Goal: Transaction & Acquisition: Book appointment/travel/reservation

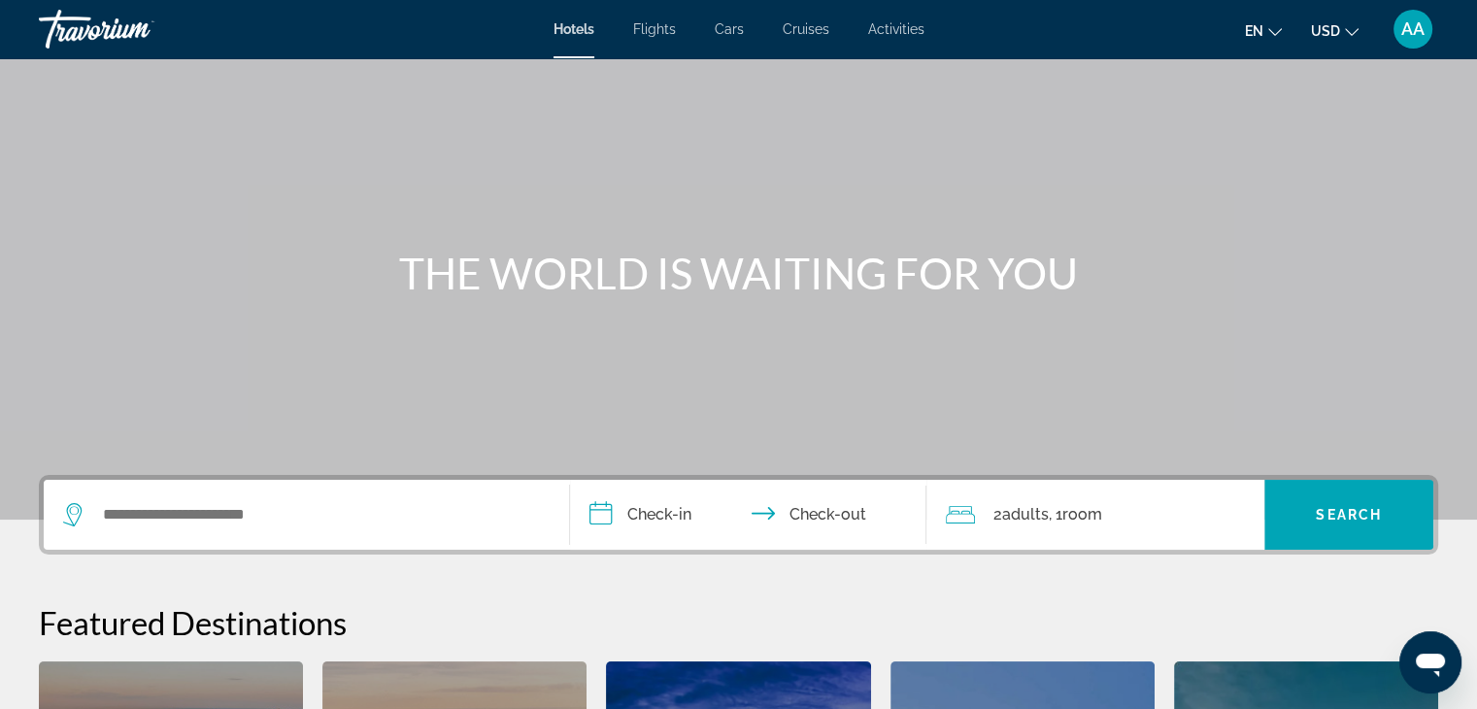
scroll to position [97, 0]
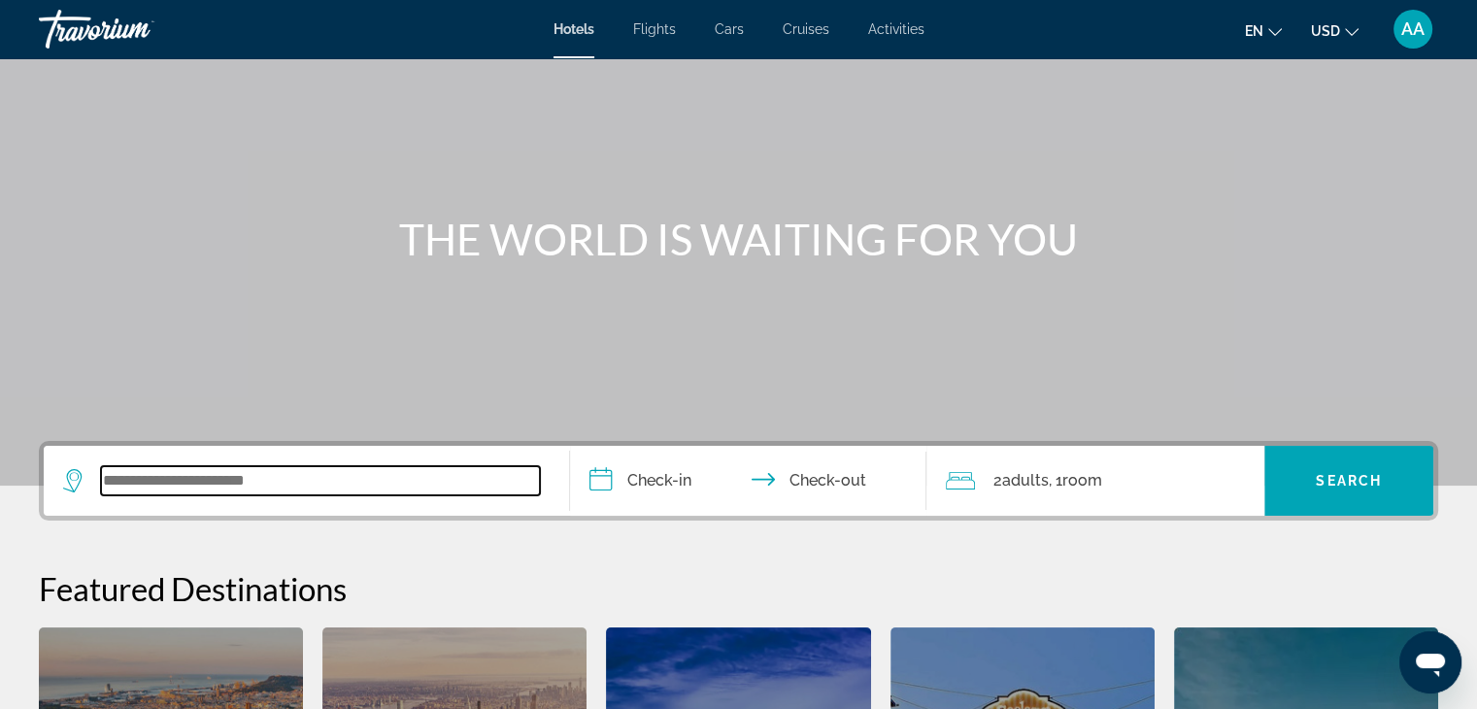
click at [148, 475] on input "Search widget" at bounding box center [320, 480] width 439 height 29
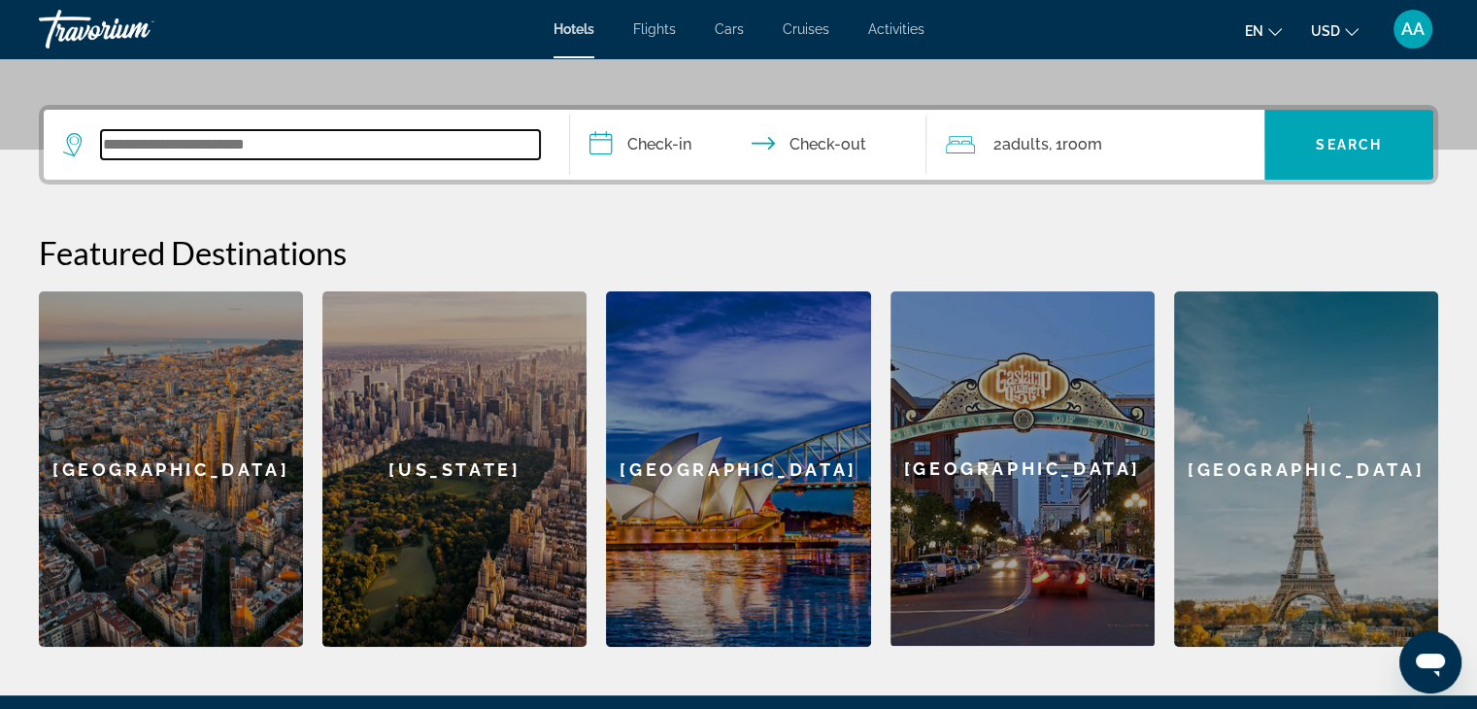
scroll to position [474, 0]
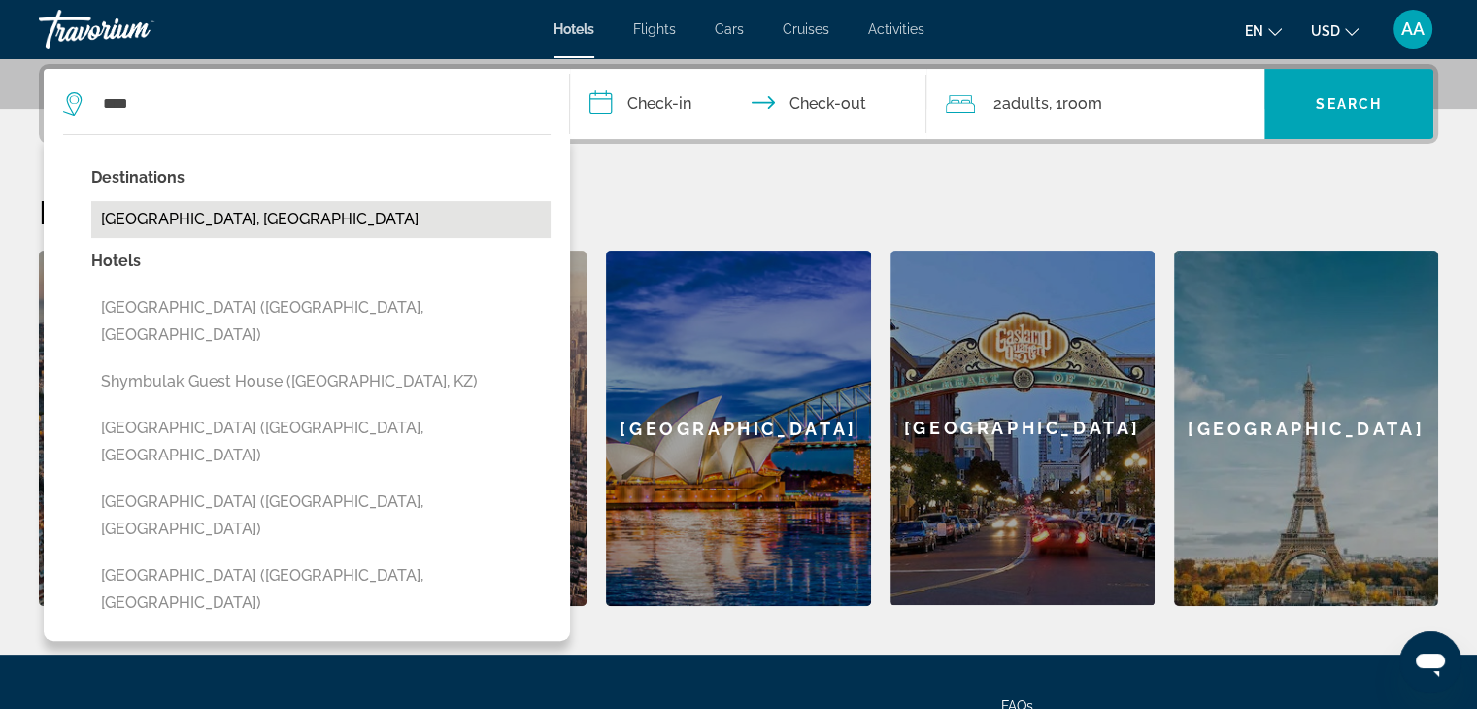
click at [265, 216] on button "[GEOGRAPHIC_DATA], [GEOGRAPHIC_DATA]" at bounding box center [320, 219] width 459 height 37
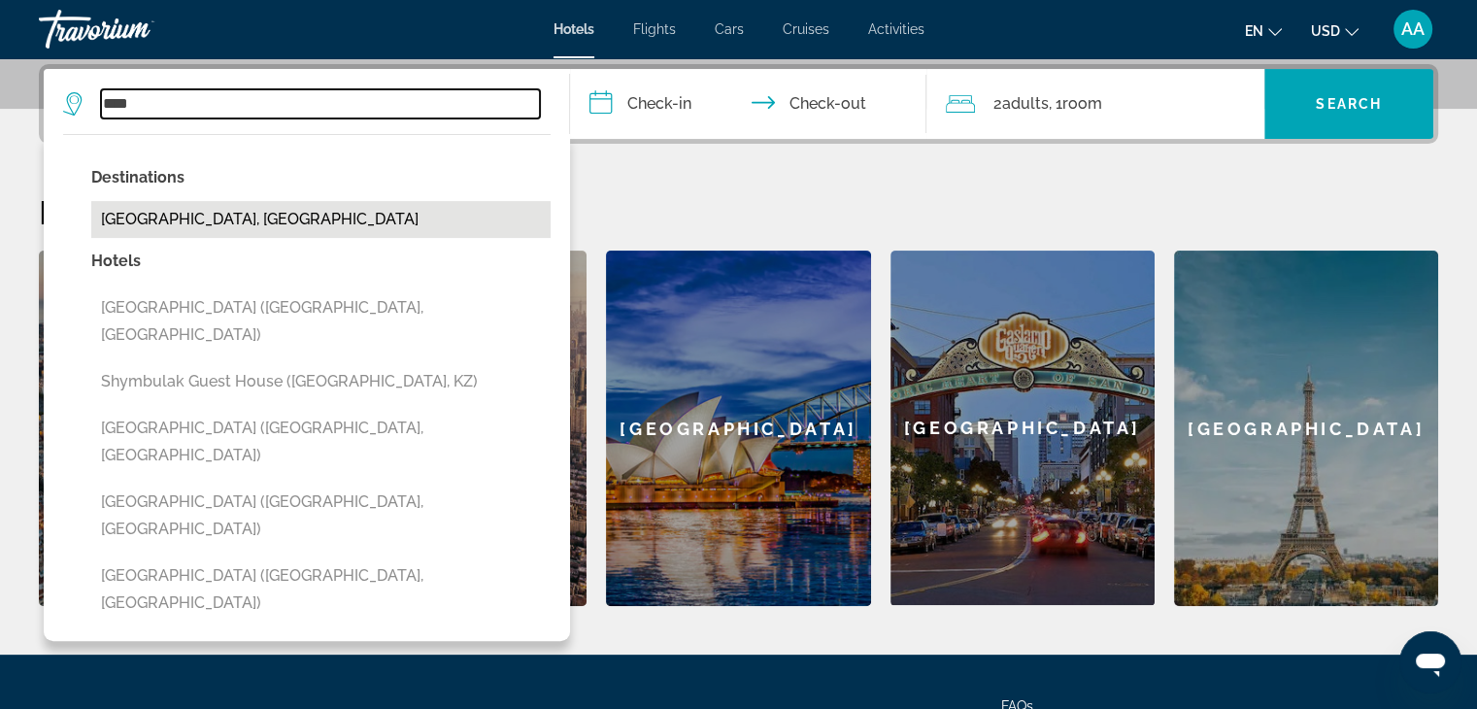
type input "**********"
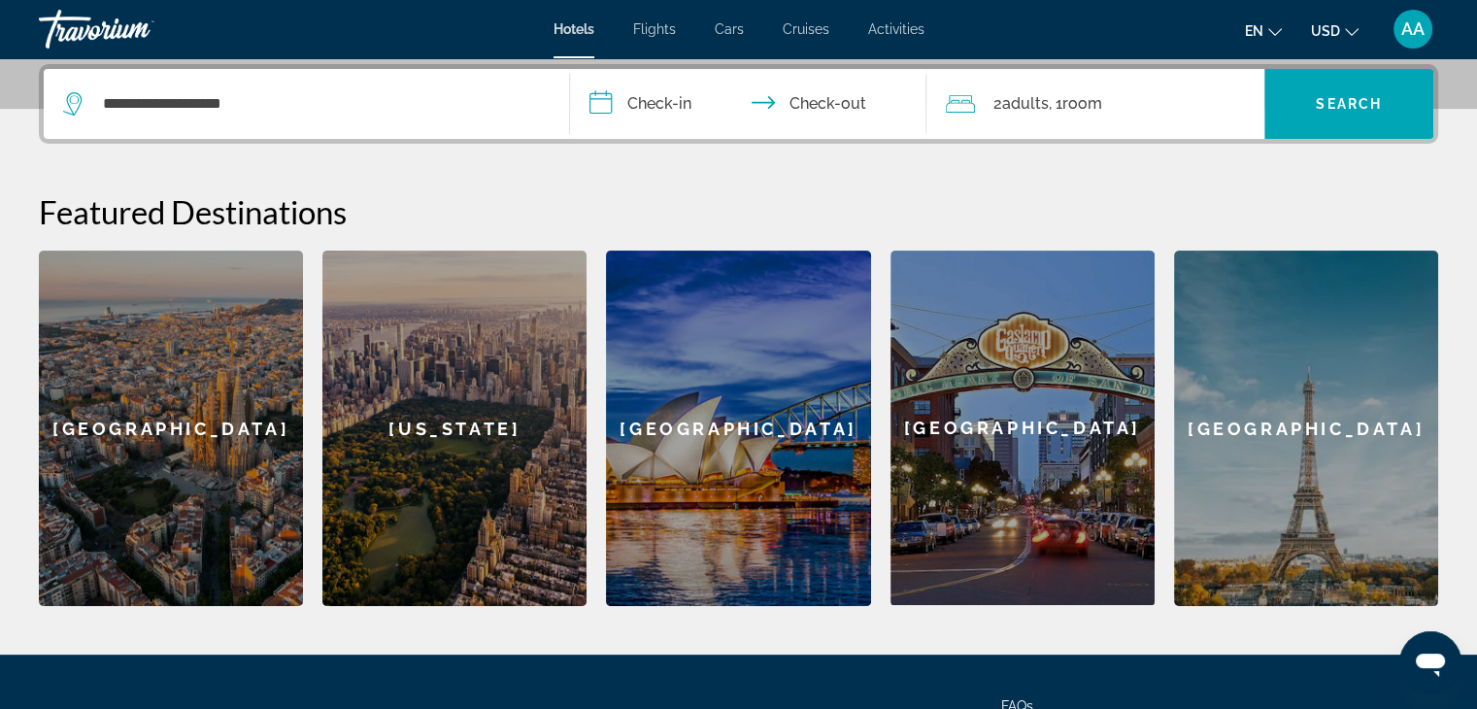
click at [636, 102] on input "**********" at bounding box center [752, 107] width 365 height 76
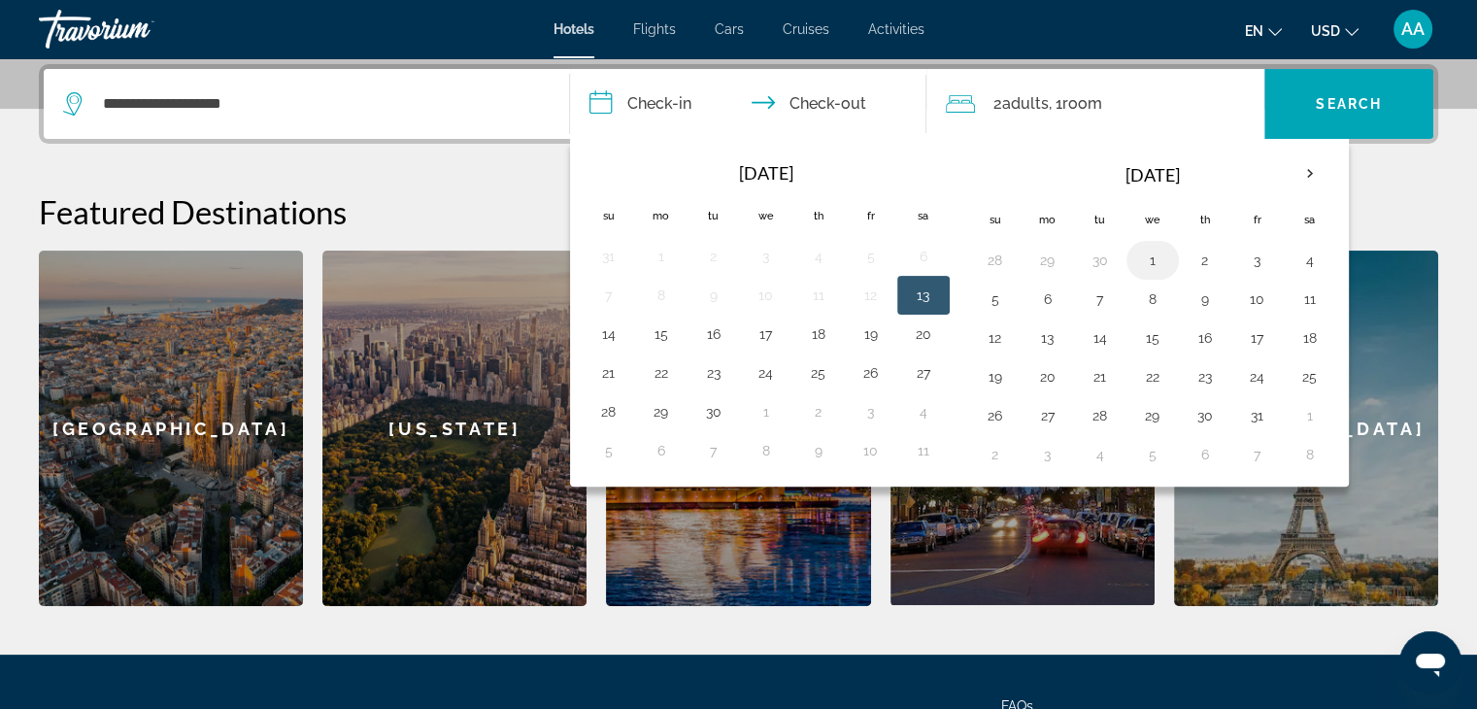
click at [1146, 254] on button "1" at bounding box center [1152, 260] width 31 height 27
click at [1152, 257] on button "1" at bounding box center [1152, 260] width 31 height 27
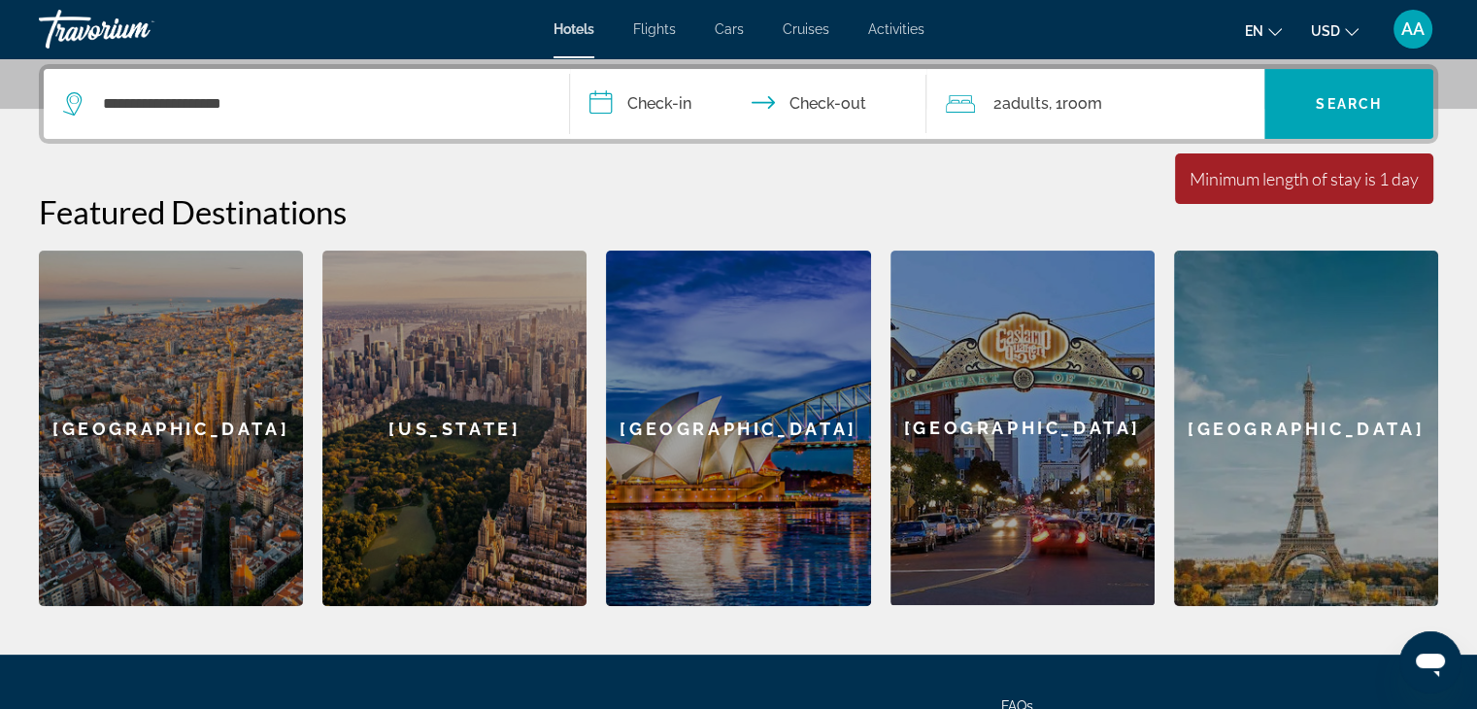
click at [677, 102] on input "**********" at bounding box center [752, 107] width 365 height 76
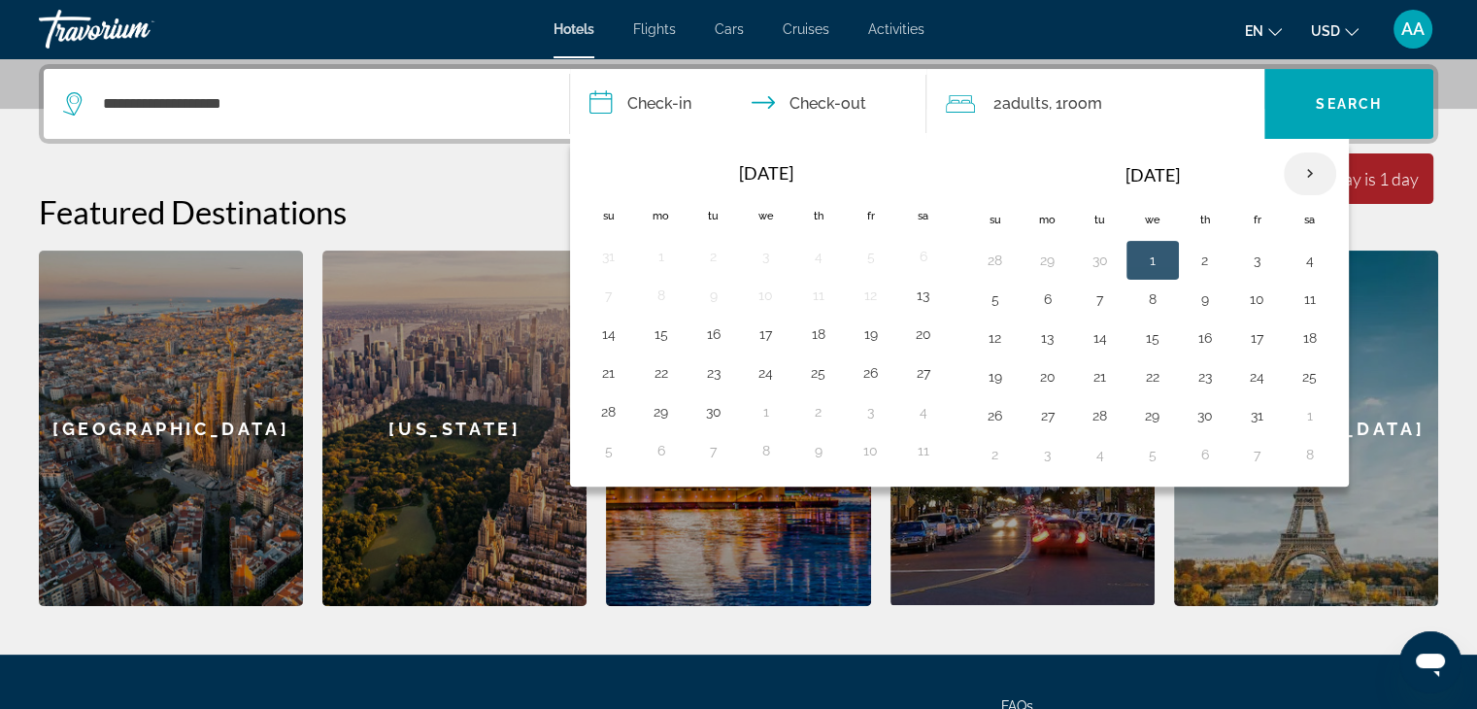
click at [1309, 181] on th "Next month" at bounding box center [1310, 173] width 52 height 43
click at [1297, 257] on button "1" at bounding box center [1309, 260] width 31 height 27
click at [806, 98] on input "**********" at bounding box center [752, 107] width 365 height 76
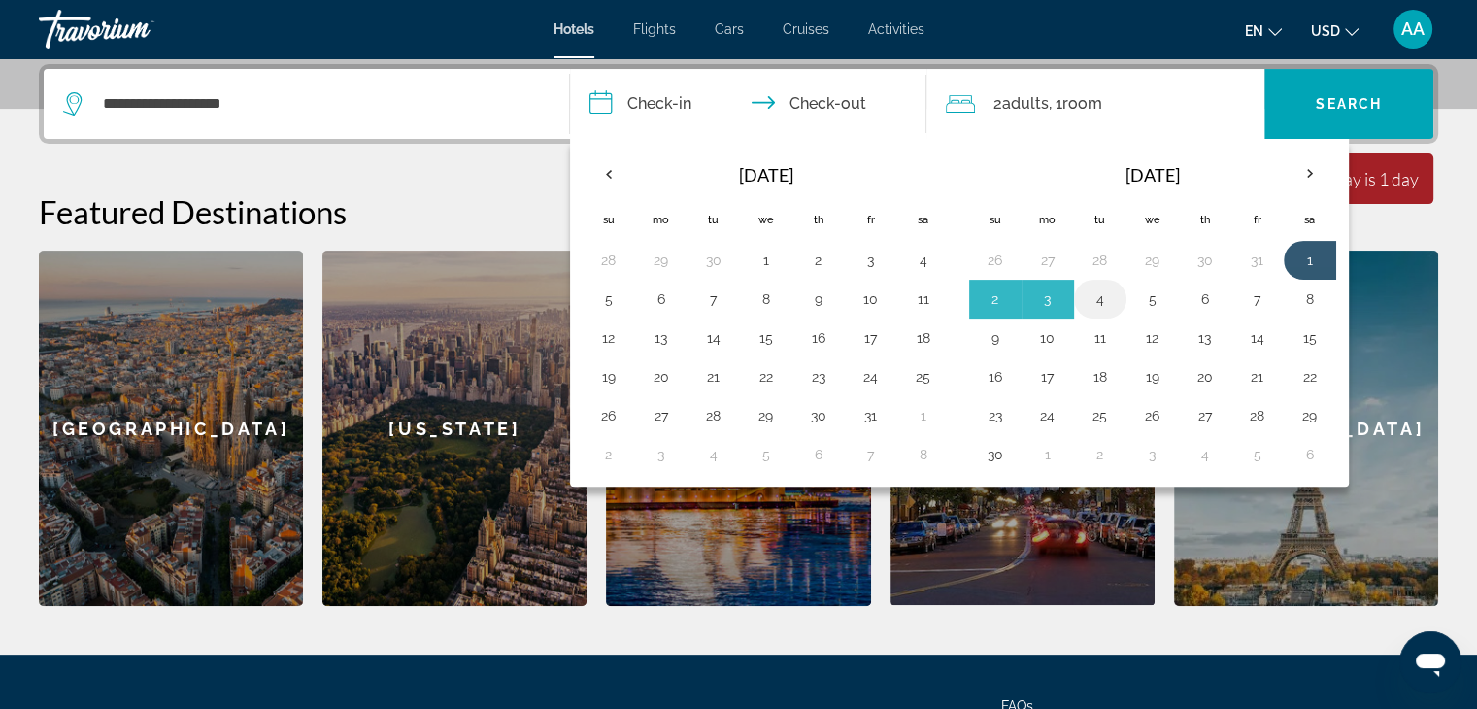
click at [1099, 298] on button "4" at bounding box center [1100, 298] width 31 height 27
type input "**********"
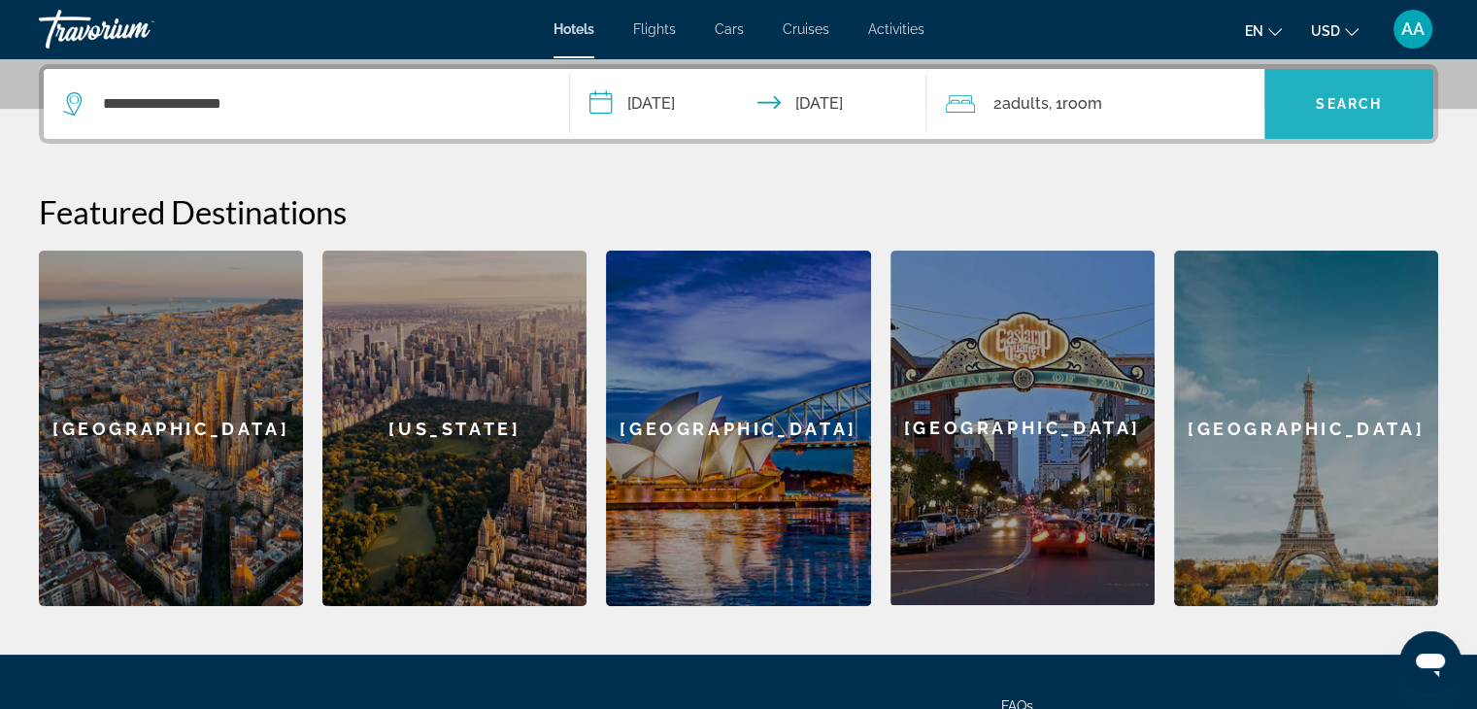
click at [1316, 109] on span "Search" at bounding box center [1349, 104] width 66 height 16
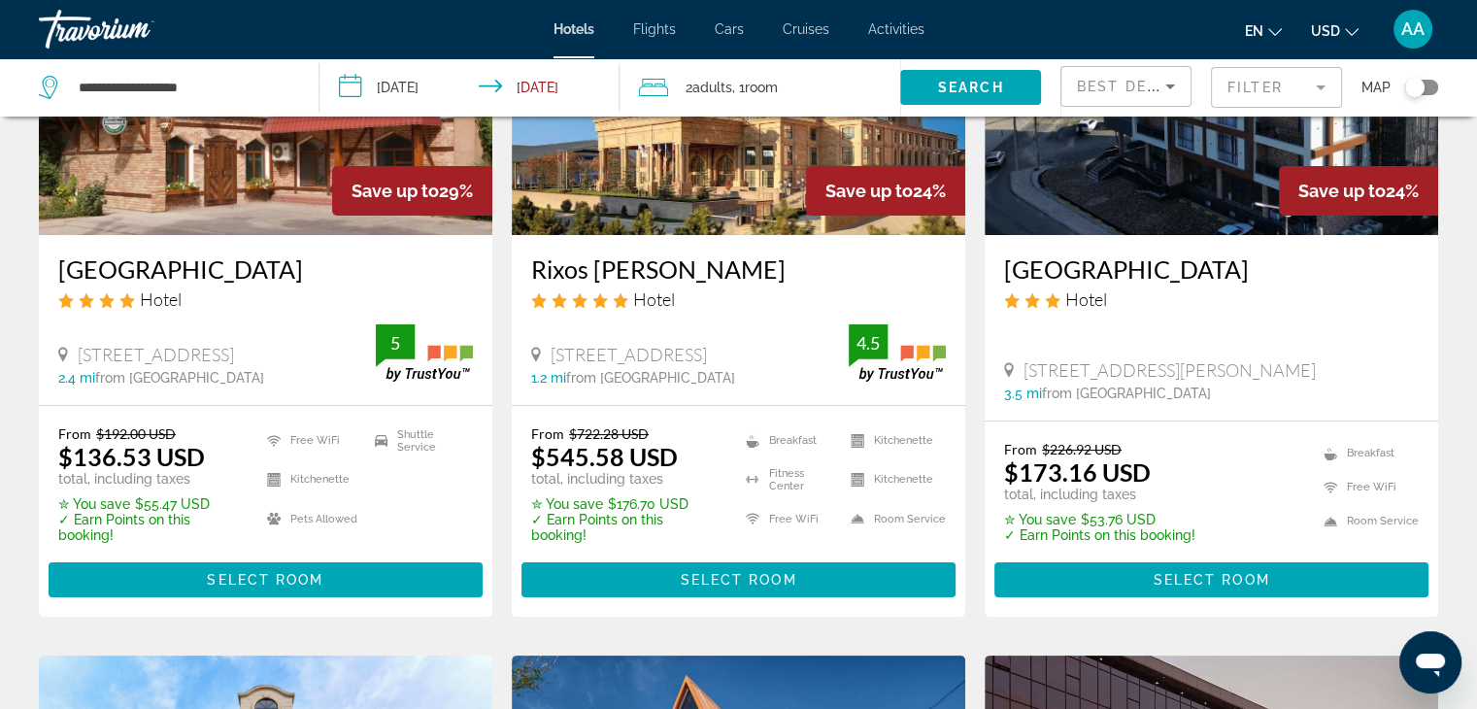
scroll to position [291, 0]
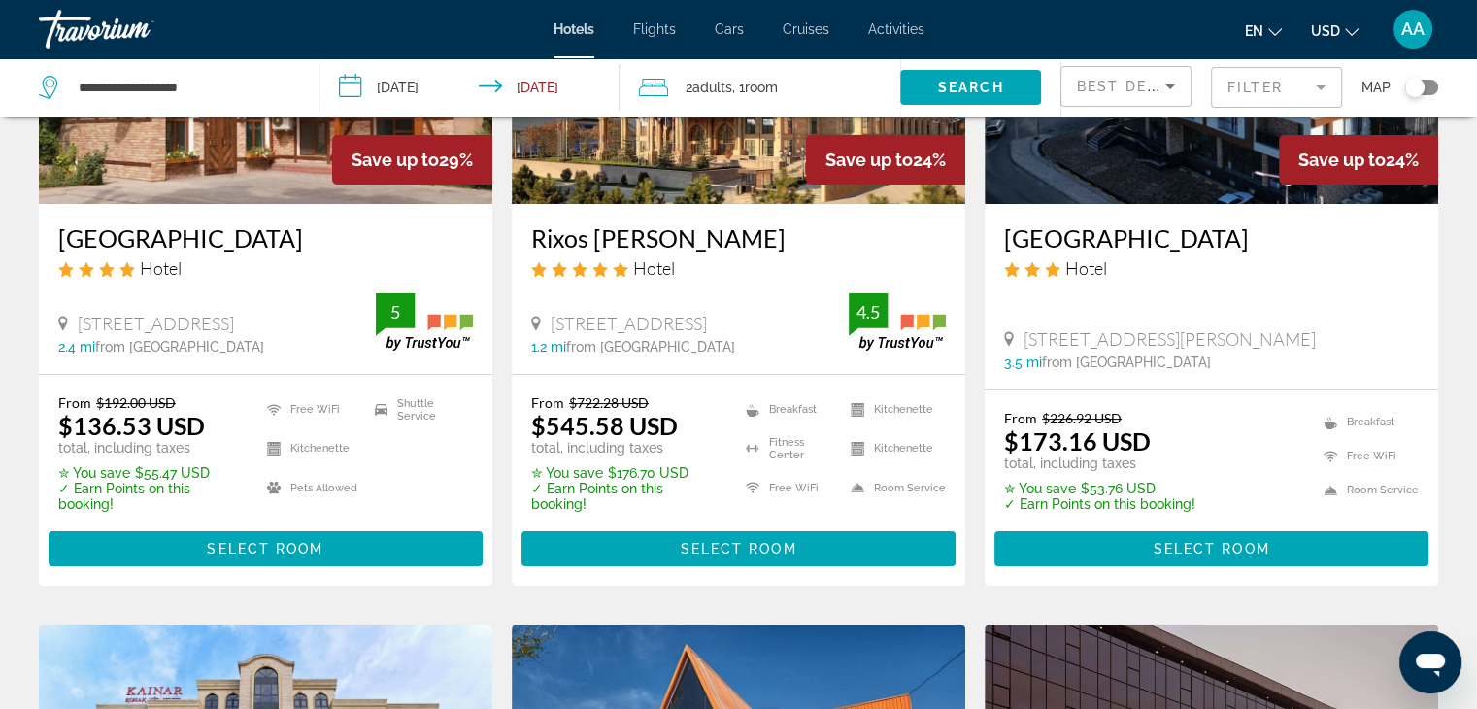
click at [1276, 34] on icon "Change language" at bounding box center [1275, 32] width 14 height 8
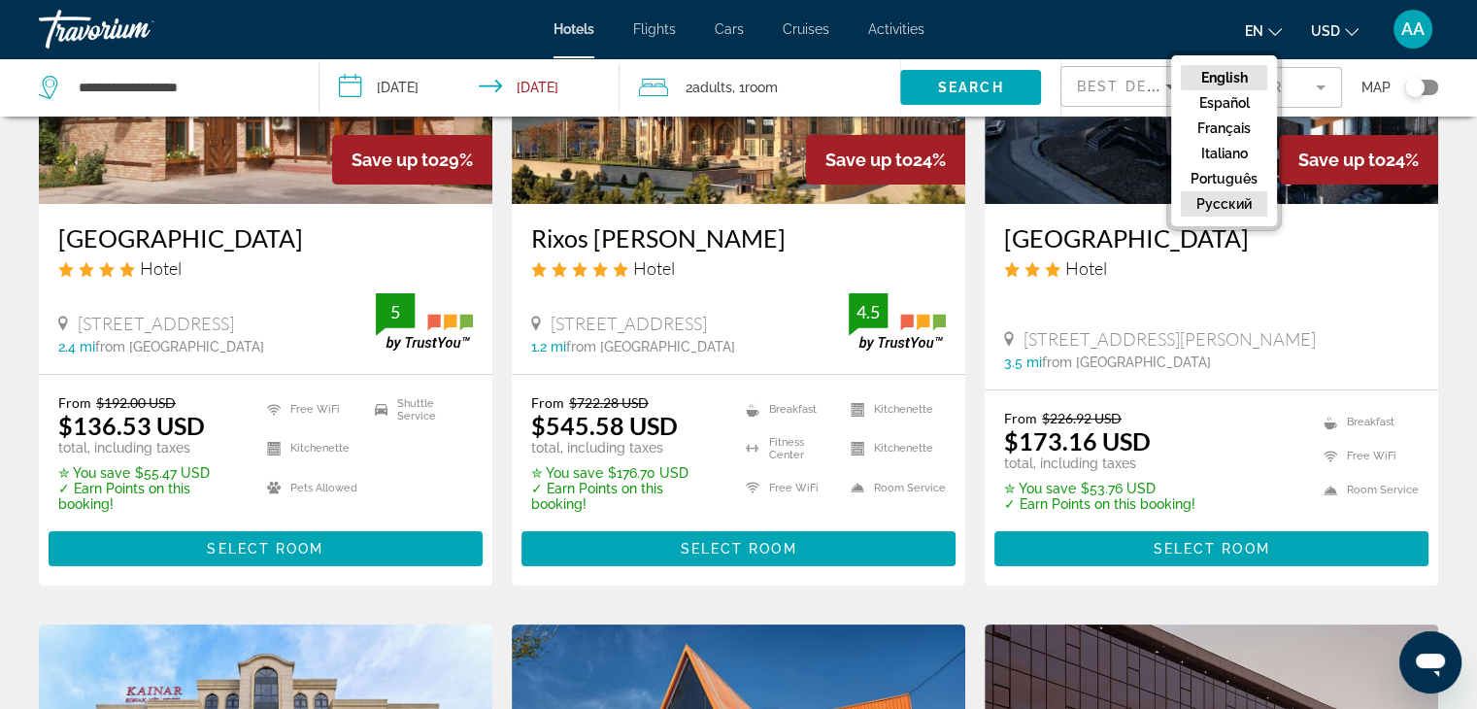
click at [1219, 211] on button "русский" at bounding box center [1224, 203] width 86 height 25
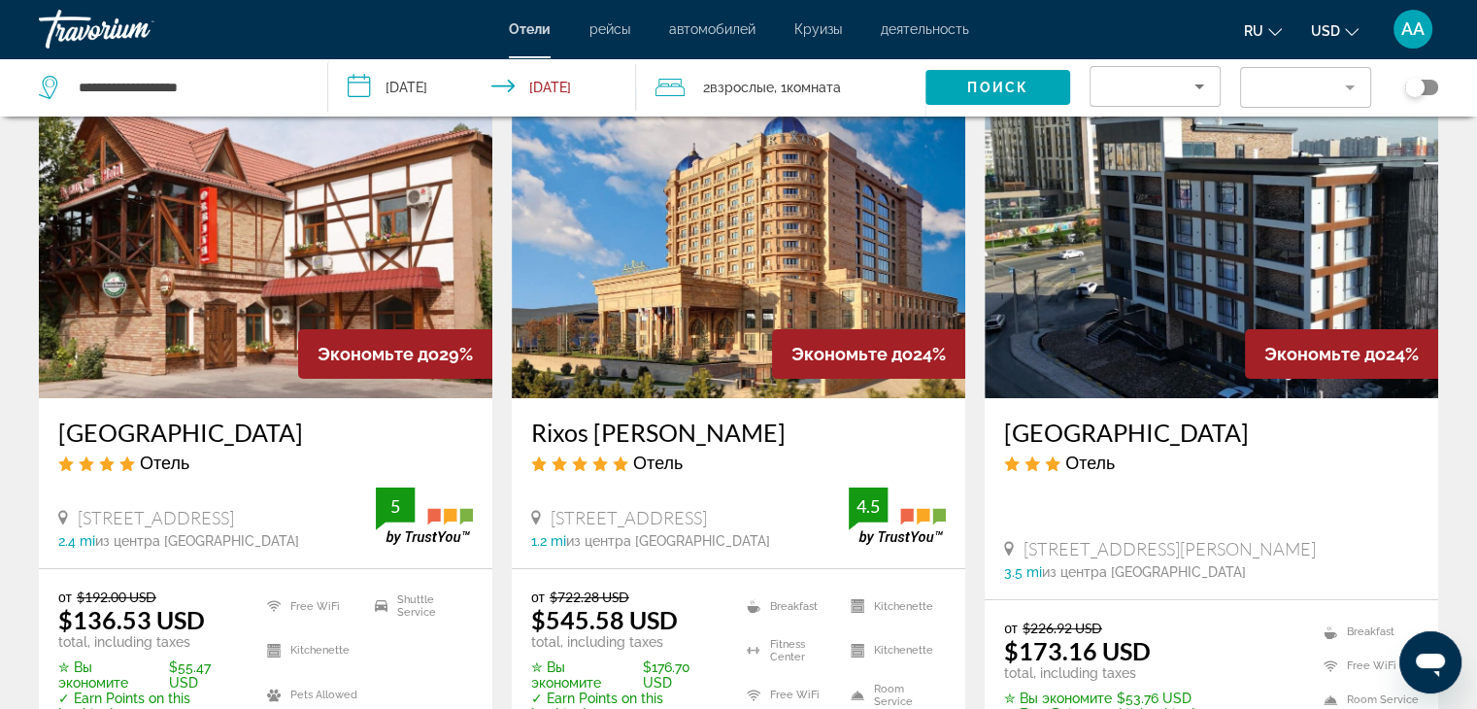
scroll to position [0, 0]
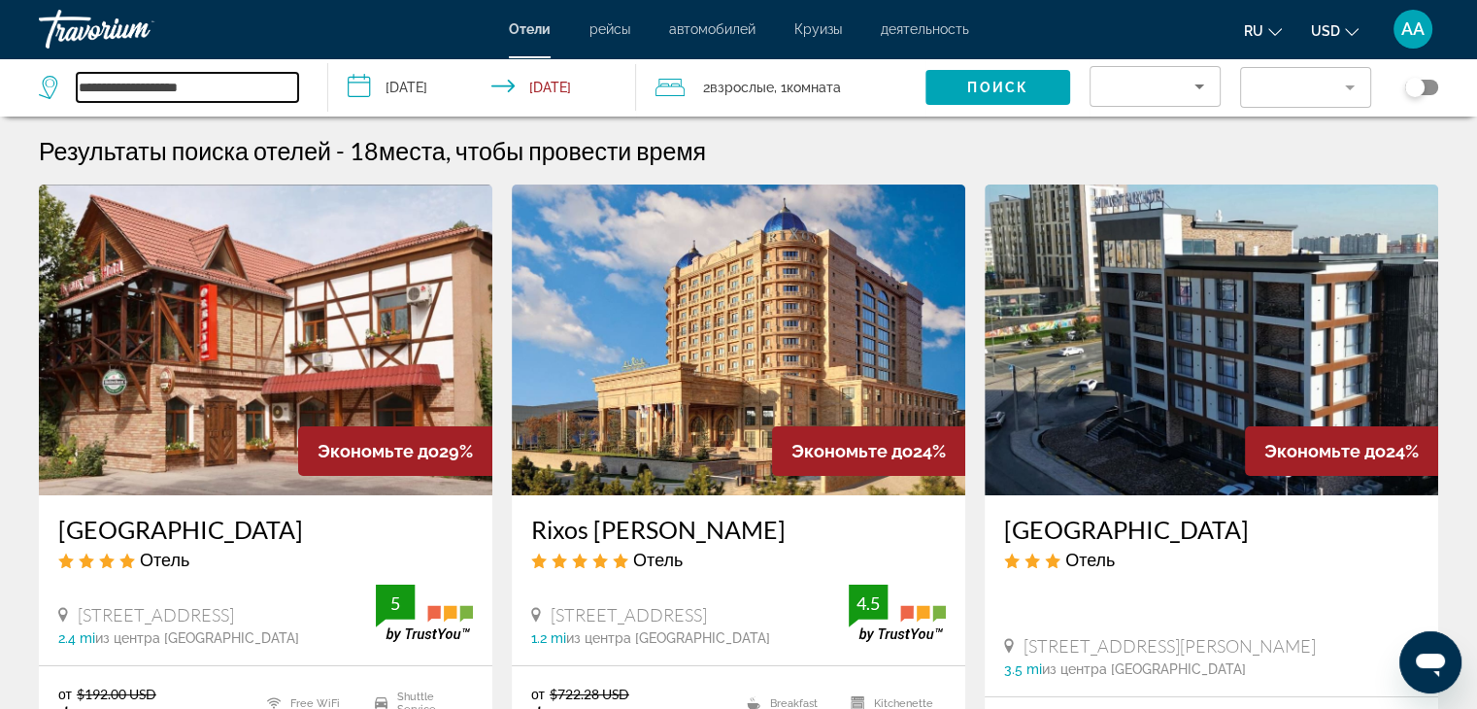
click at [242, 84] on input "**********" at bounding box center [187, 87] width 221 height 29
type input "*"
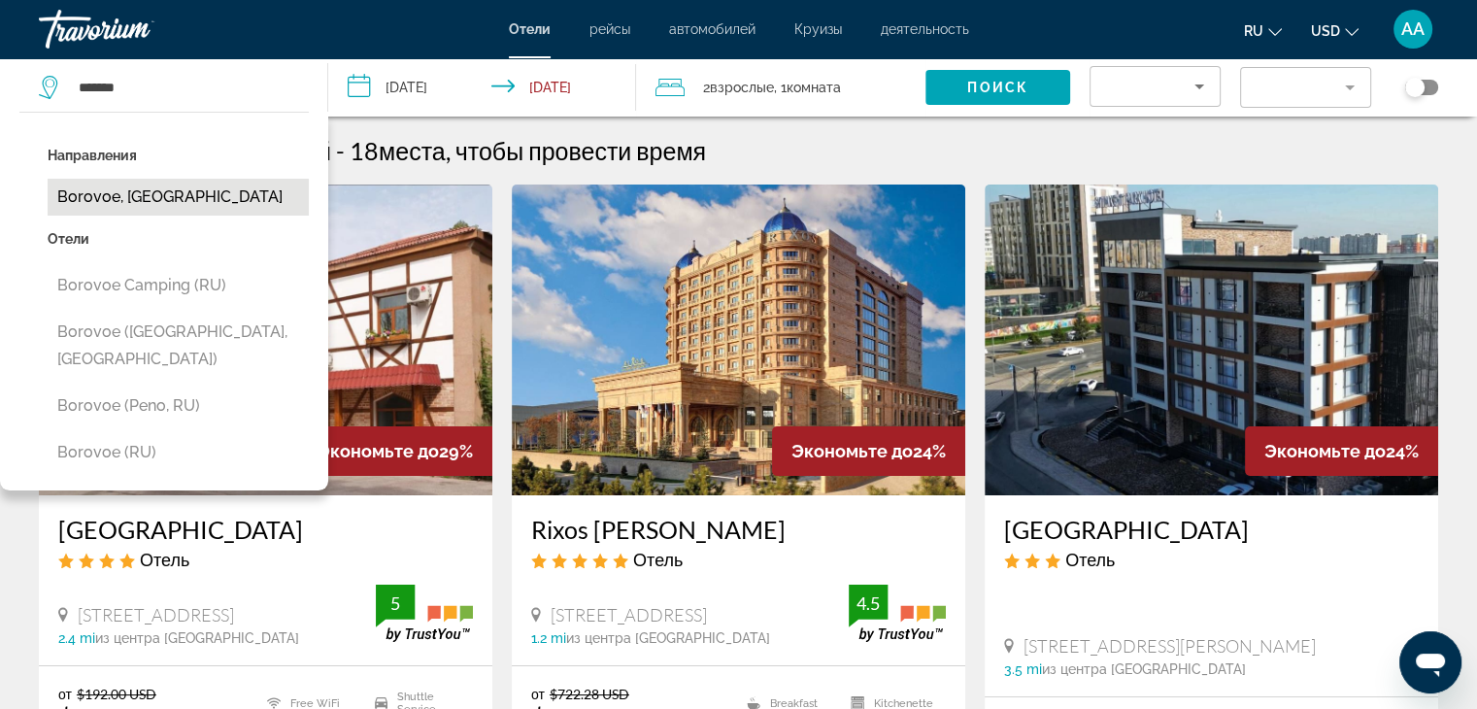
click at [166, 193] on button "Borovoe, [GEOGRAPHIC_DATA]" at bounding box center [178, 197] width 261 height 37
type input "**********"
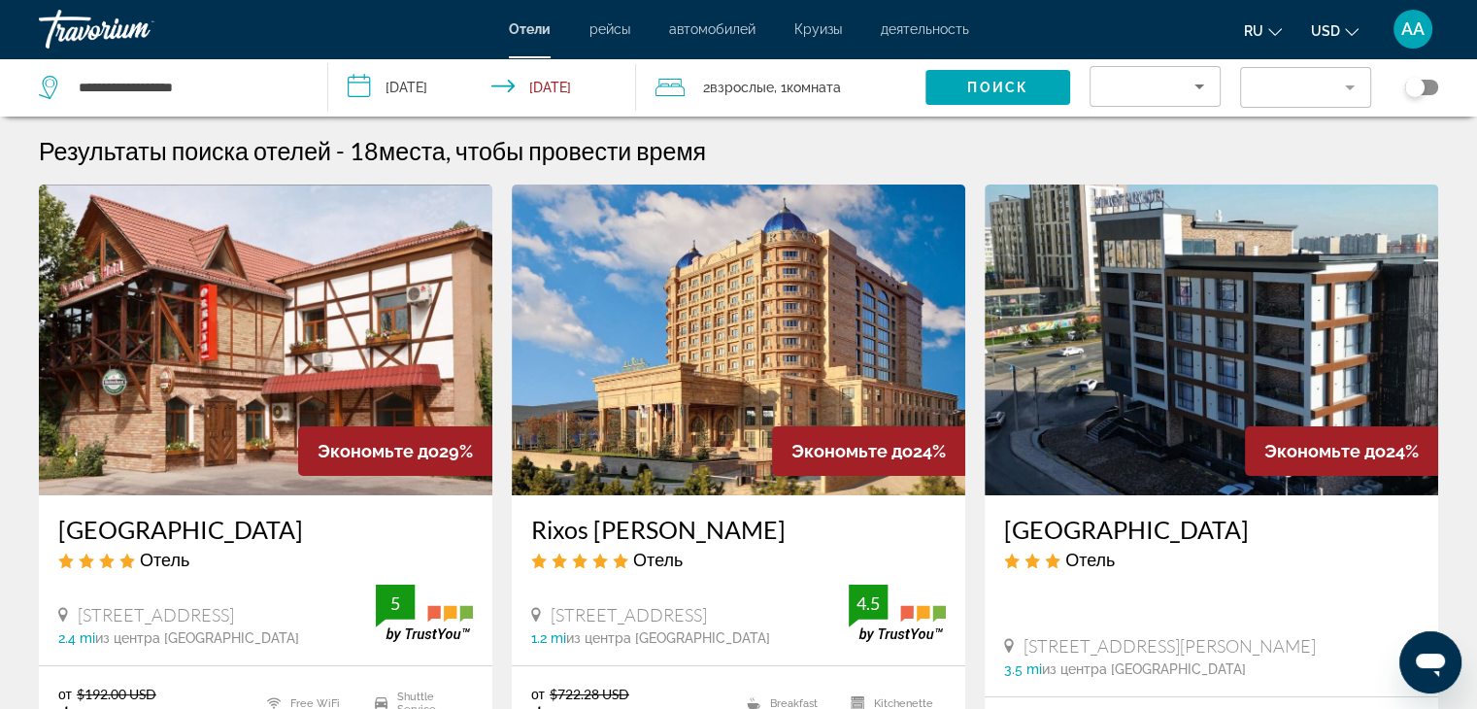
click at [542, 89] on input "**********" at bounding box center [486, 90] width 317 height 64
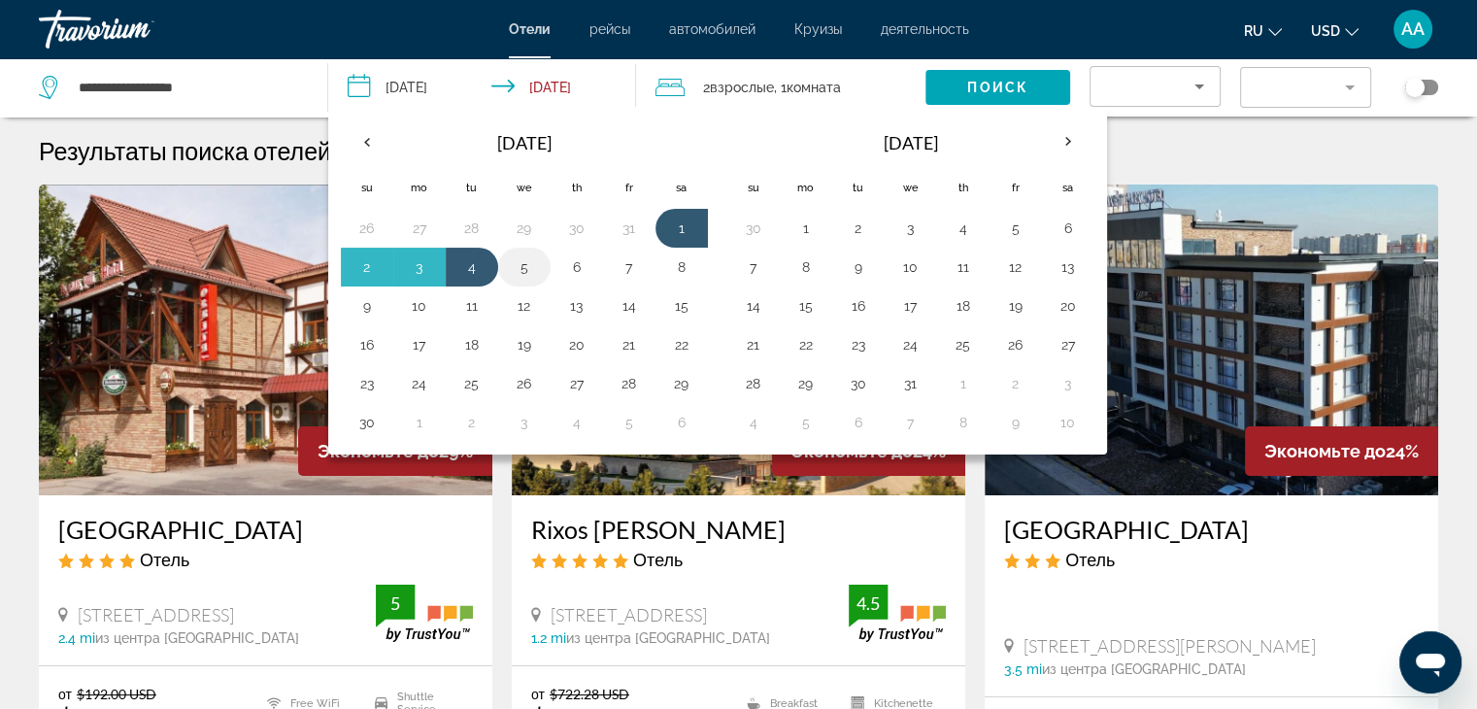
click at [505, 276] on td "5" at bounding box center [524, 267] width 52 height 39
click at [660, 230] on td "1" at bounding box center [681, 228] width 52 height 39
click at [517, 269] on button "5" at bounding box center [524, 266] width 31 height 27
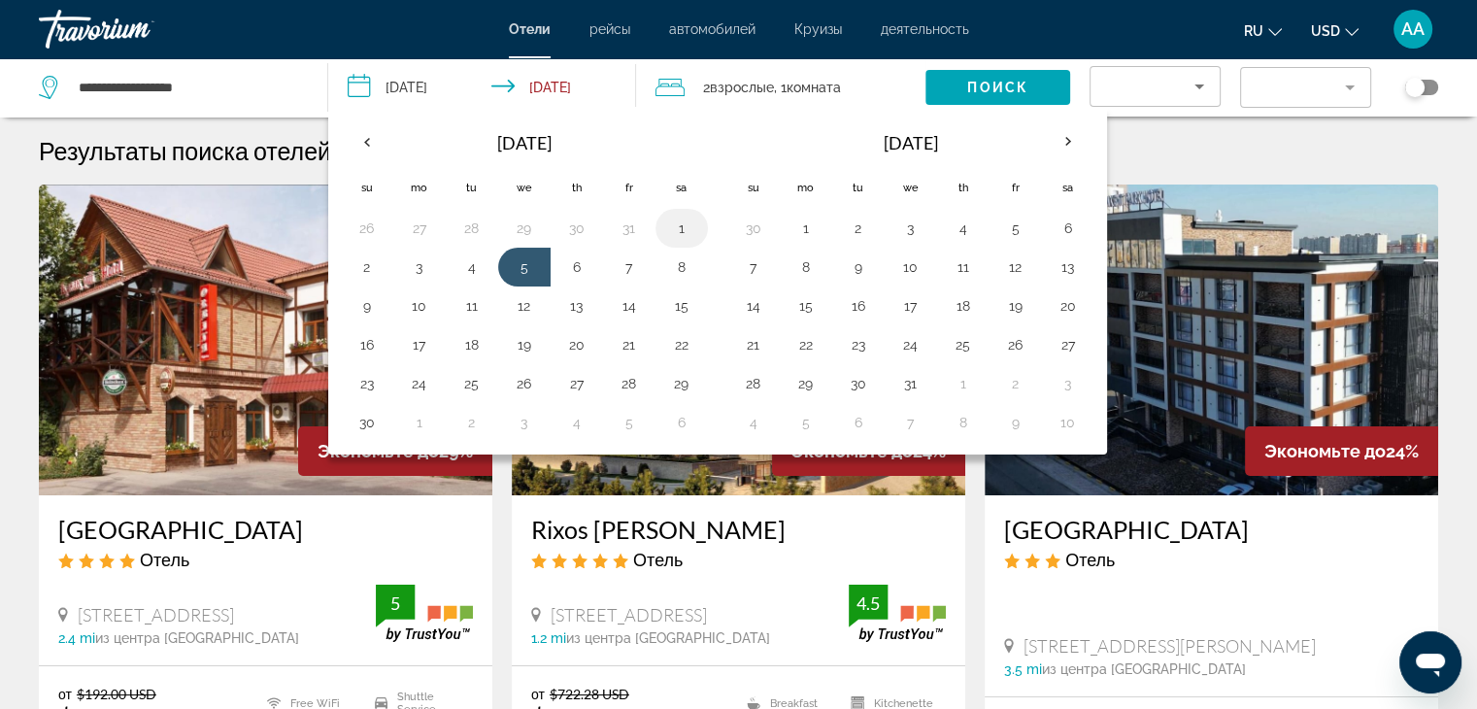
click at [680, 229] on button "1" at bounding box center [681, 228] width 31 height 27
type input "**********"
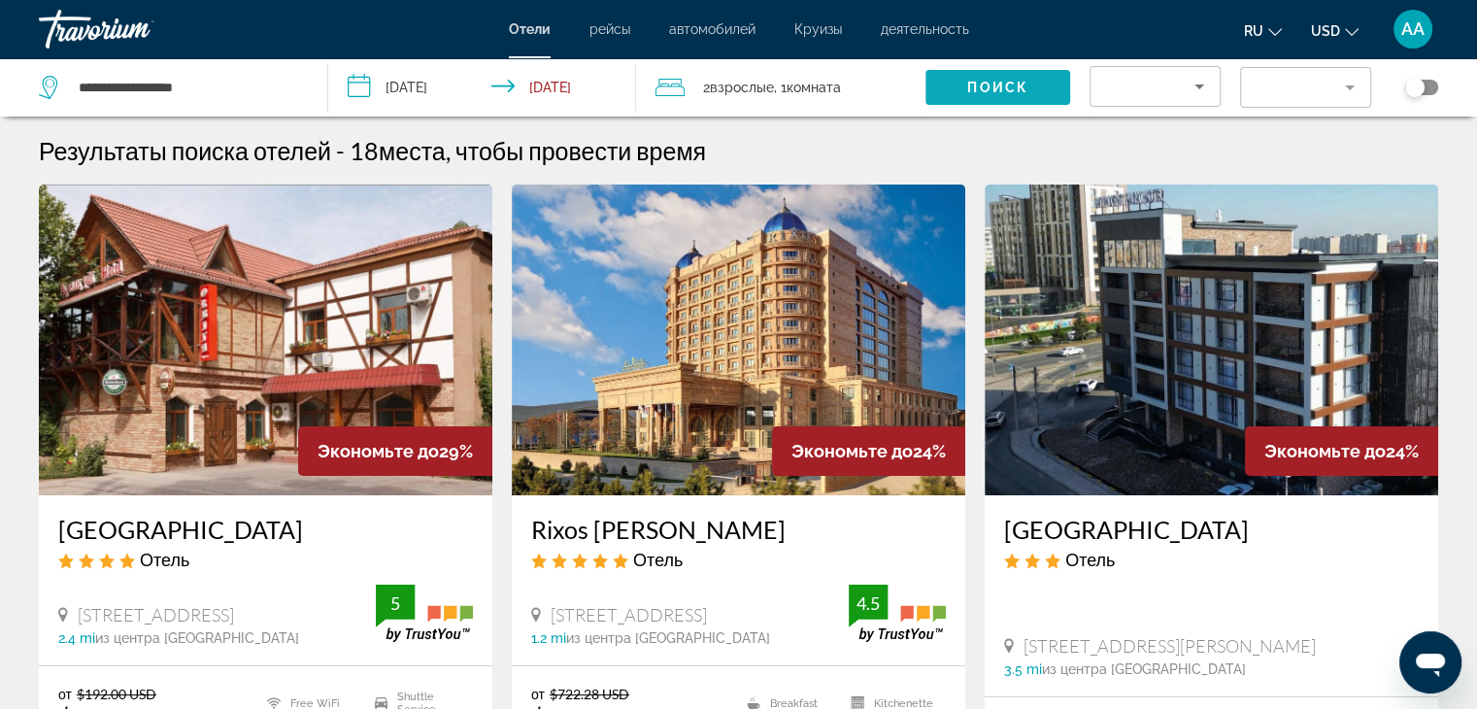
click at [993, 92] on span "Поиск" at bounding box center [997, 88] width 61 height 16
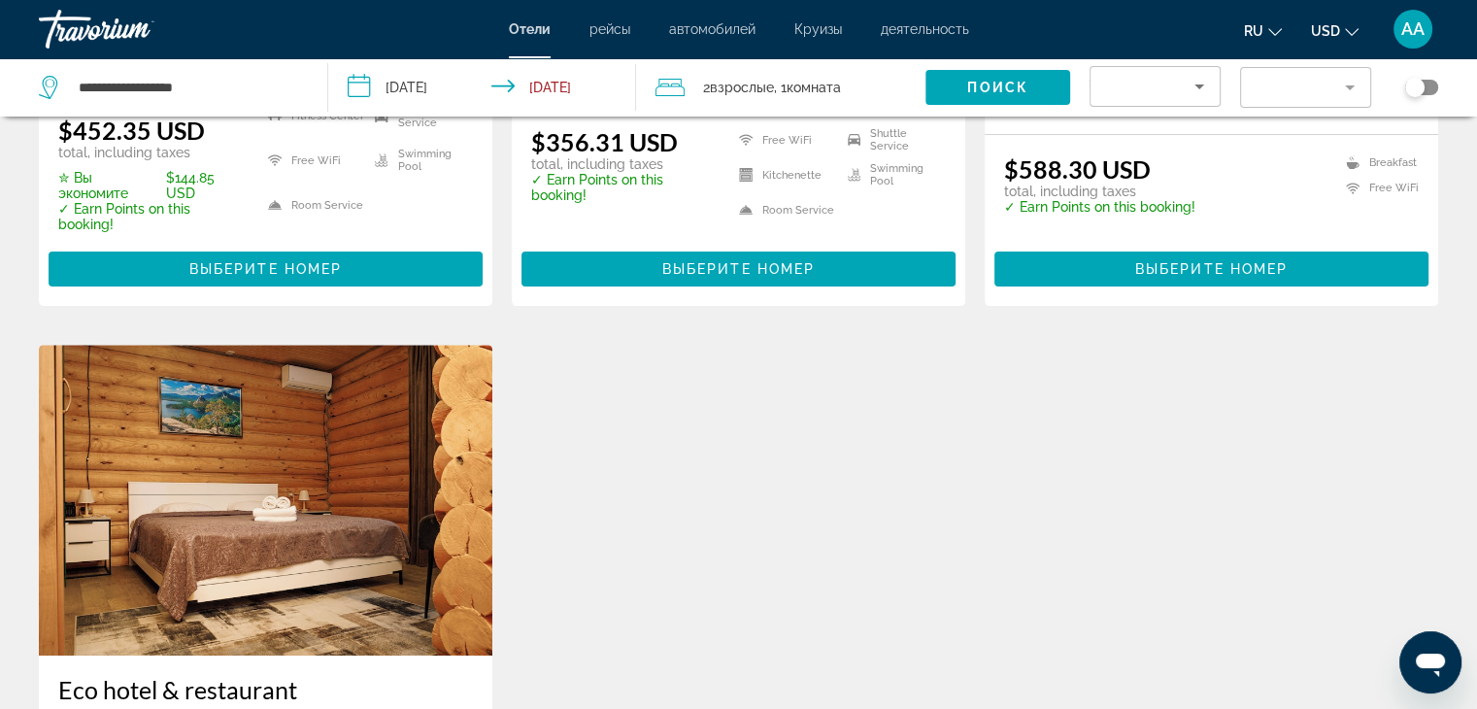
scroll to position [583, 0]
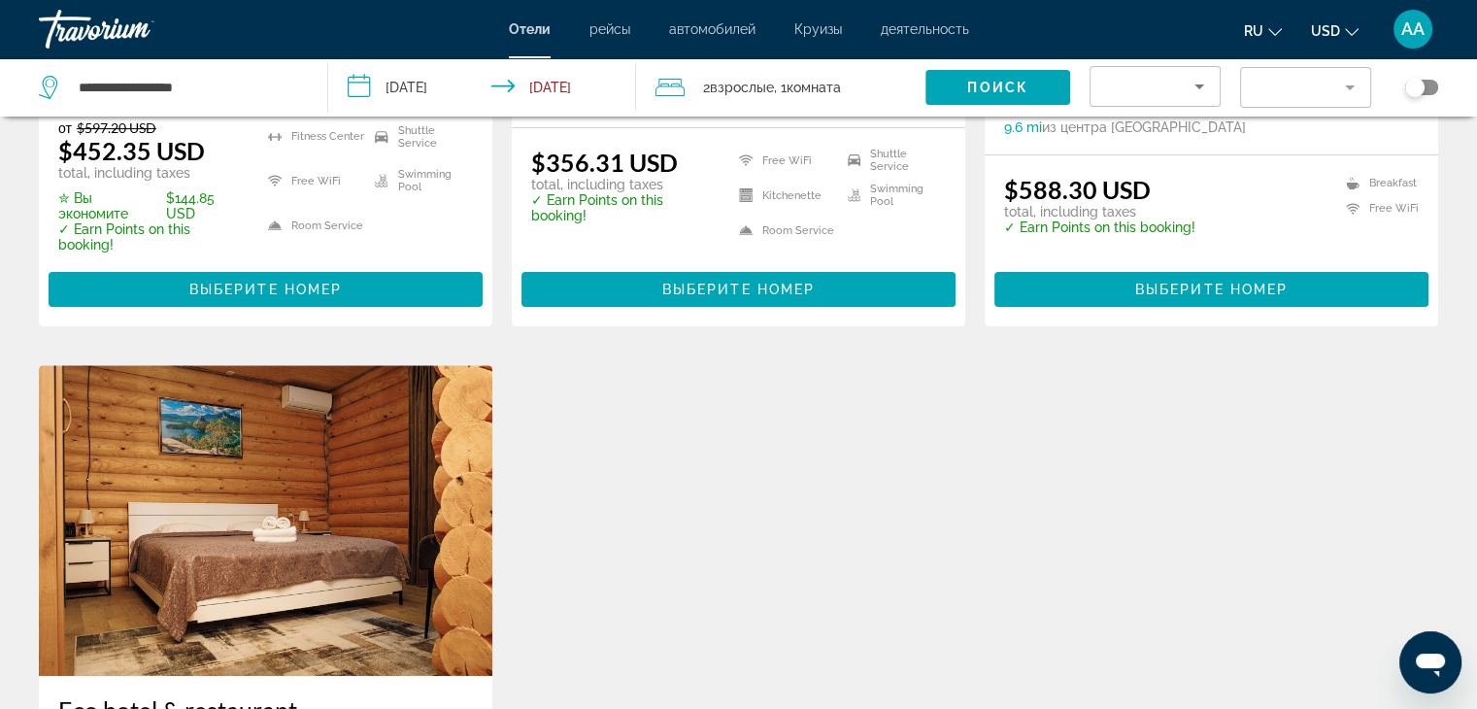
click at [278, 471] on img "Main content" at bounding box center [265, 520] width 453 height 311
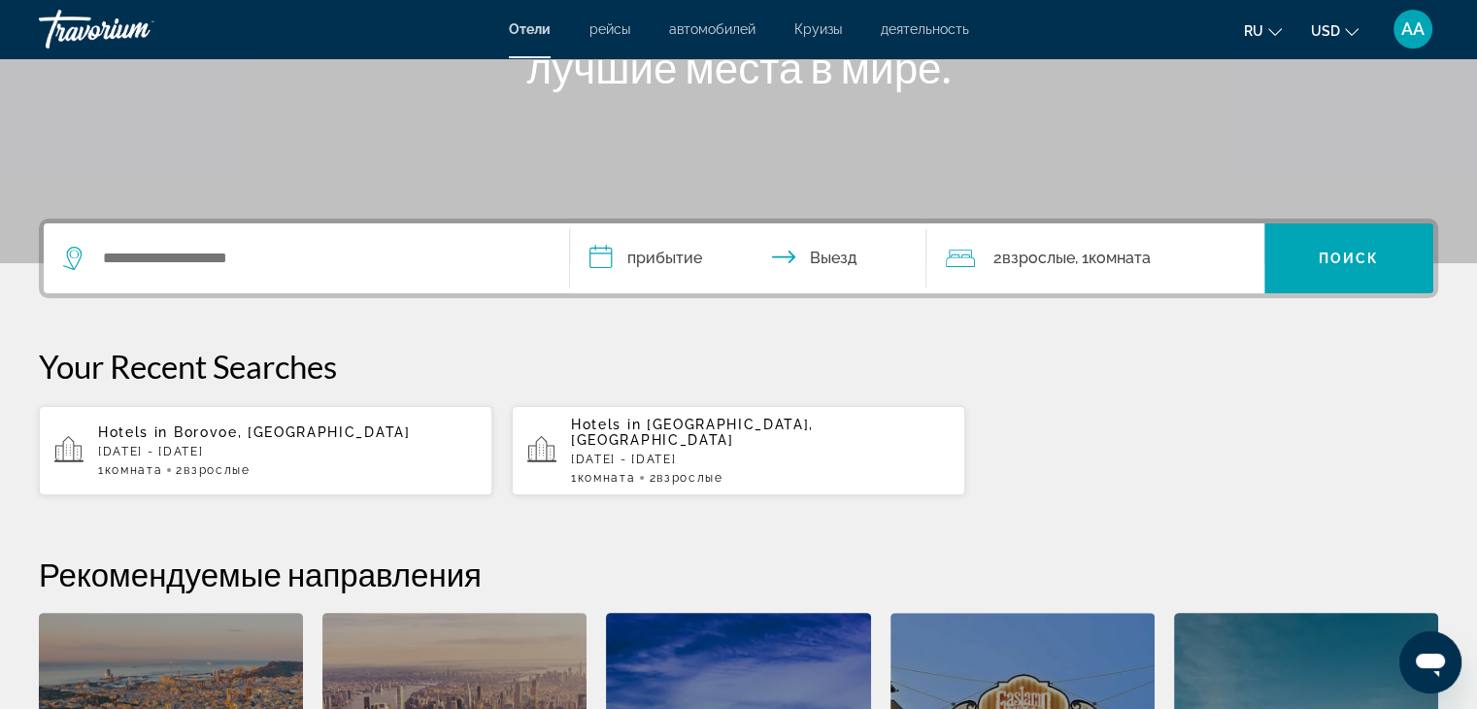
scroll to position [194, 0]
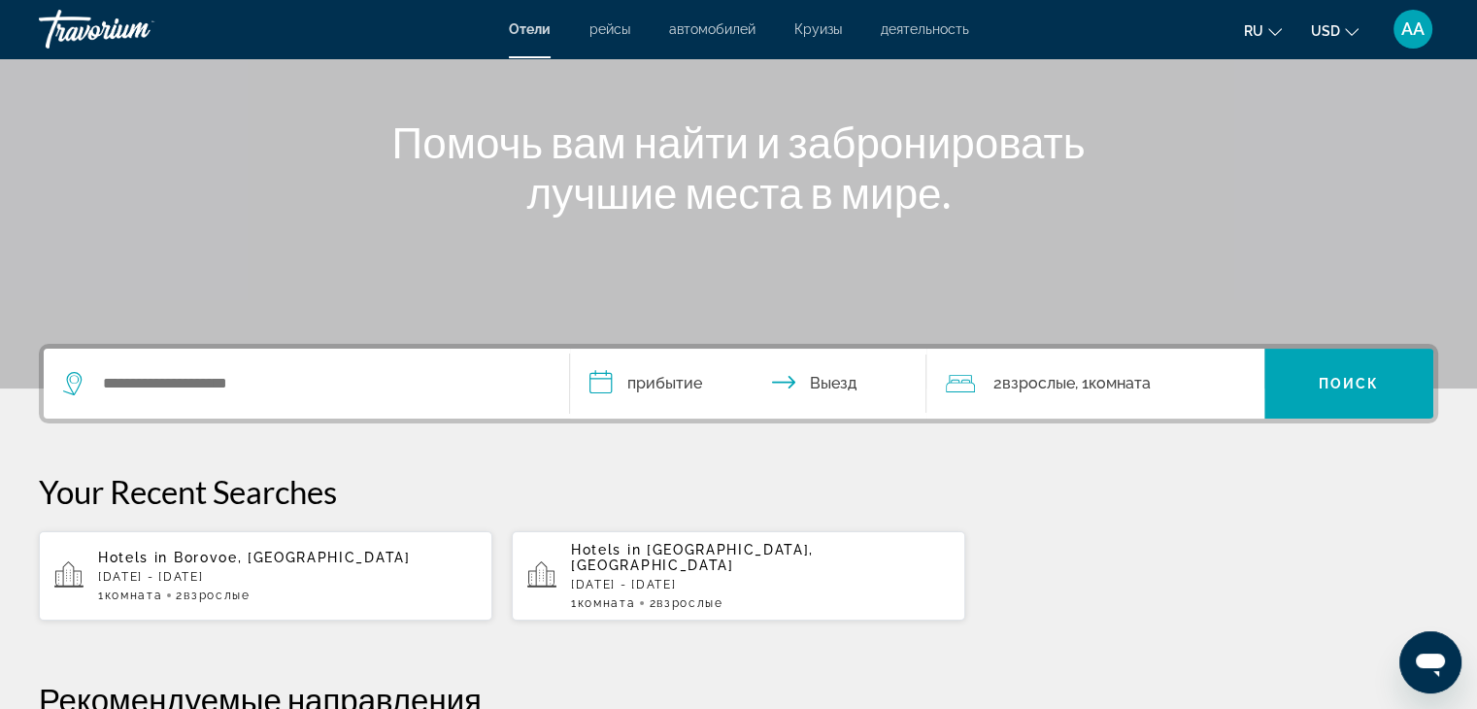
click at [423, 363] on div "Search widget" at bounding box center [306, 384] width 486 height 70
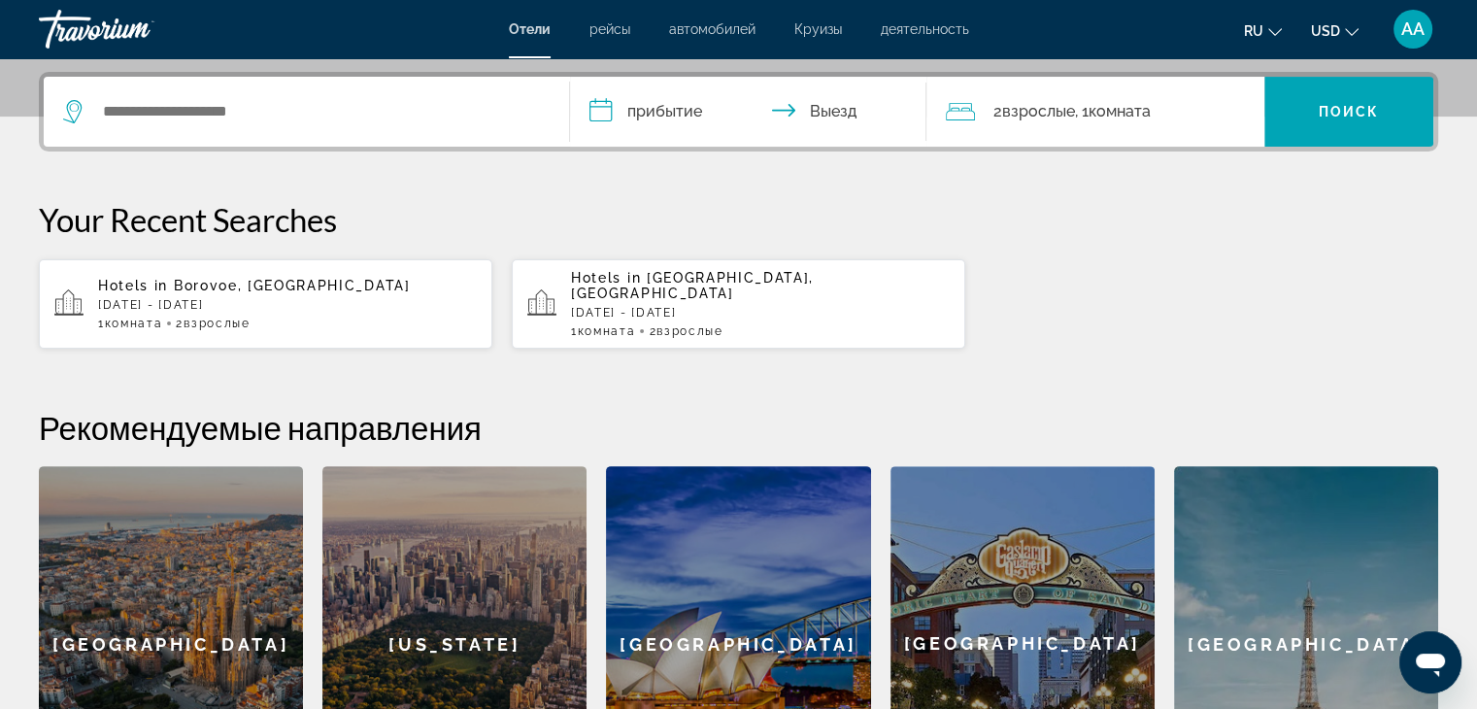
scroll to position [474, 0]
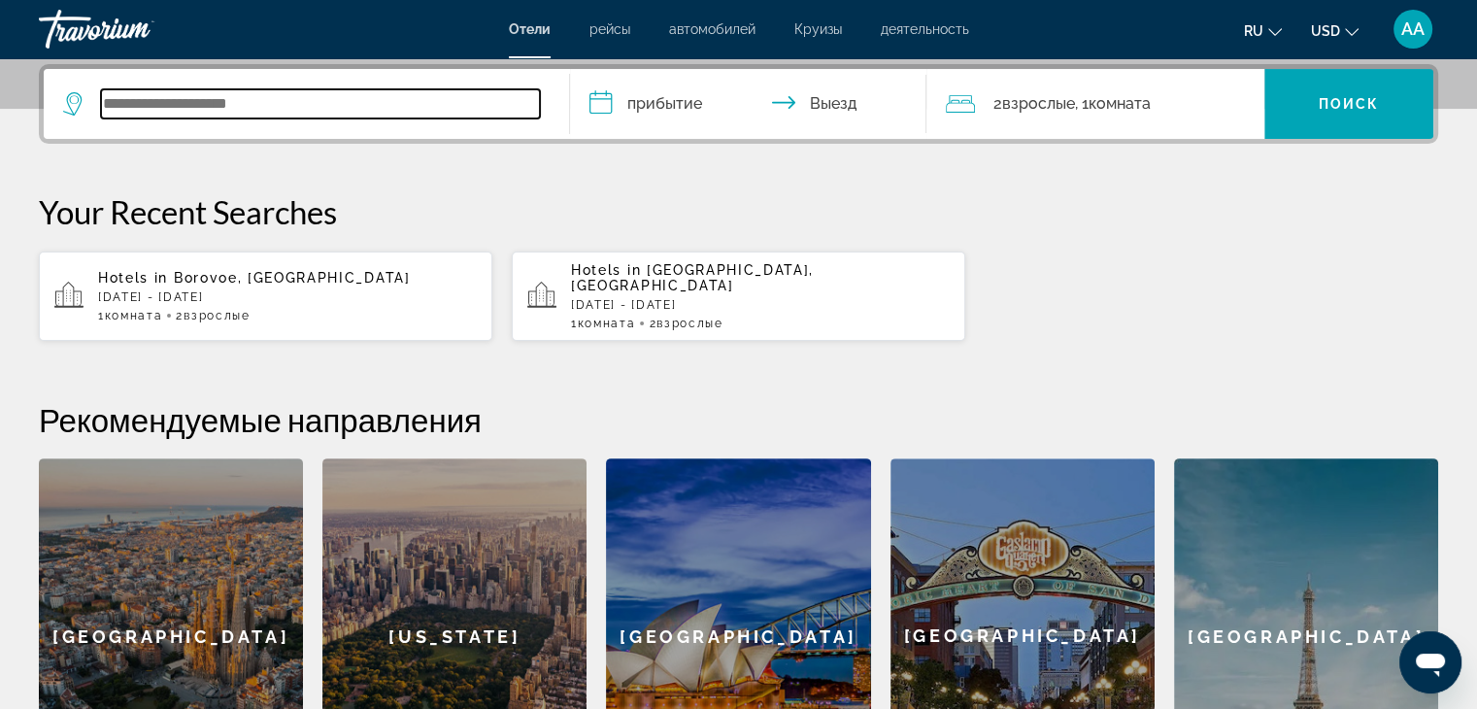
click at [269, 110] on input "Search widget" at bounding box center [320, 103] width 439 height 29
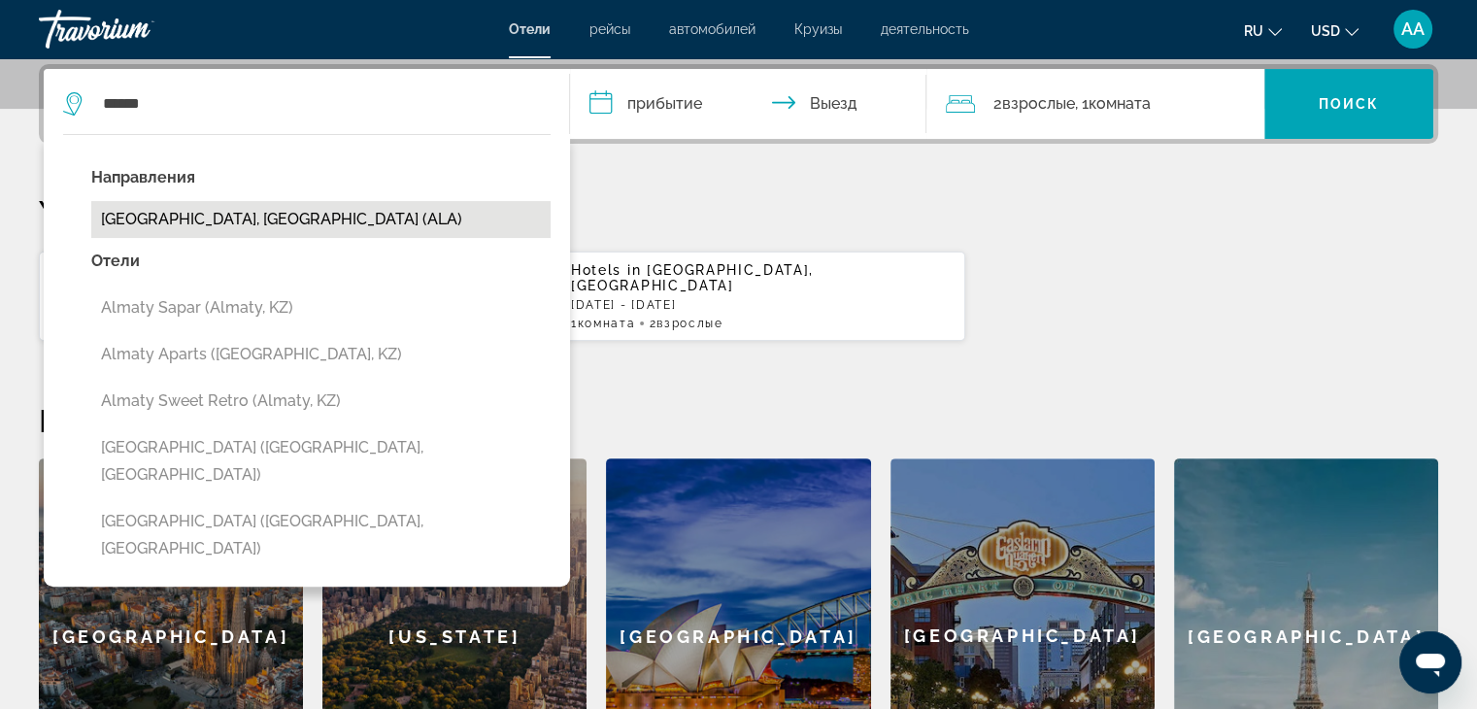
click at [245, 220] on button "[GEOGRAPHIC_DATA], [GEOGRAPHIC_DATA] (ALA)" at bounding box center [320, 219] width 459 height 37
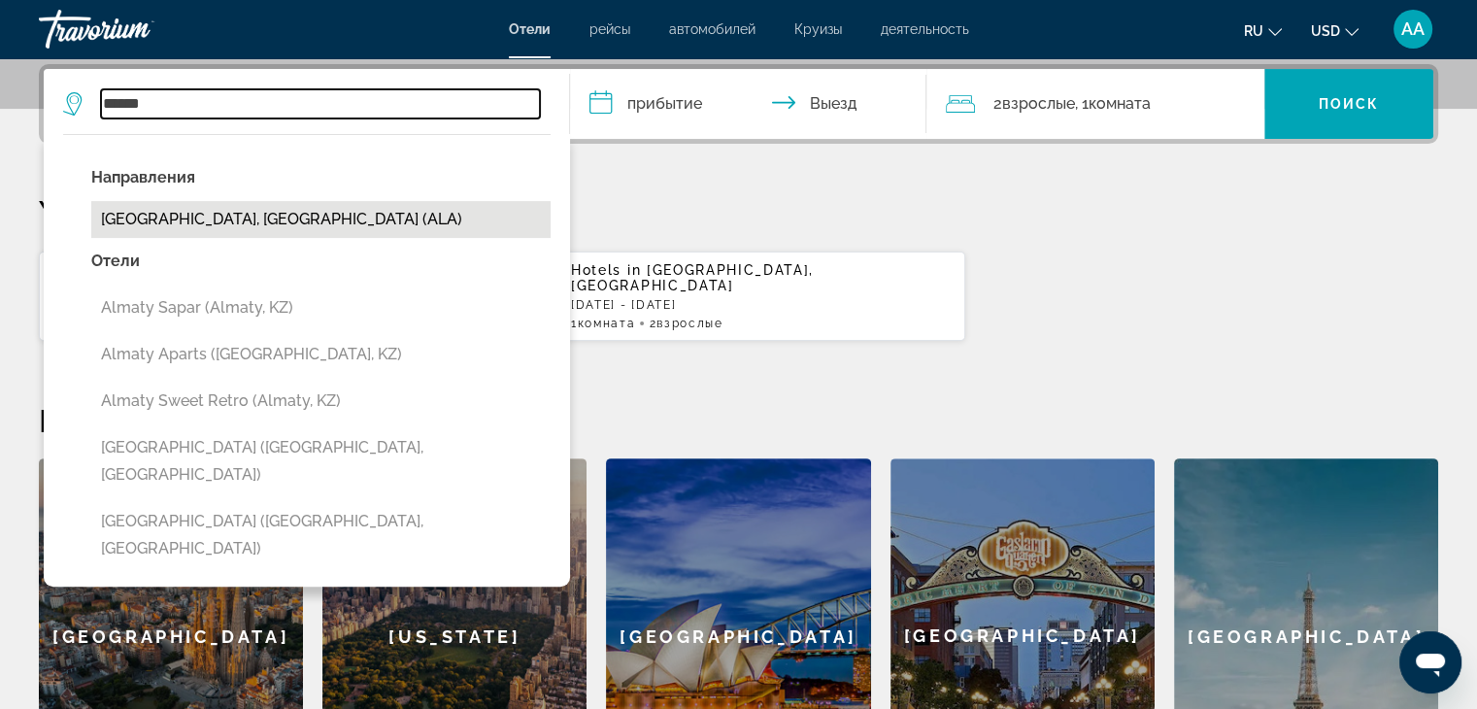
type input "**********"
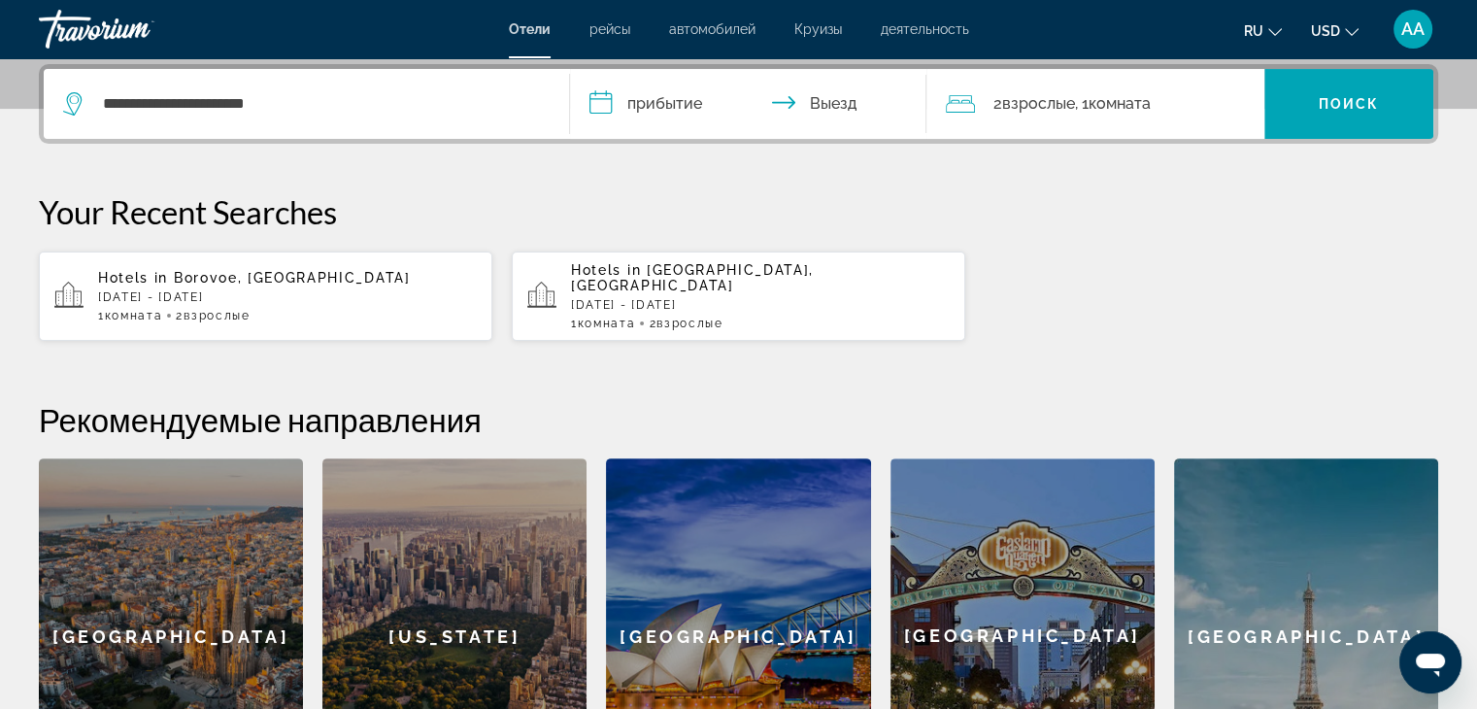
click at [691, 100] on input "**********" at bounding box center [752, 107] width 365 height 76
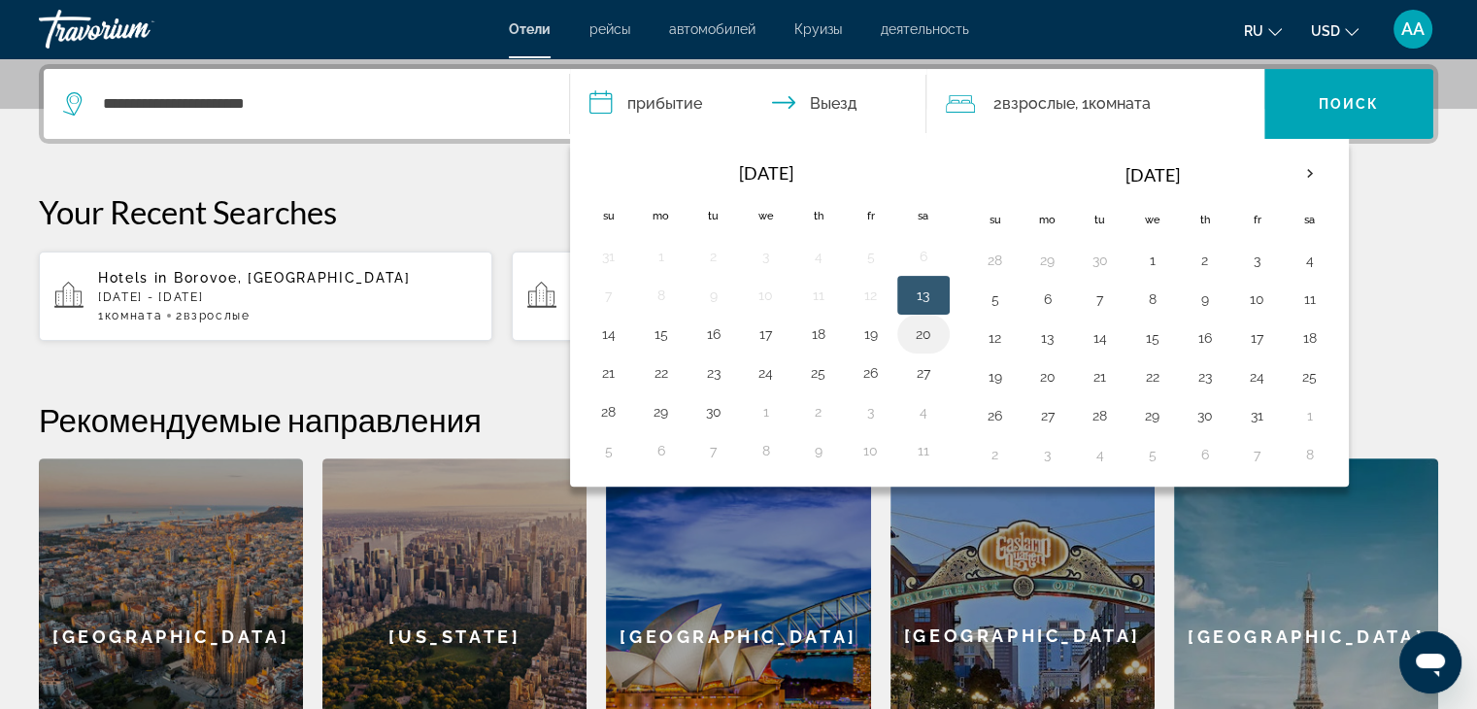
click at [920, 326] on button "20" at bounding box center [923, 333] width 31 height 27
click at [617, 370] on button "21" at bounding box center [608, 372] width 31 height 27
type input "**********"
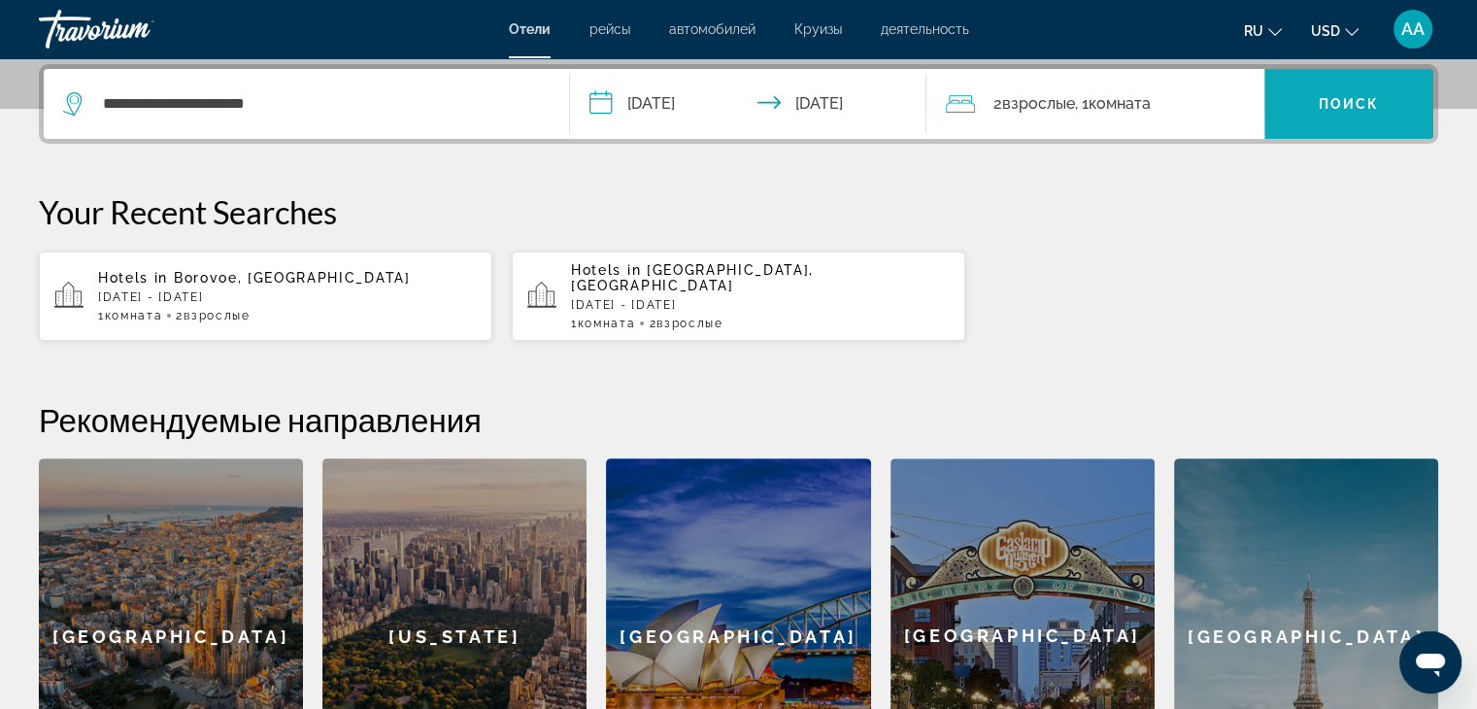
click at [1355, 111] on span "Search widget" at bounding box center [1348, 104] width 169 height 47
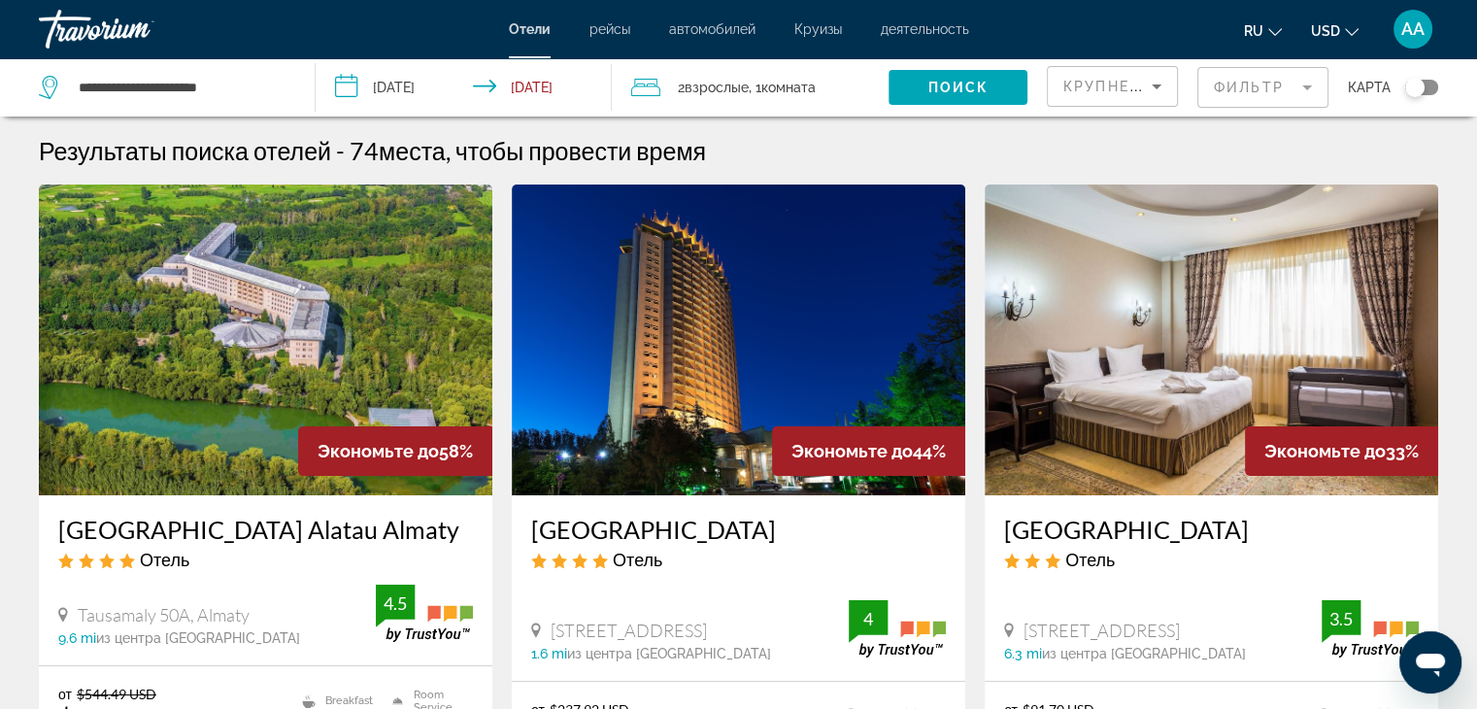
click at [409, 86] on input "**********" at bounding box center [468, 90] width 304 height 64
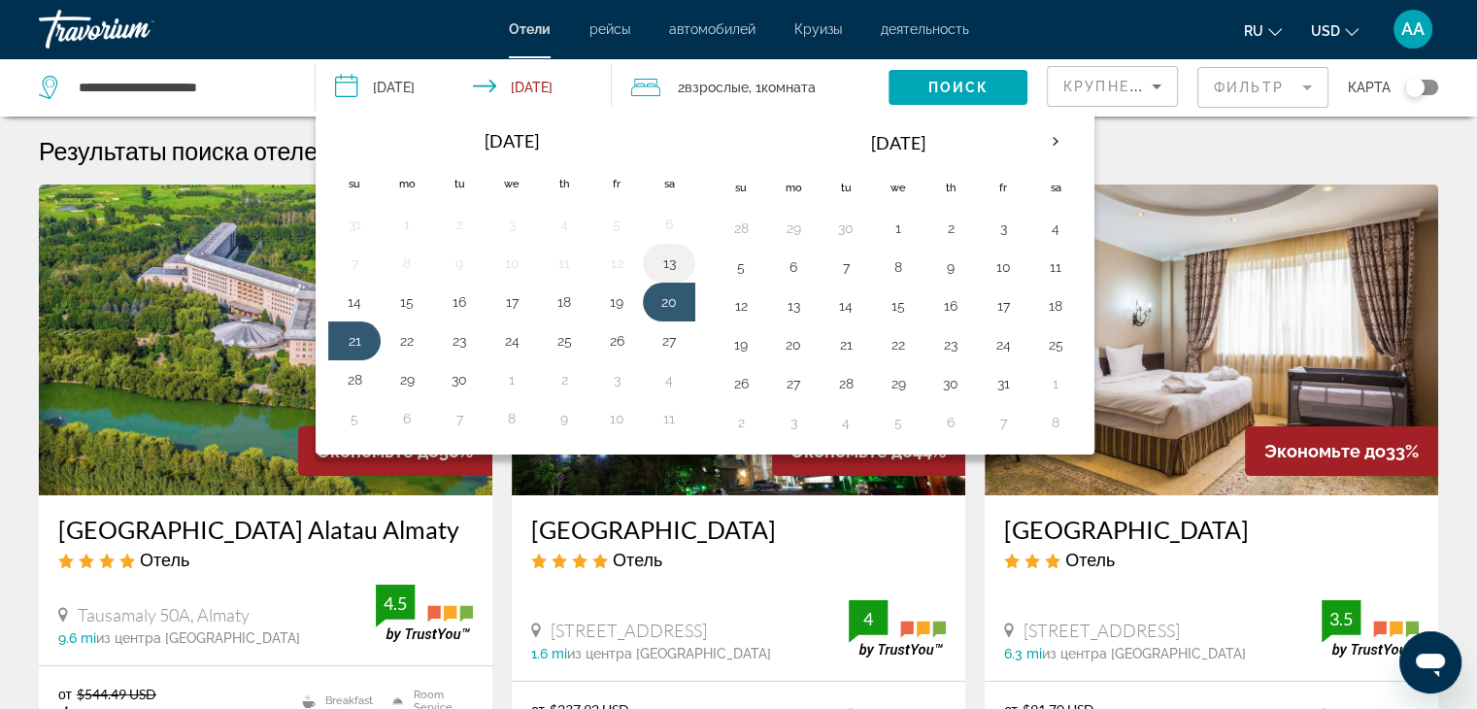
click at [661, 262] on button "13" at bounding box center [668, 263] width 31 height 27
click at [350, 305] on button "14" at bounding box center [354, 301] width 31 height 27
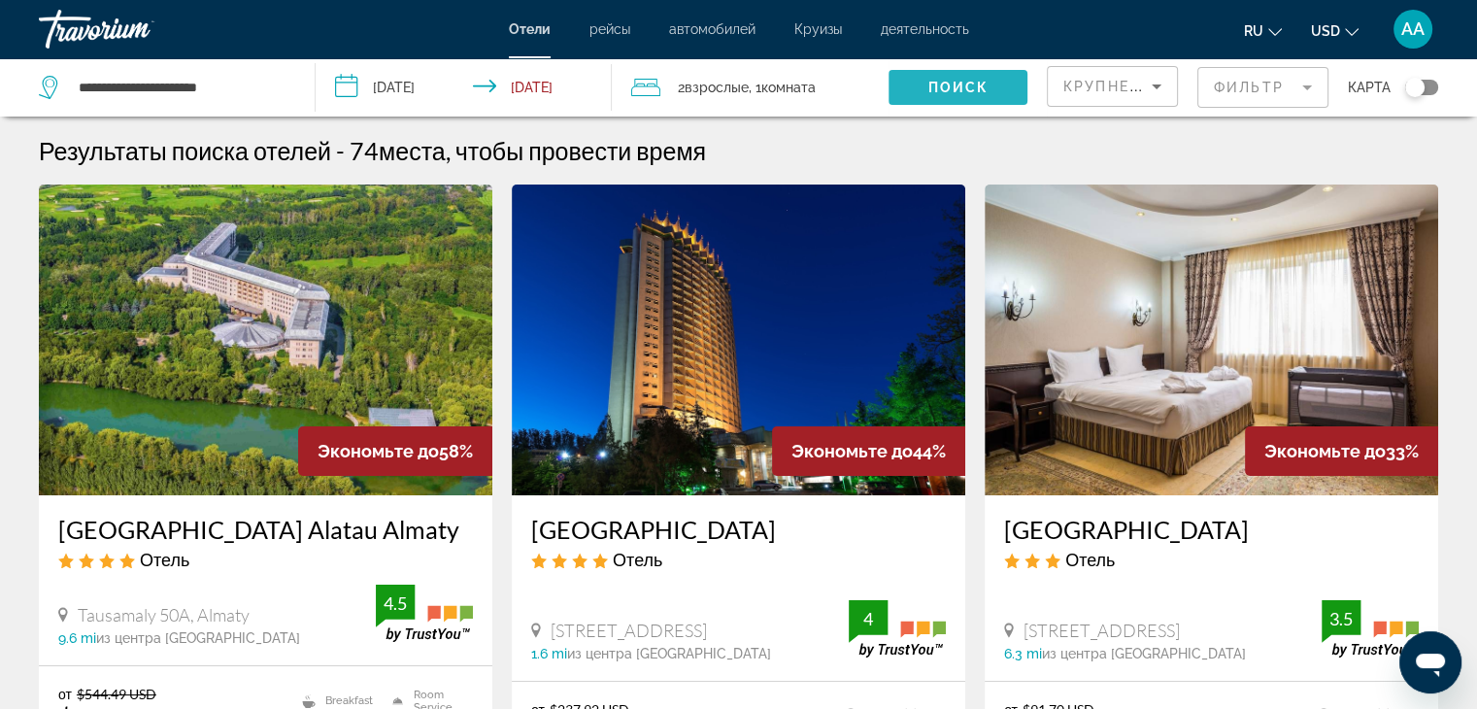
click at [989, 79] on span "Search widget" at bounding box center [957, 87] width 139 height 47
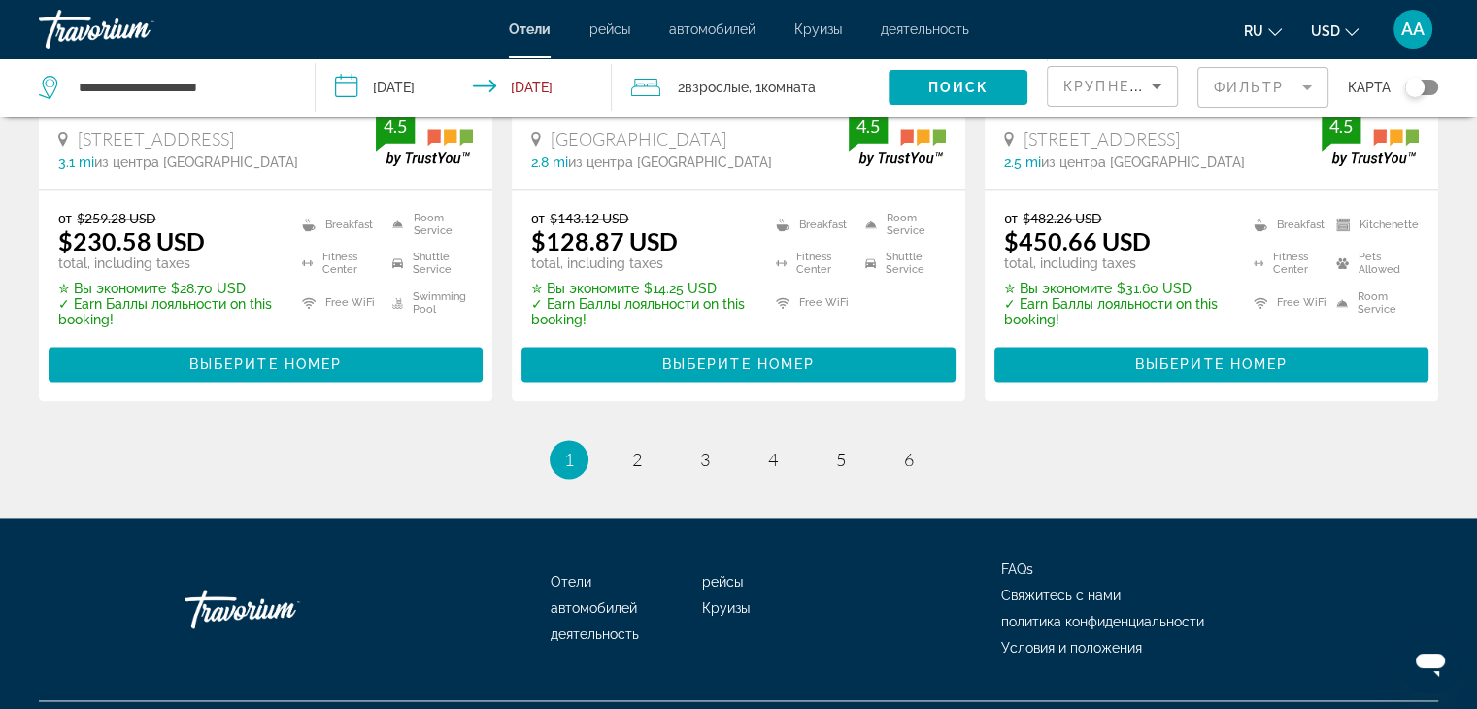
scroll to position [2719, 0]
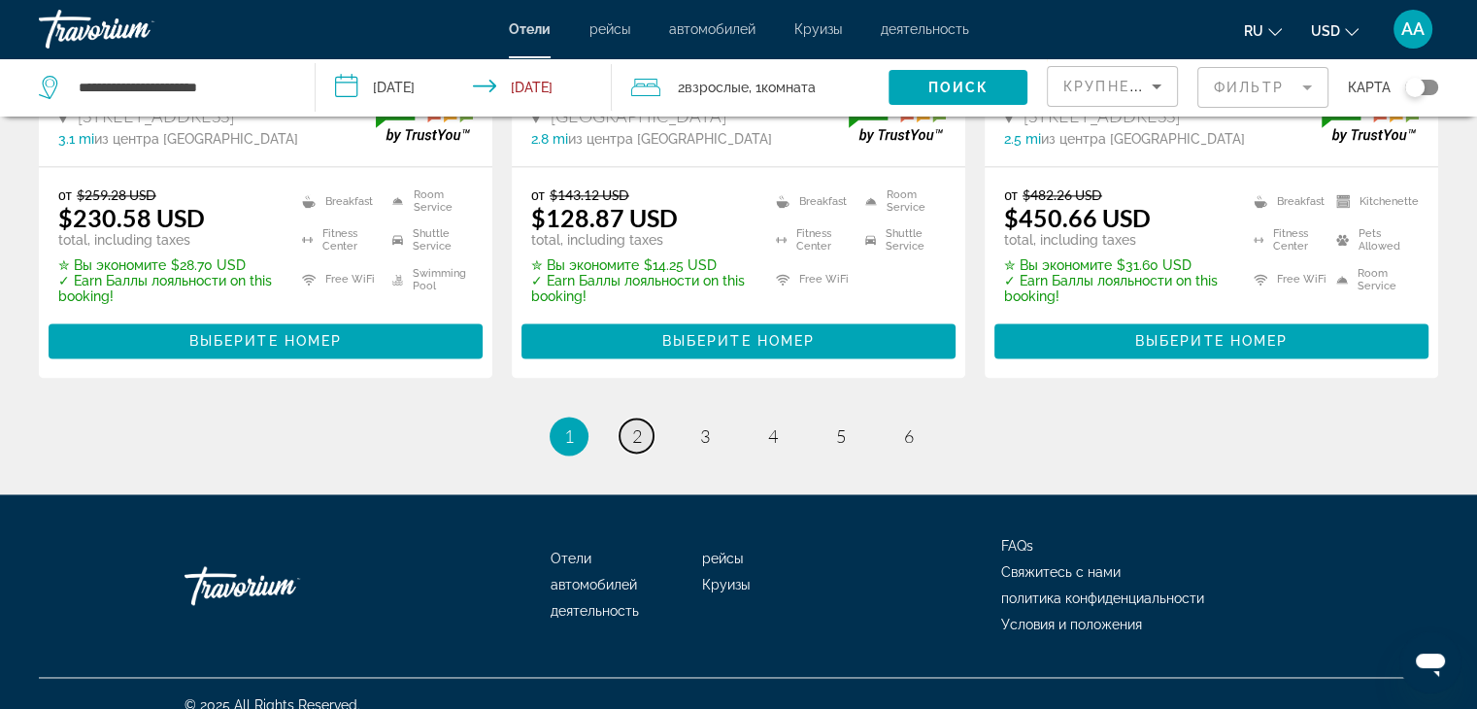
click at [632, 425] on span "2" at bounding box center [637, 435] width 10 height 21
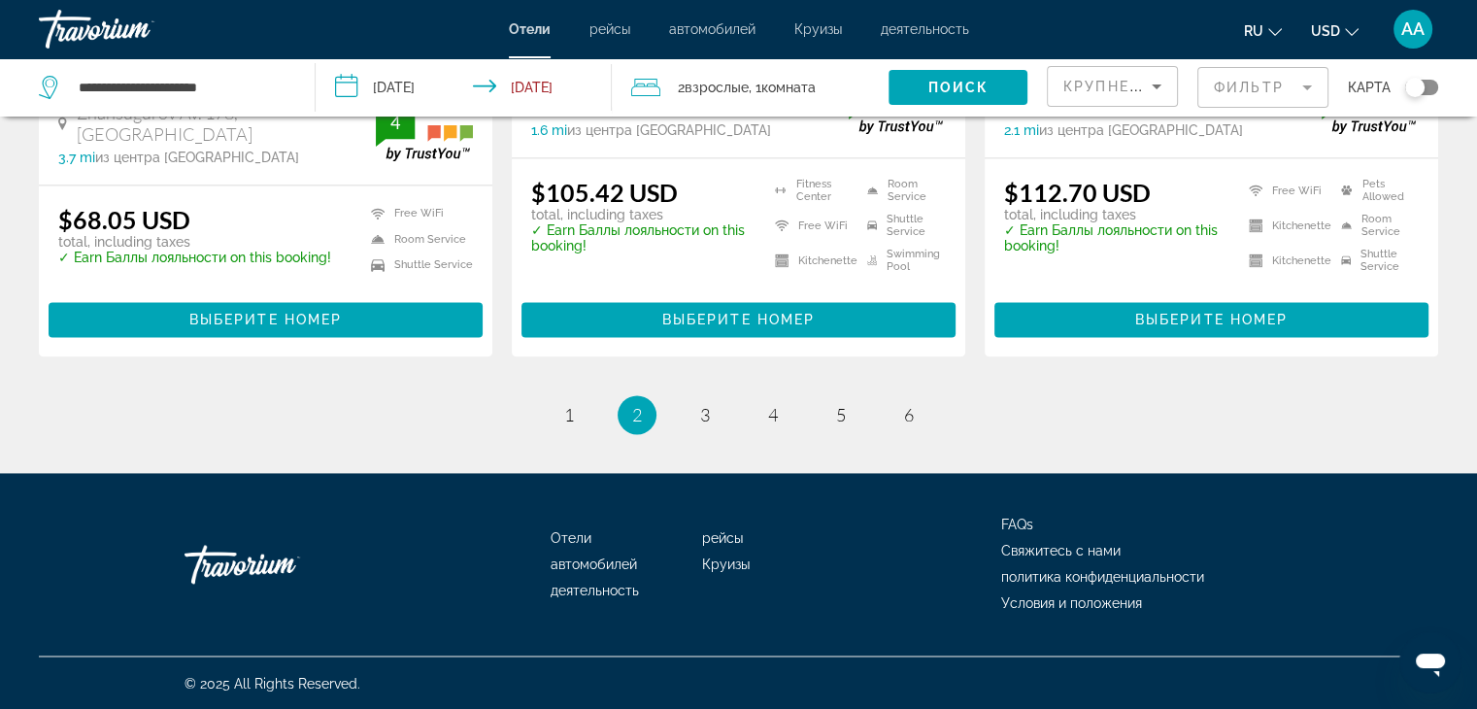
scroll to position [2735, 0]
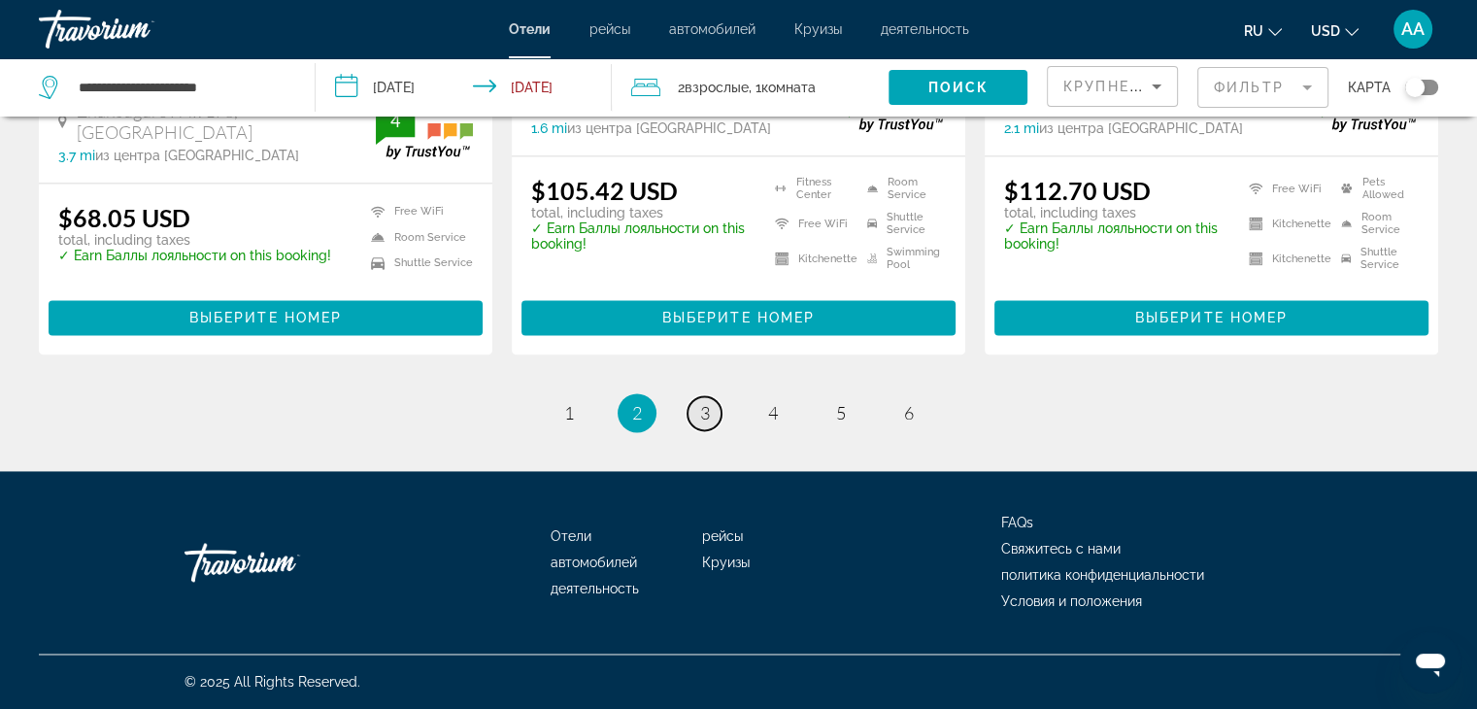
click at [714, 407] on link "page 3" at bounding box center [704, 413] width 34 height 34
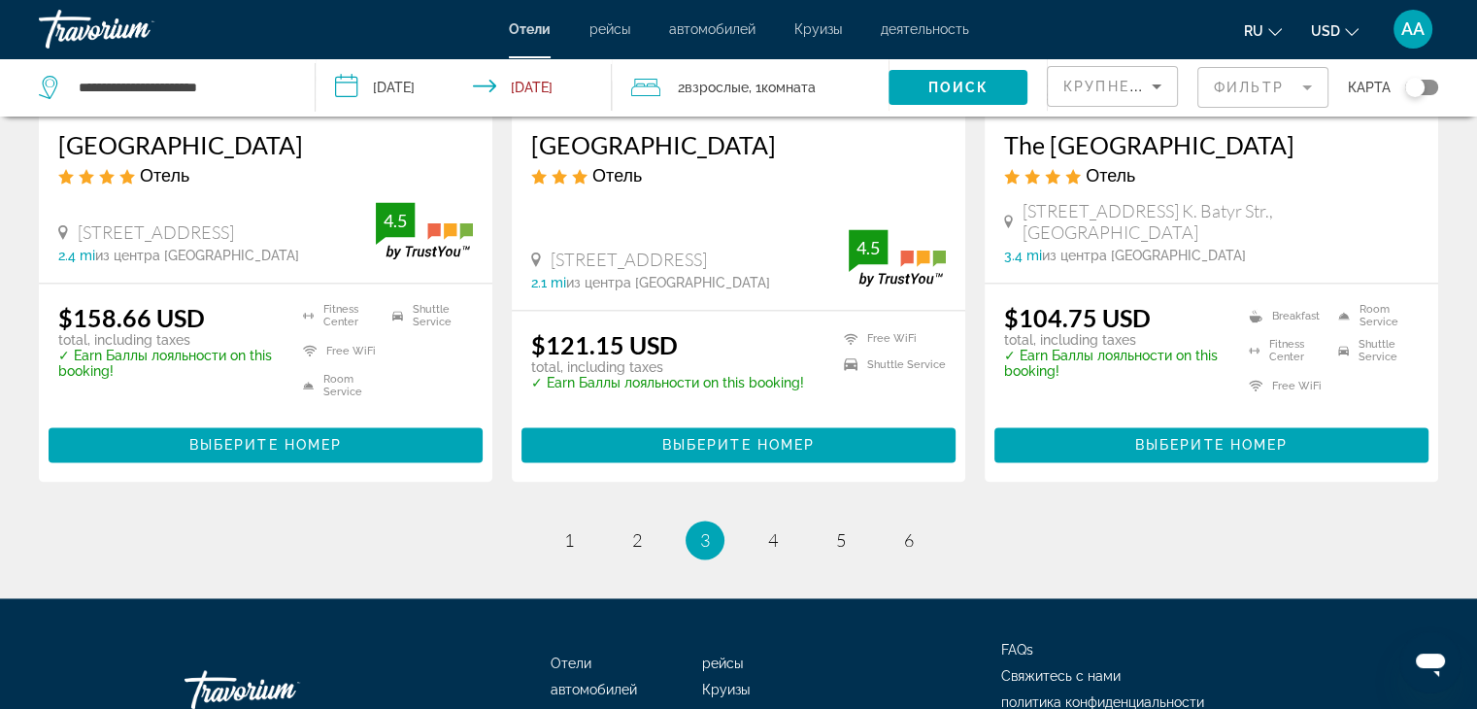
scroll to position [2621, 0]
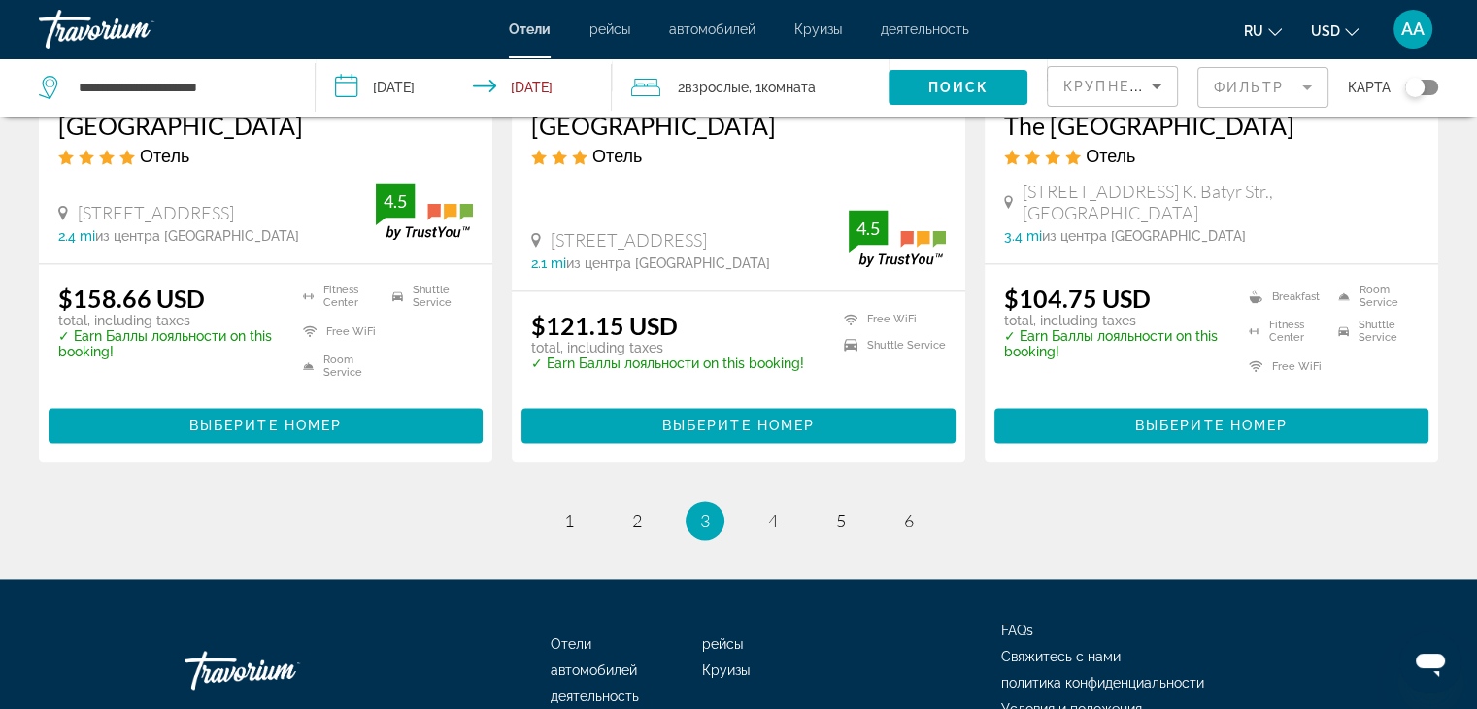
click at [1310, 85] on mat-form-field "Фильтр" at bounding box center [1262, 87] width 131 height 41
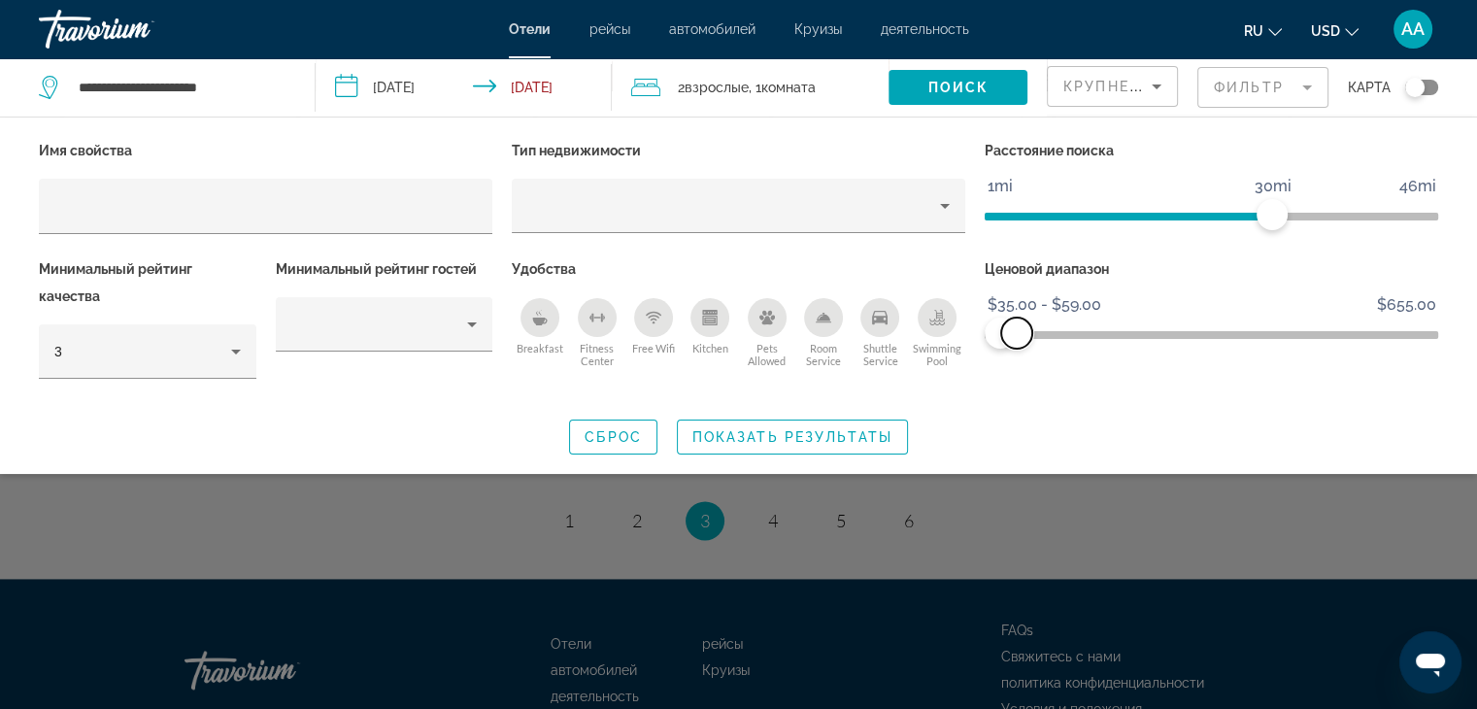
drag, startPoint x: 1415, startPoint y: 339, endPoint x: 1017, endPoint y: 381, distance: 400.3
click at [1017, 381] on div "Ценовой диапазон $35.00 $655.00 $35.00 $59.00 $35.00 - $59.00" at bounding box center [1211, 327] width 473 height 145
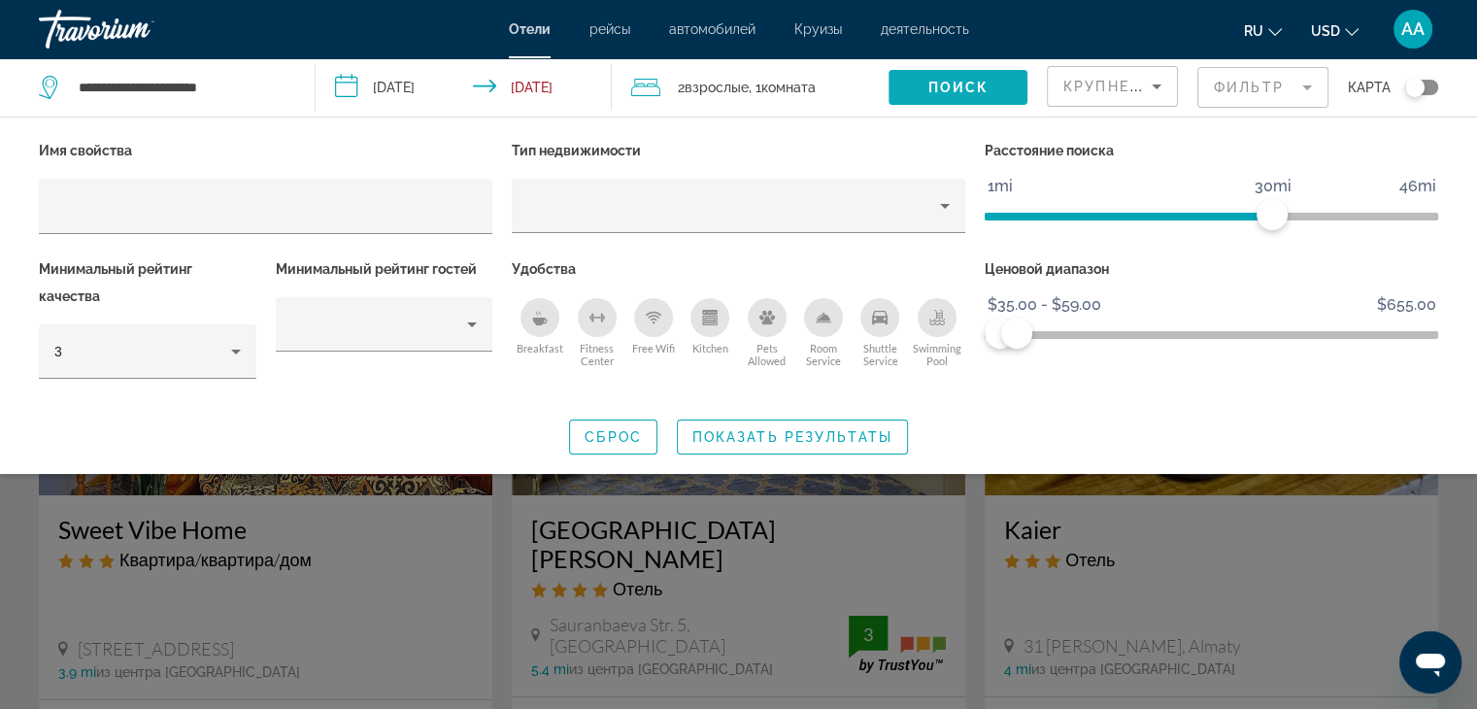
click at [968, 82] on span "Поиск" at bounding box center [957, 88] width 61 height 16
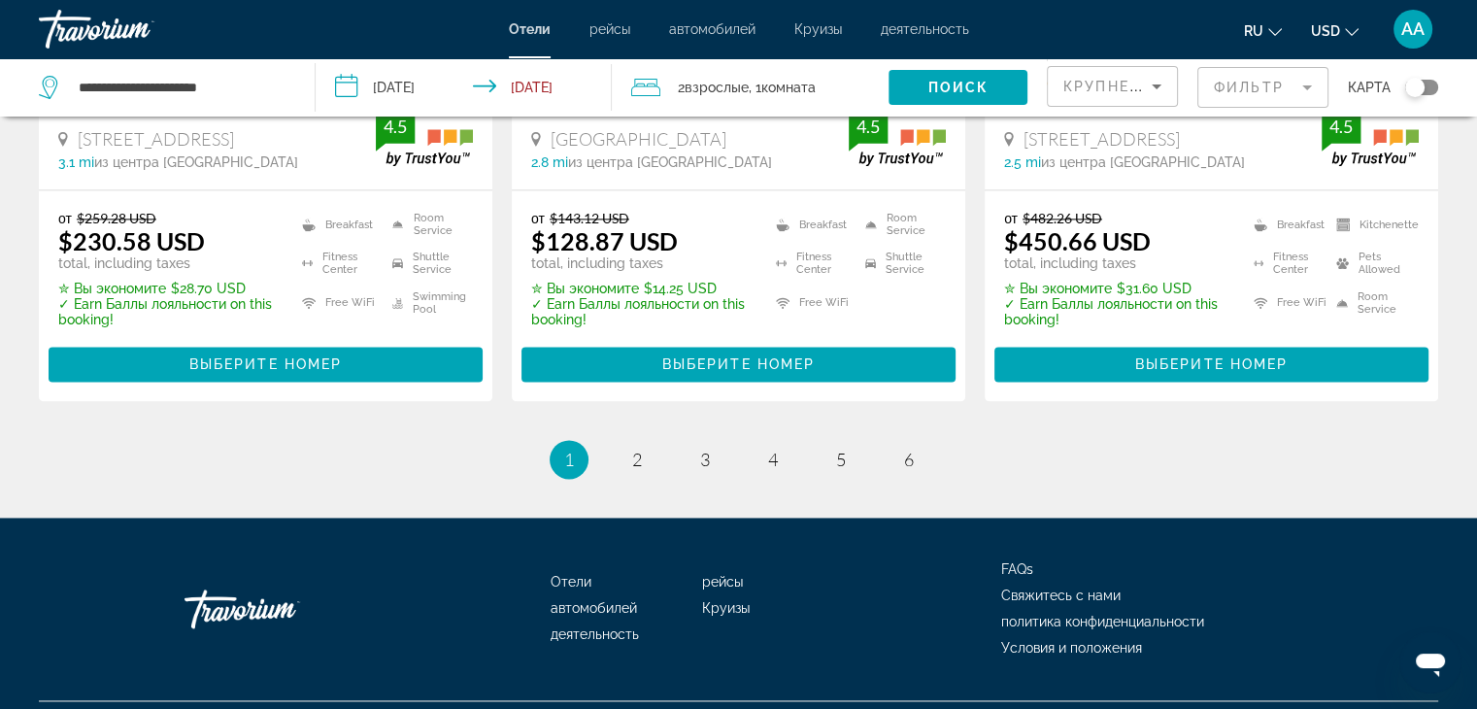
scroll to position [2719, 0]
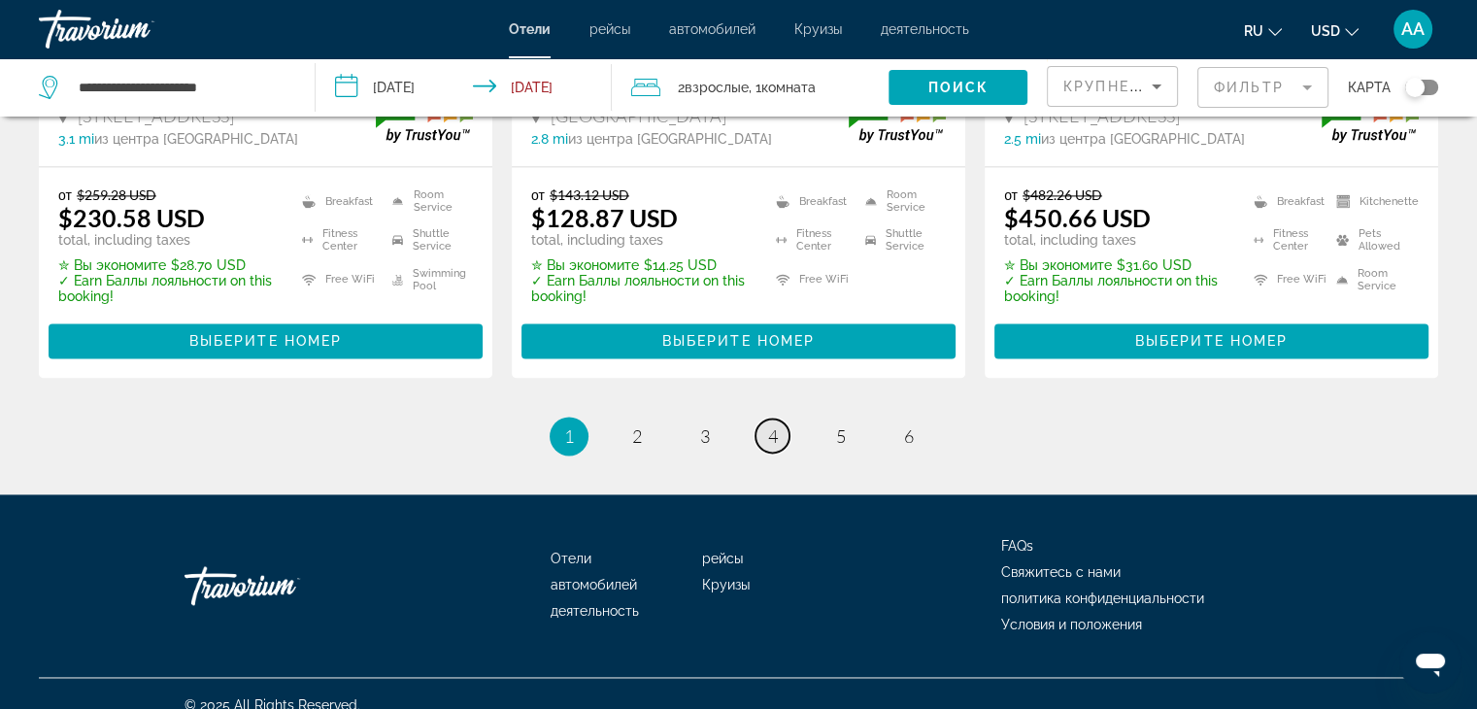
click at [769, 425] on span "4" at bounding box center [773, 435] width 10 height 21
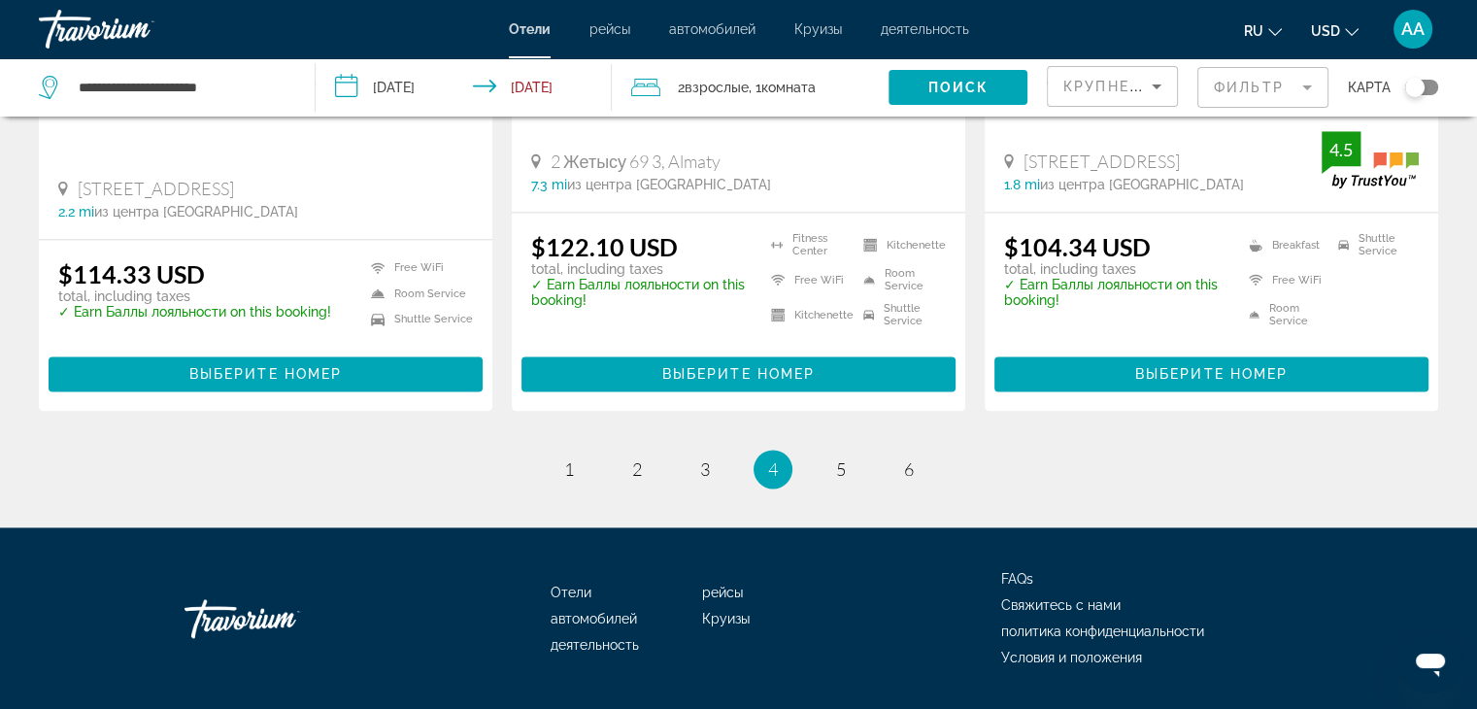
scroll to position [2648, 0]
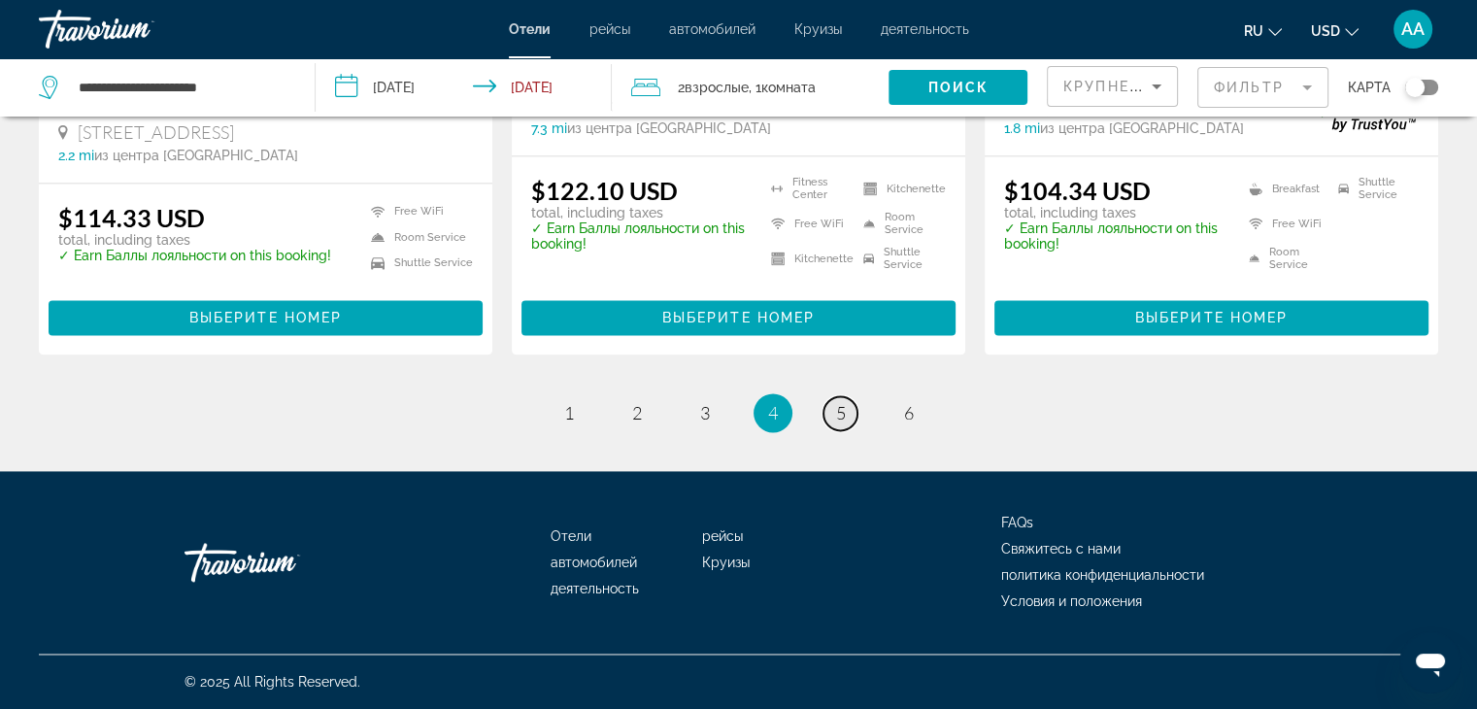
click at [850, 418] on link "page 5" at bounding box center [840, 413] width 34 height 34
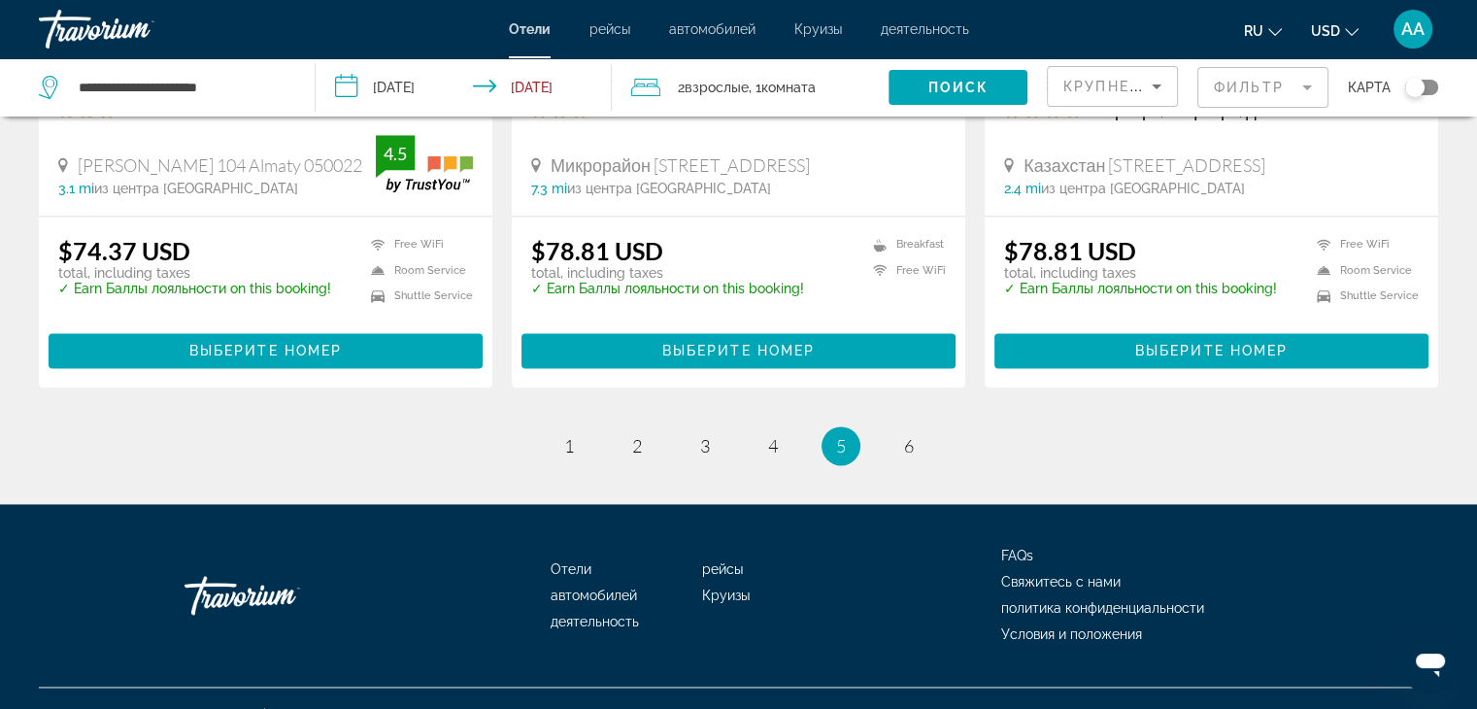
scroll to position [2621, 0]
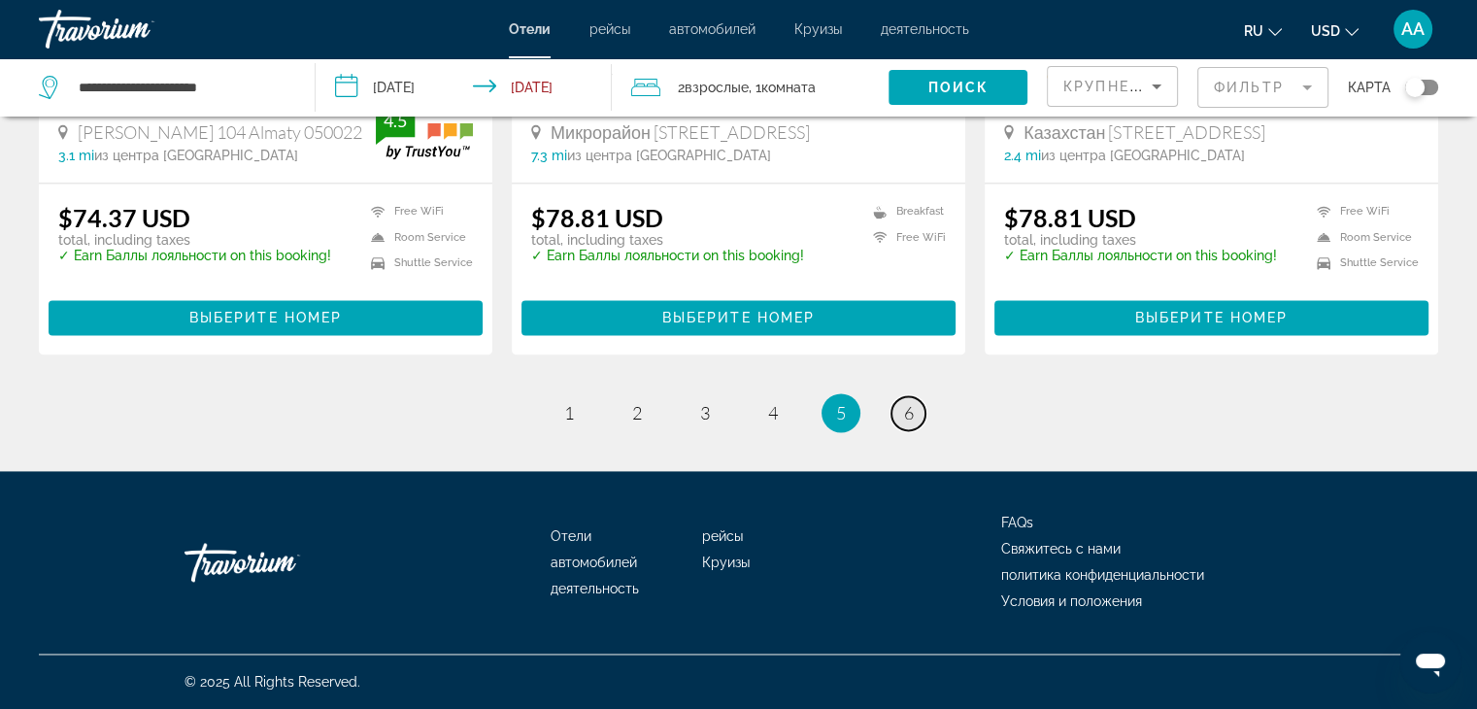
click at [901, 413] on link "page 6" at bounding box center [908, 413] width 34 height 34
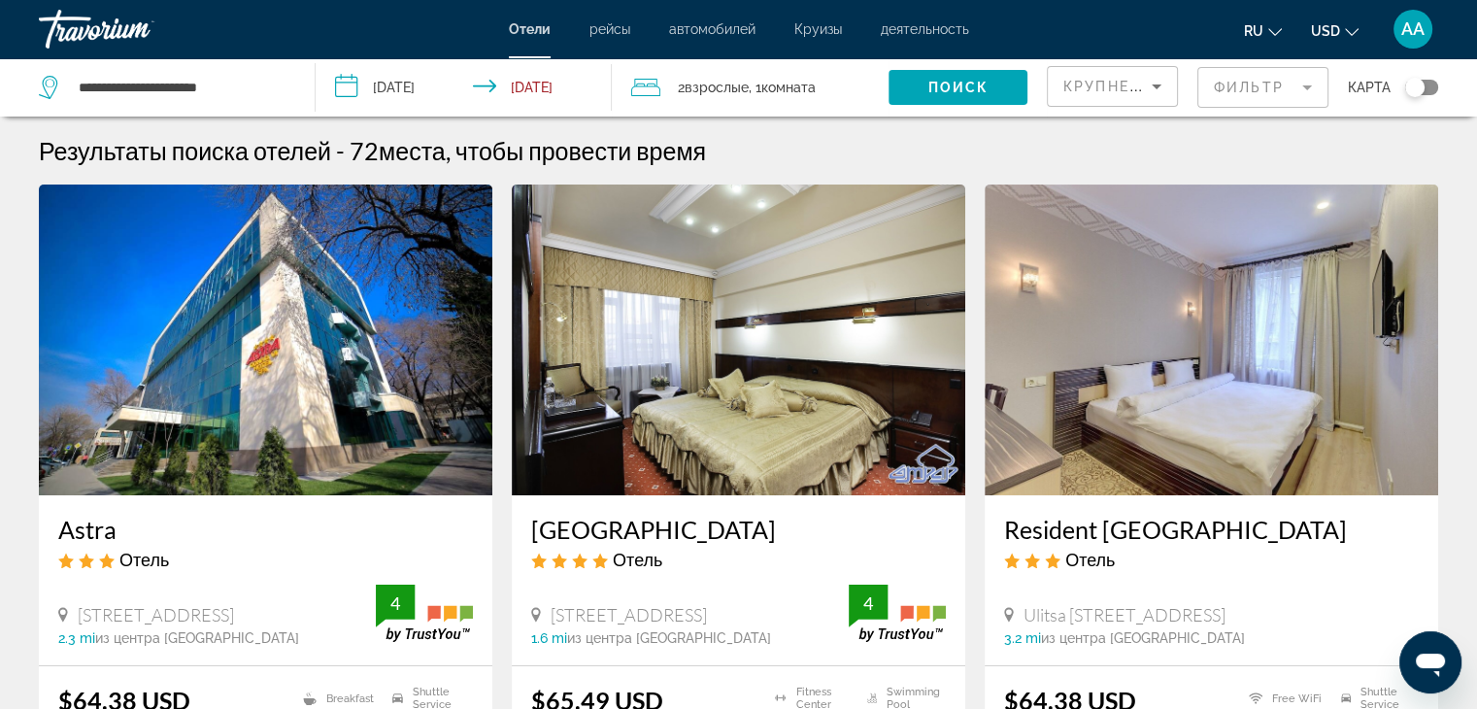
click at [417, 90] on input "**********" at bounding box center [468, 90] width 304 height 64
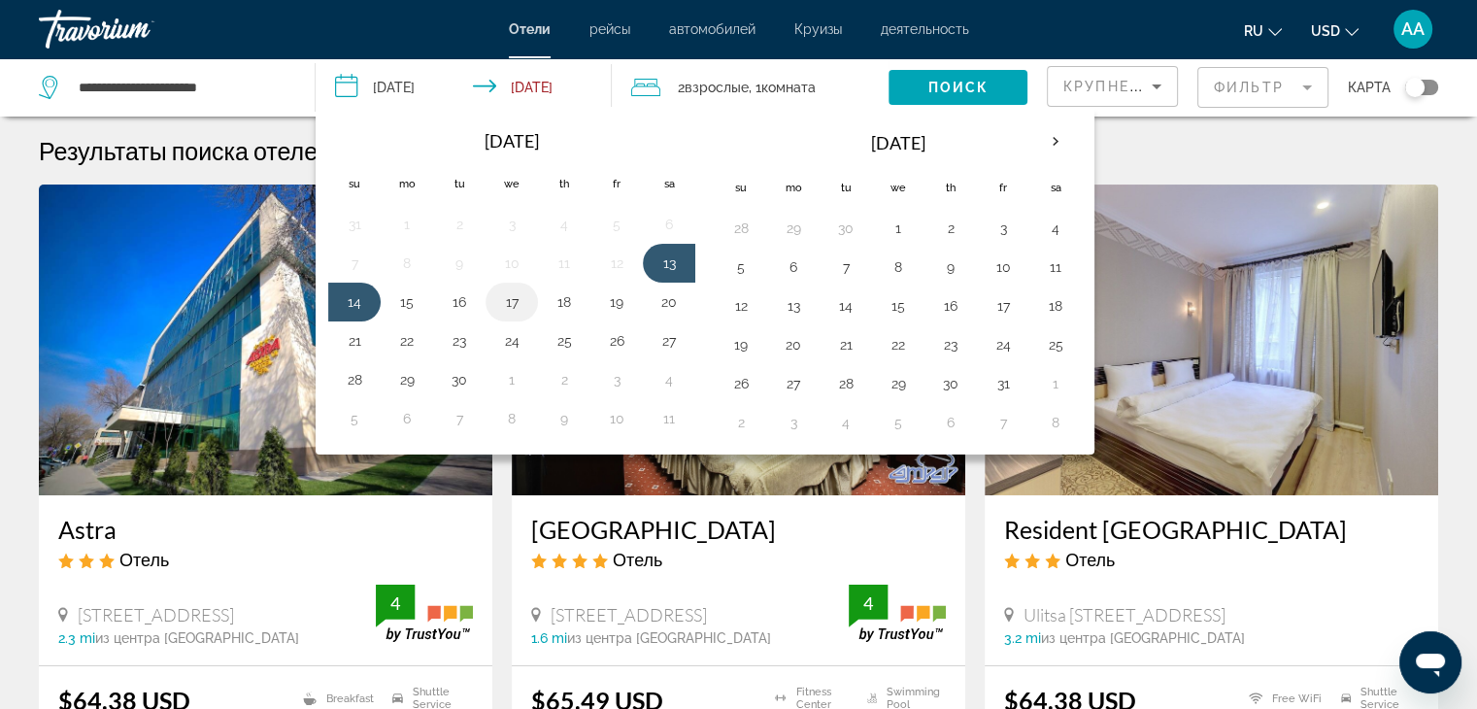
click at [506, 297] on button "17" at bounding box center [511, 301] width 31 height 27
click at [555, 296] on button "18" at bounding box center [564, 301] width 31 height 27
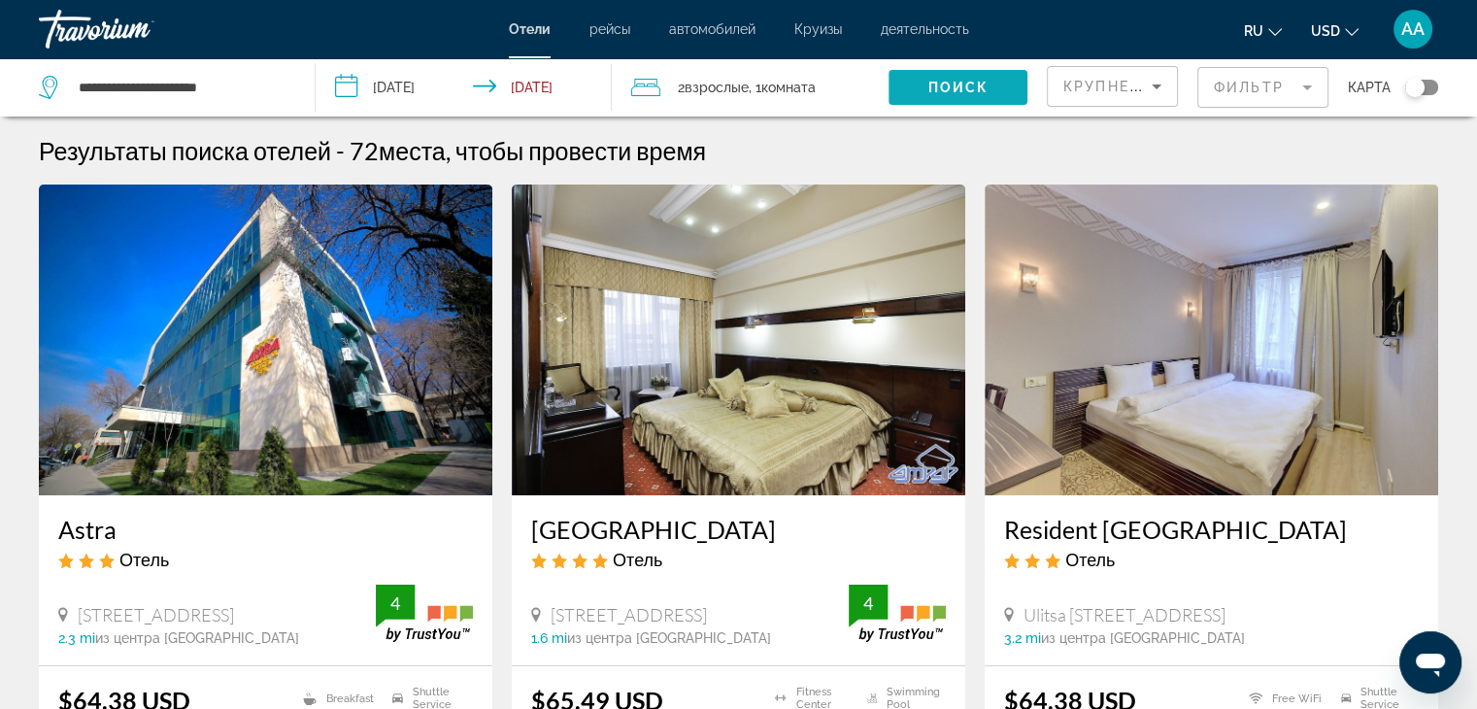
click at [923, 84] on span "Search widget" at bounding box center [957, 87] width 139 height 47
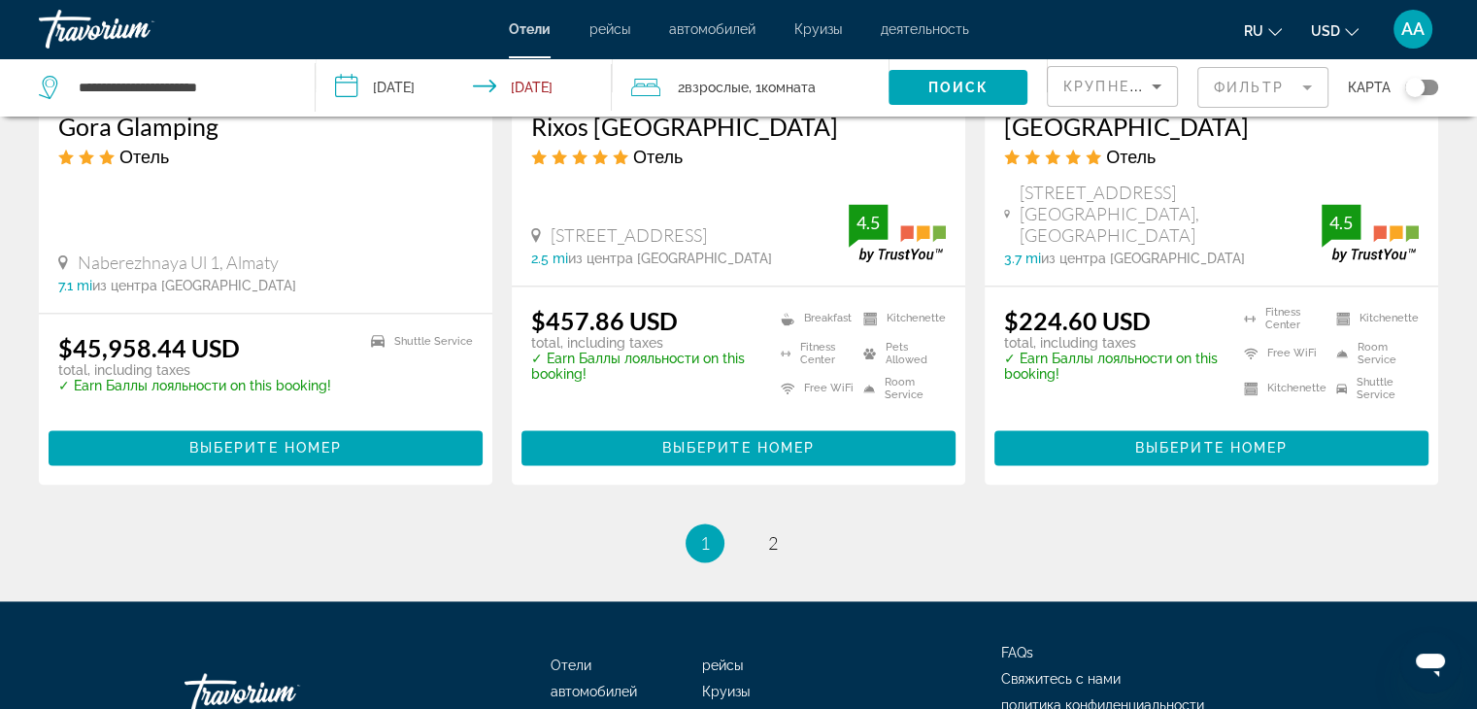
scroll to position [2694, 0]
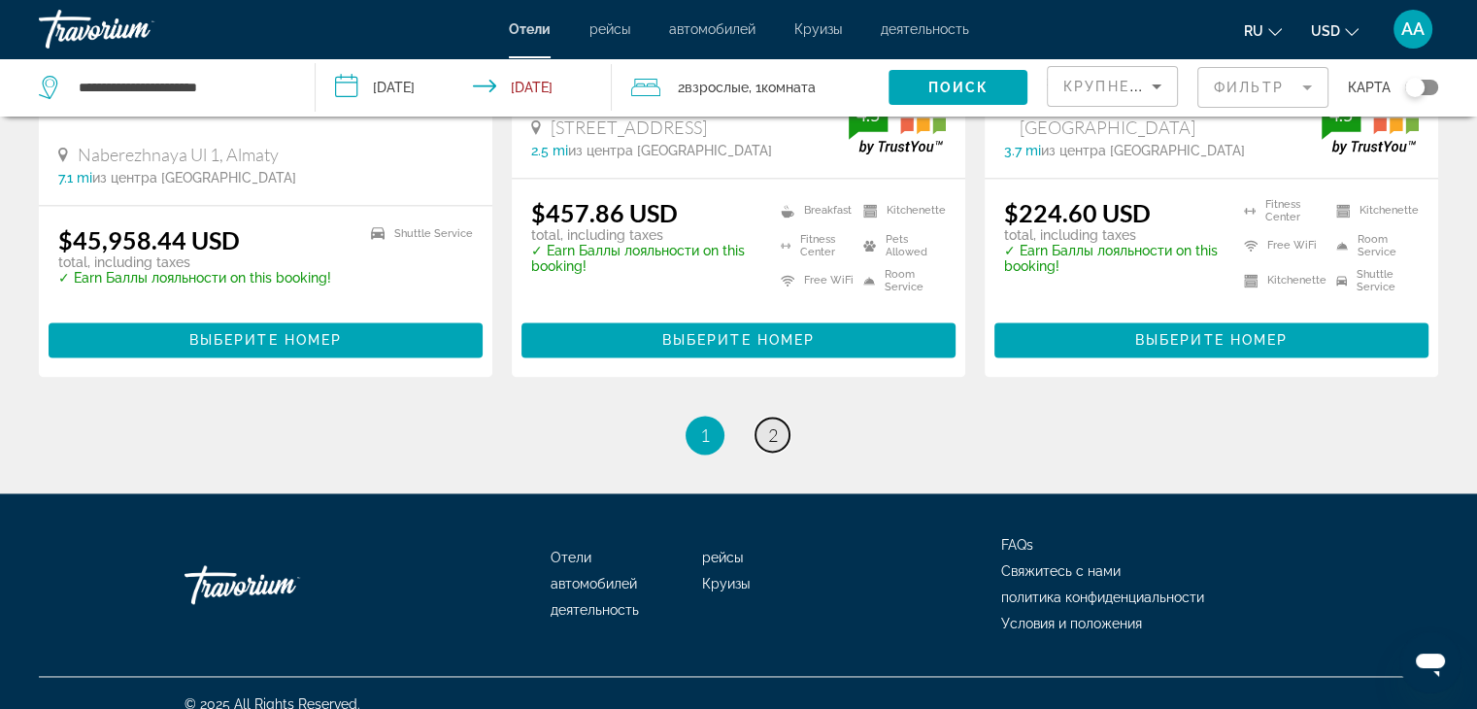
click at [777, 417] on link "page 2" at bounding box center [772, 434] width 34 height 34
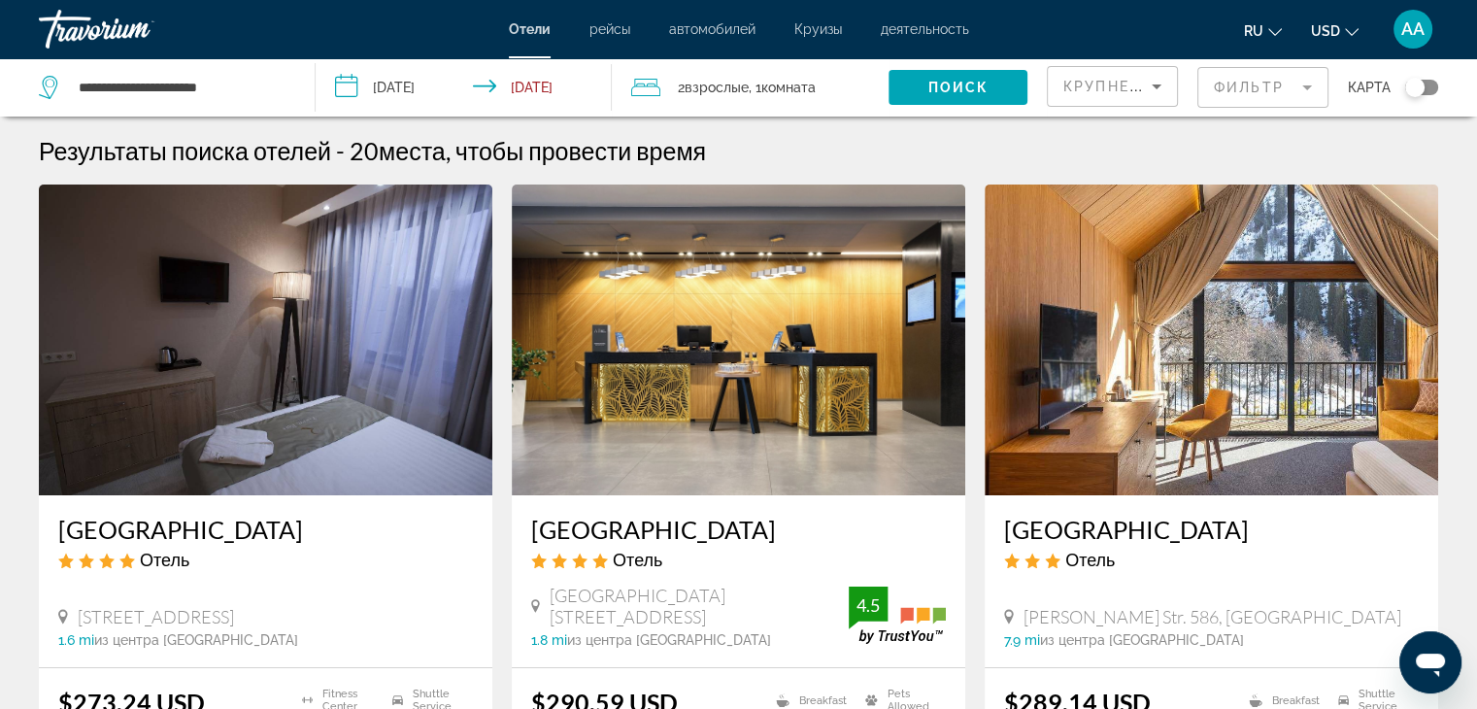
click at [518, 83] on input "**********" at bounding box center [468, 90] width 304 height 64
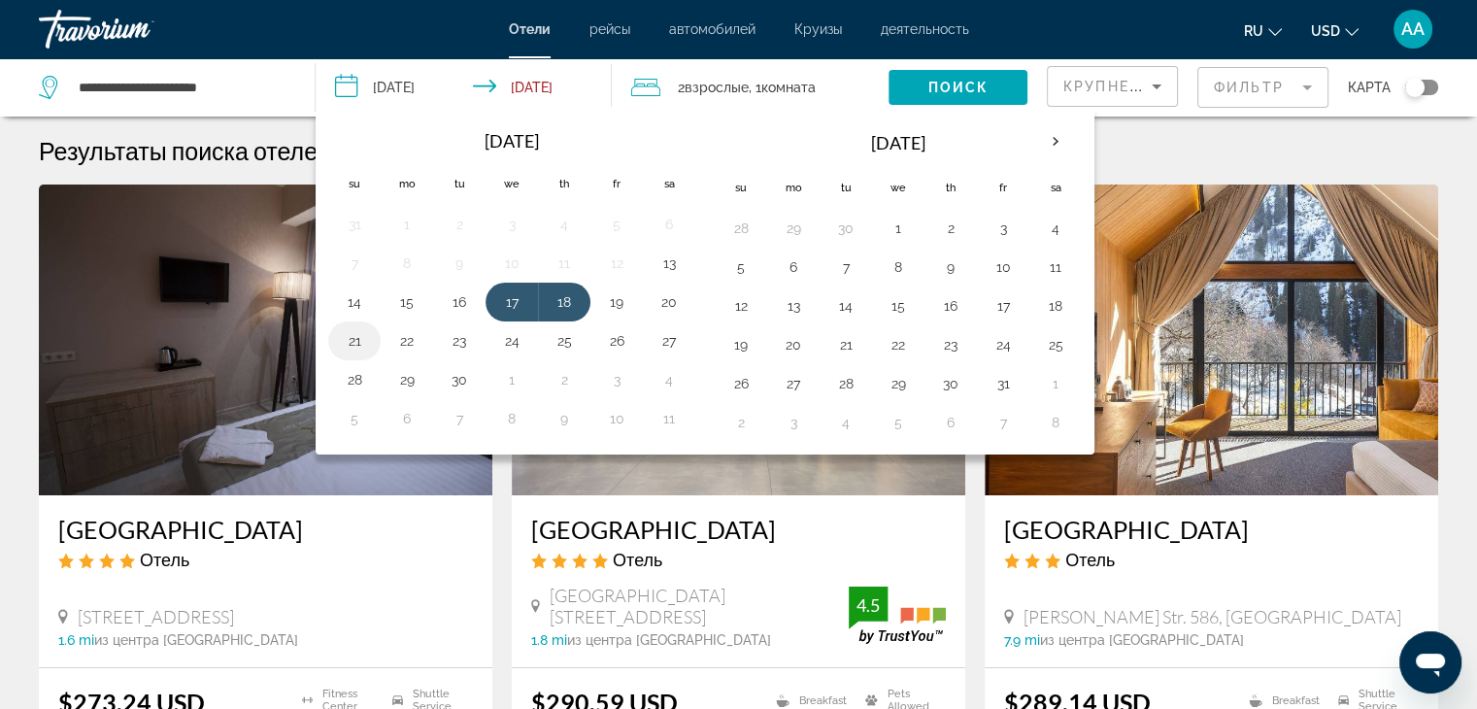
click at [357, 336] on button "21" at bounding box center [354, 340] width 31 height 27
click at [398, 336] on button "22" at bounding box center [406, 340] width 31 height 27
type input "**********"
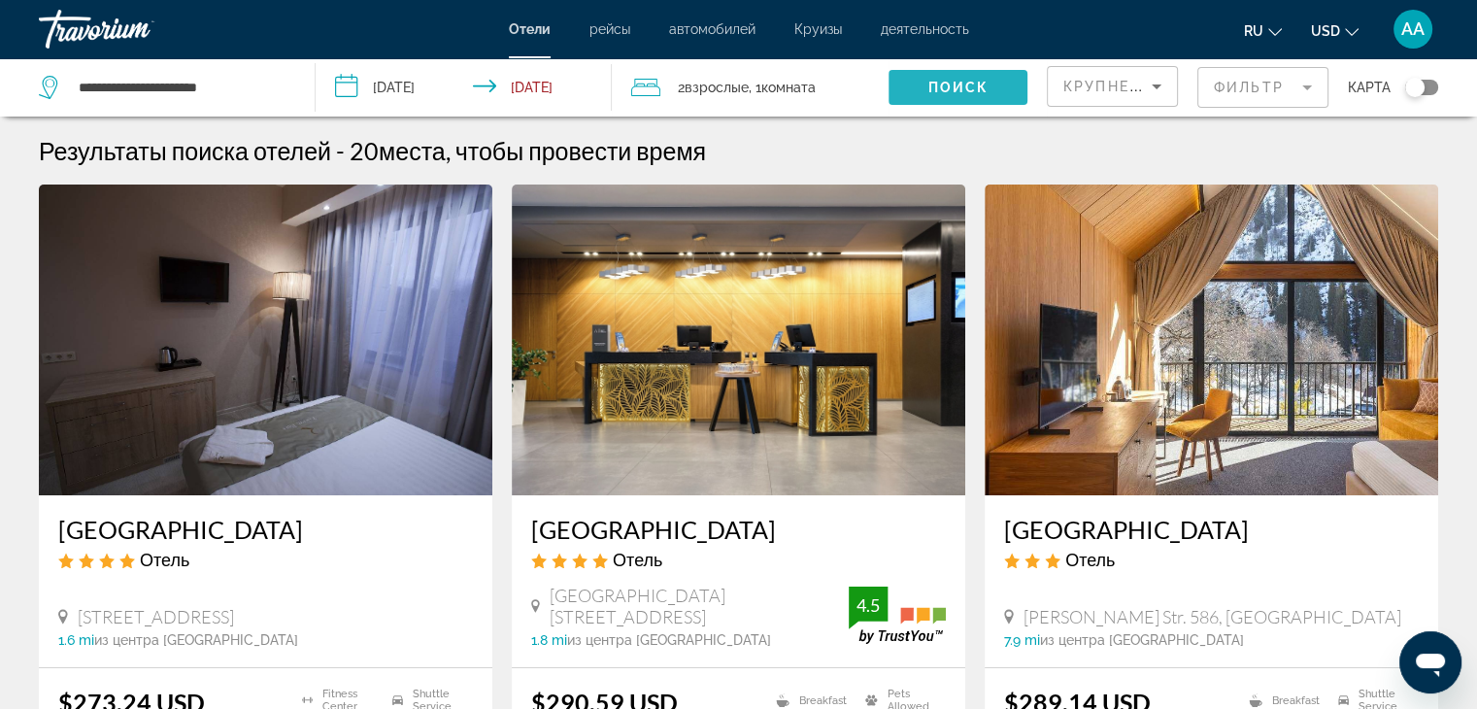
click at [930, 80] on span "Поиск" at bounding box center [957, 88] width 61 height 16
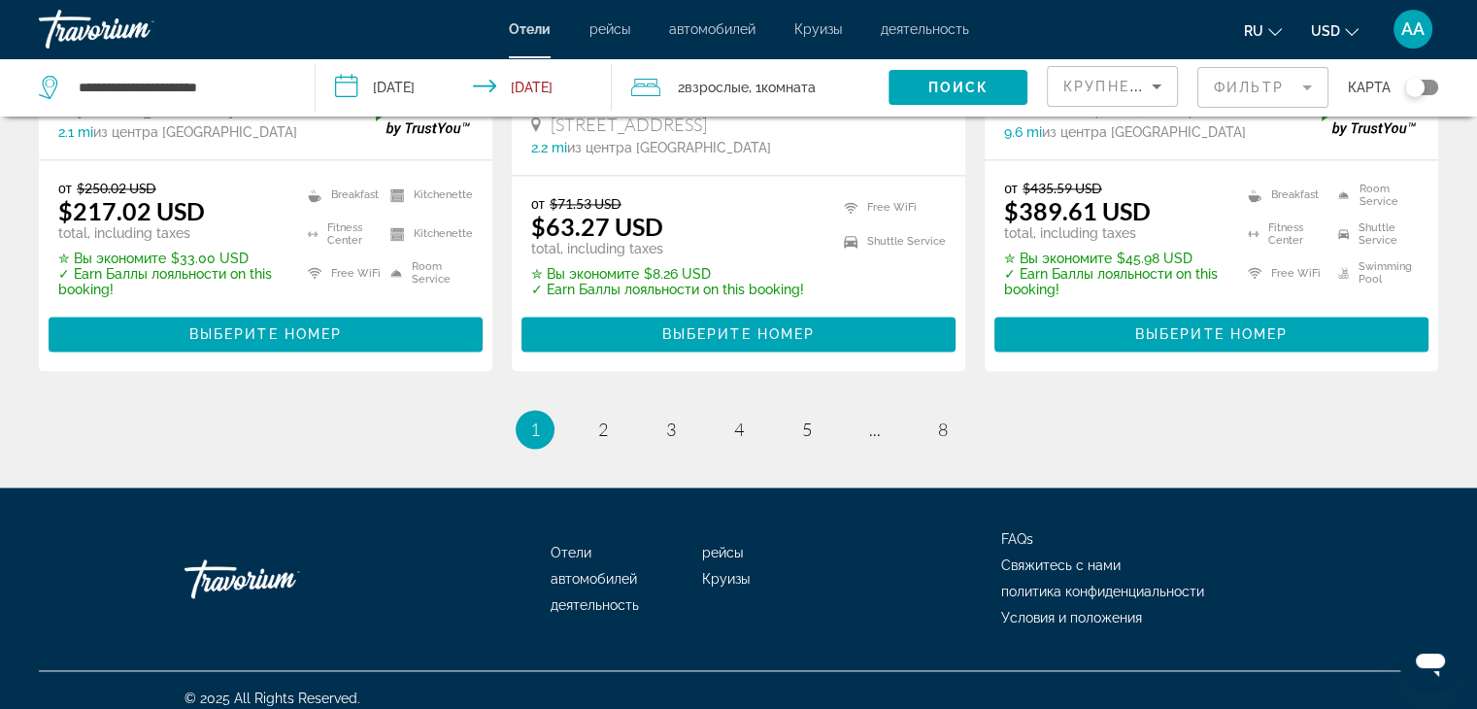
scroll to position [2734, 0]
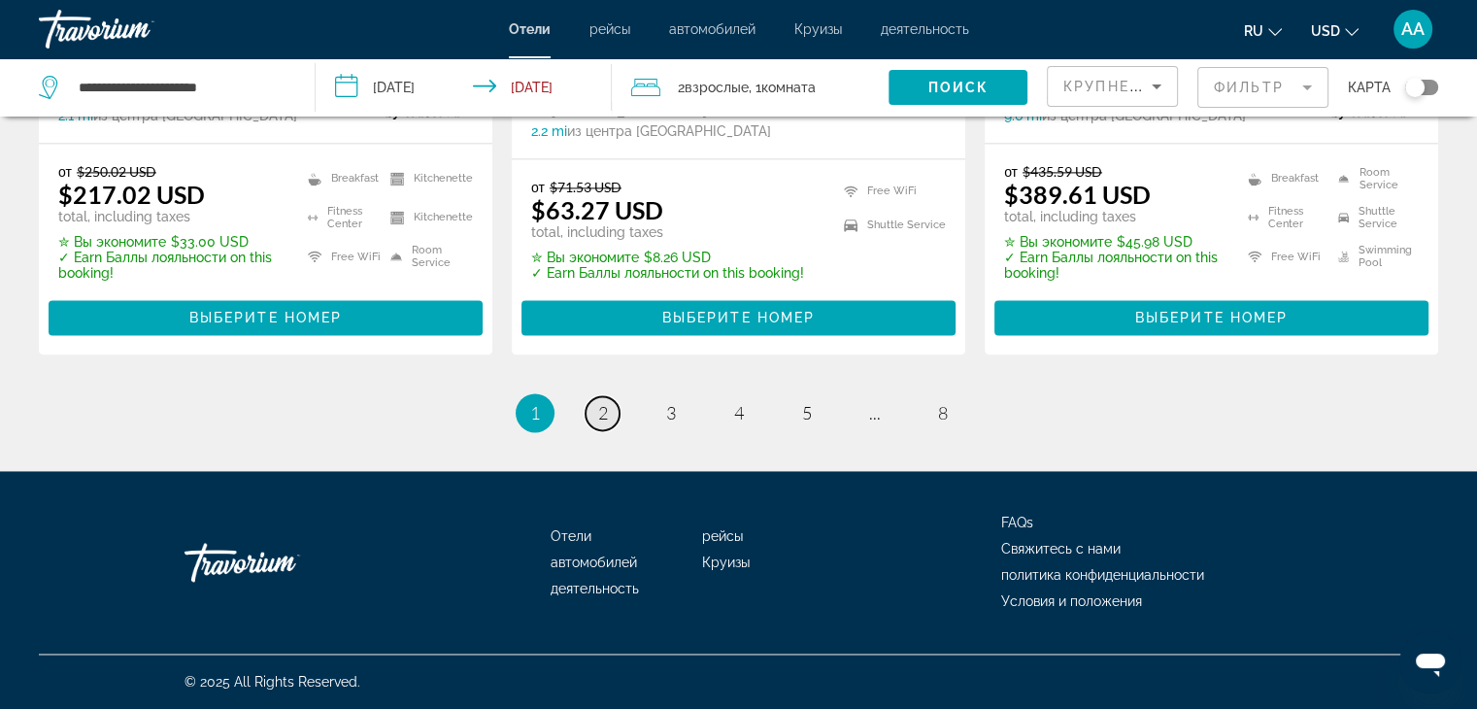
click at [592, 411] on link "page 2" at bounding box center [602, 413] width 34 height 34
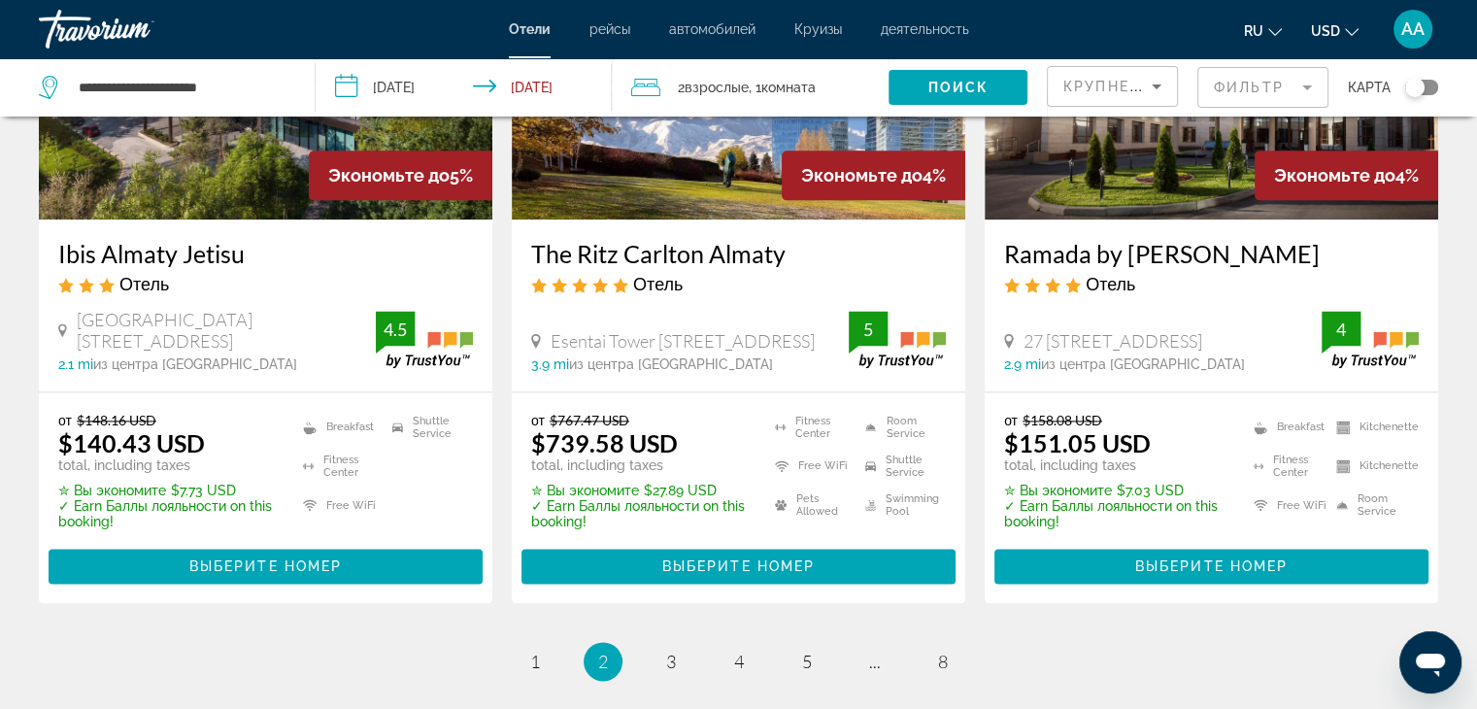
scroll to position [2524, 0]
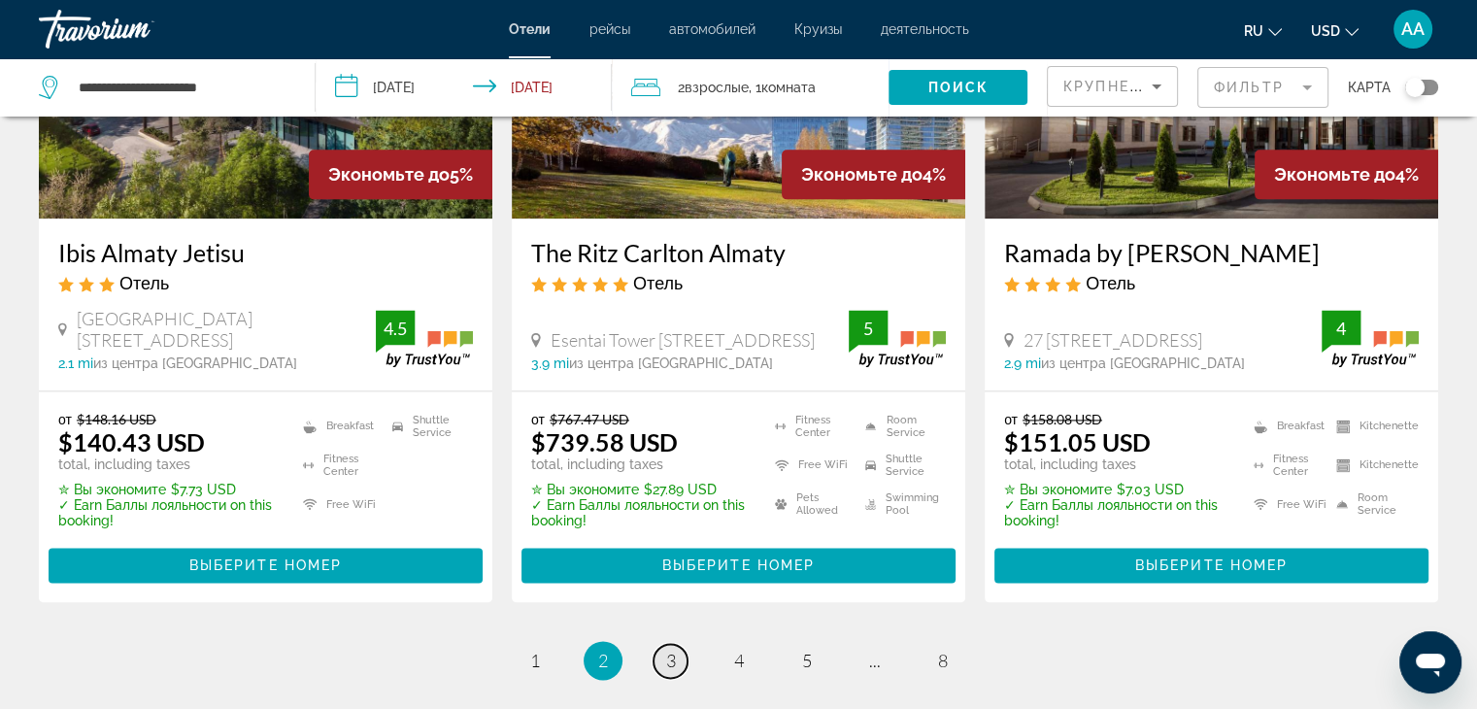
click at [674, 650] on span "3" at bounding box center [671, 660] width 10 height 21
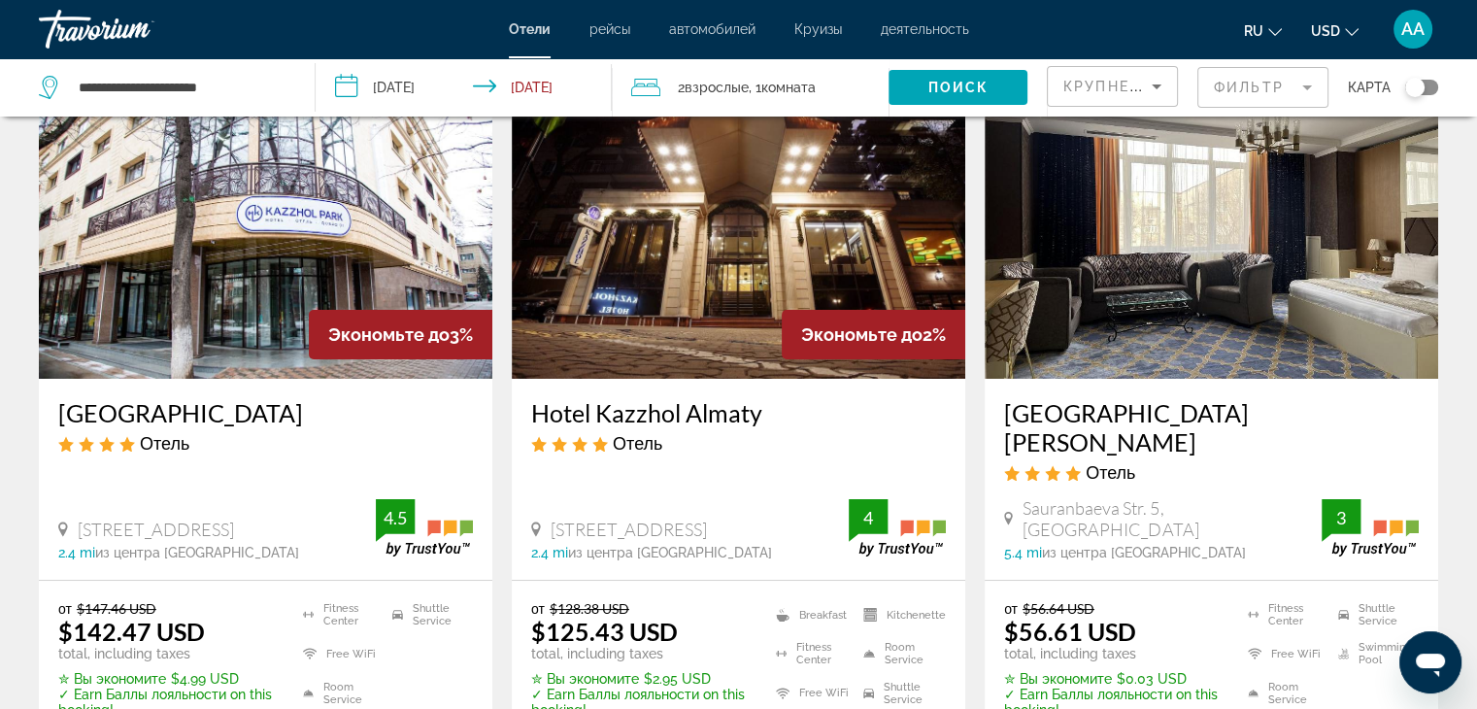
scroll to position [194, 0]
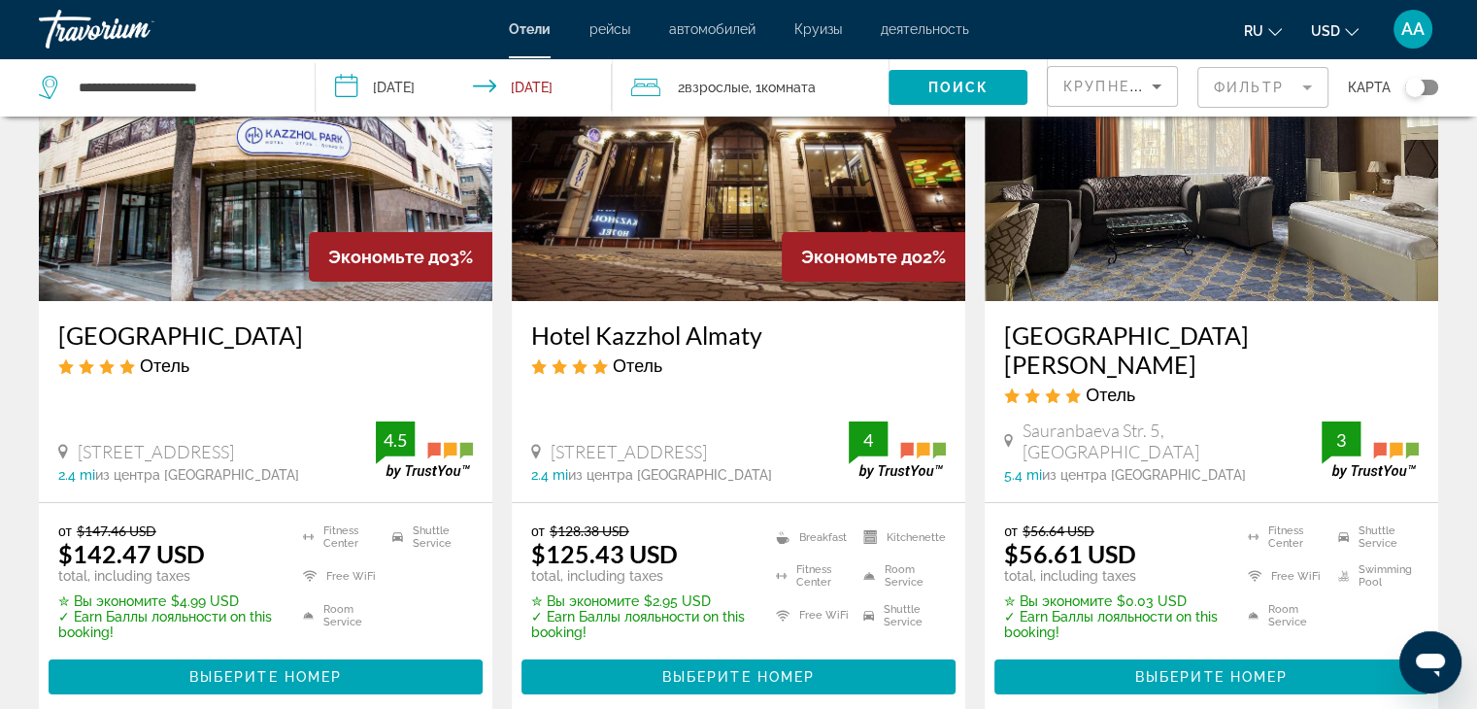
click at [1170, 219] on img "Main content" at bounding box center [1211, 145] width 453 height 311
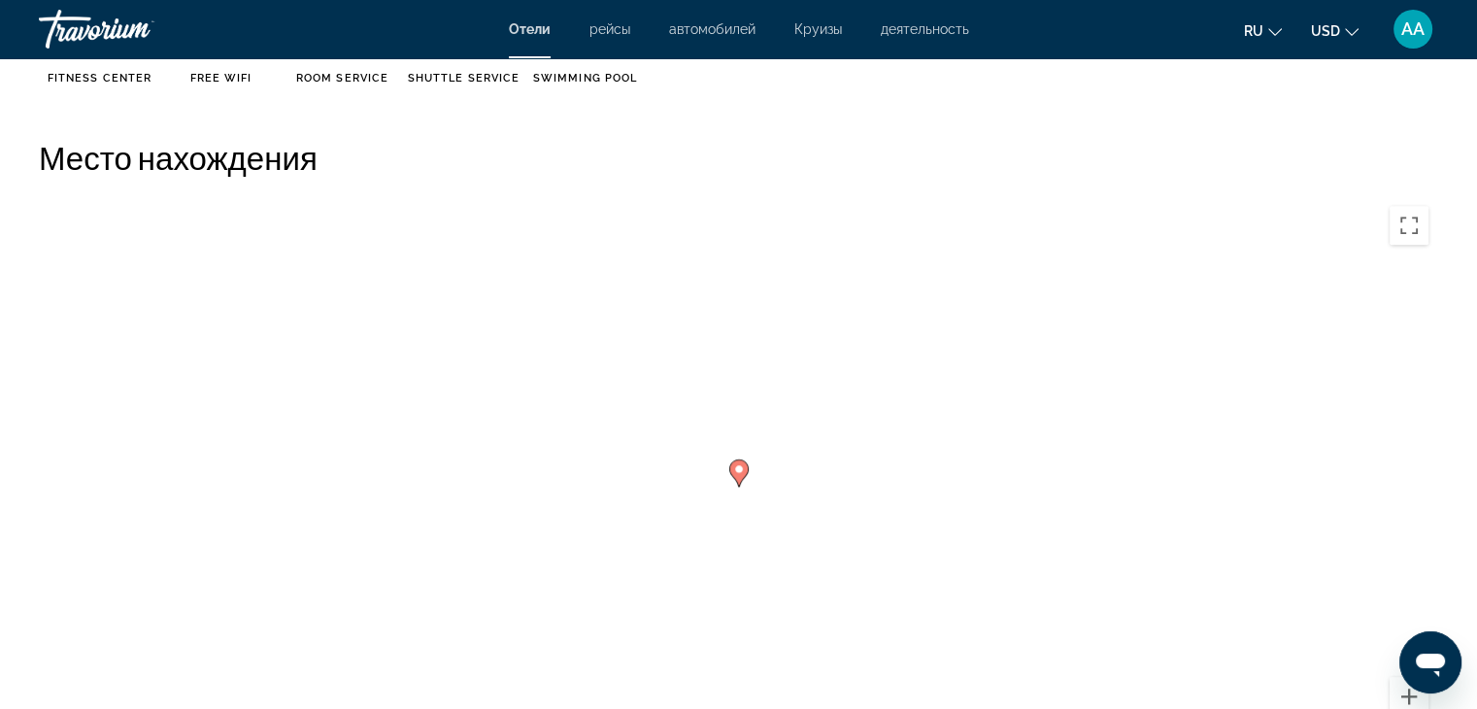
scroll to position [1751, 0]
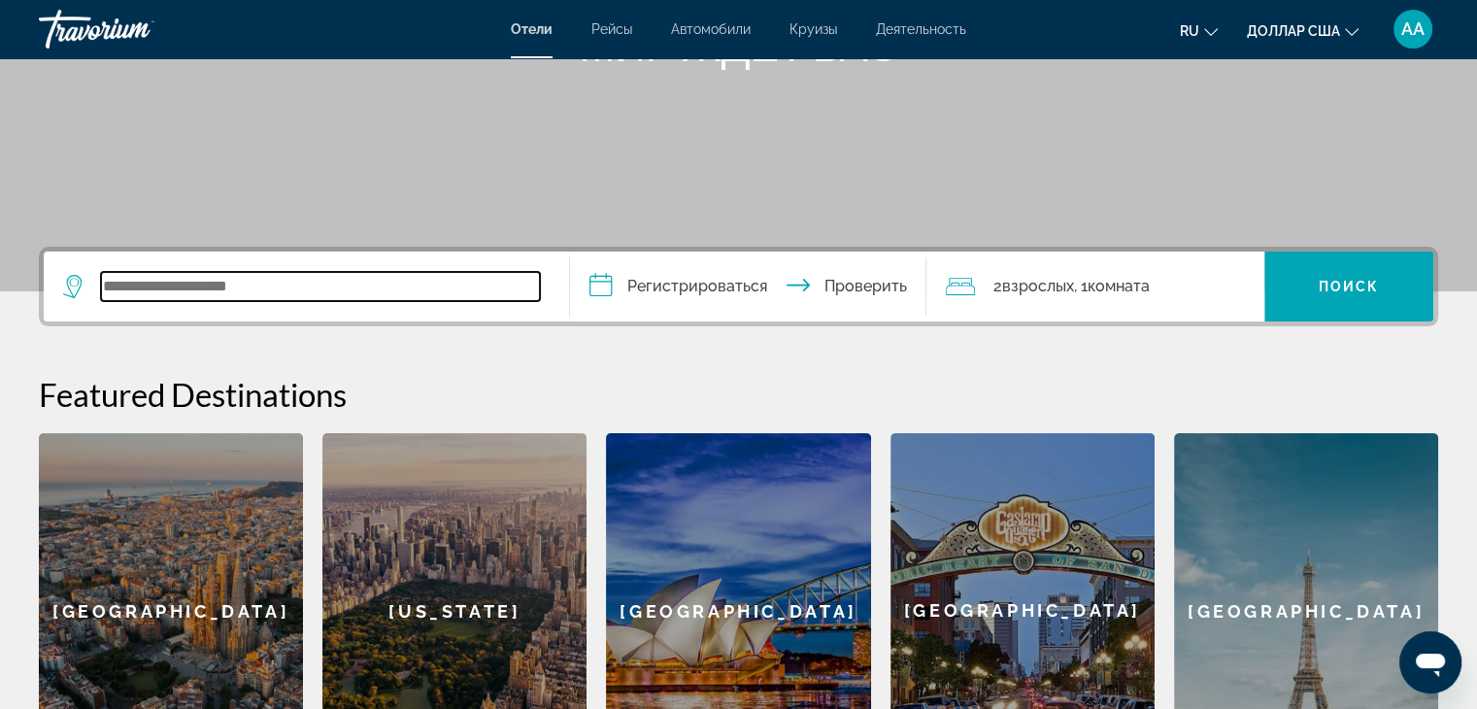
click at [202, 285] on input "Виджет поиска" at bounding box center [320, 286] width 439 height 29
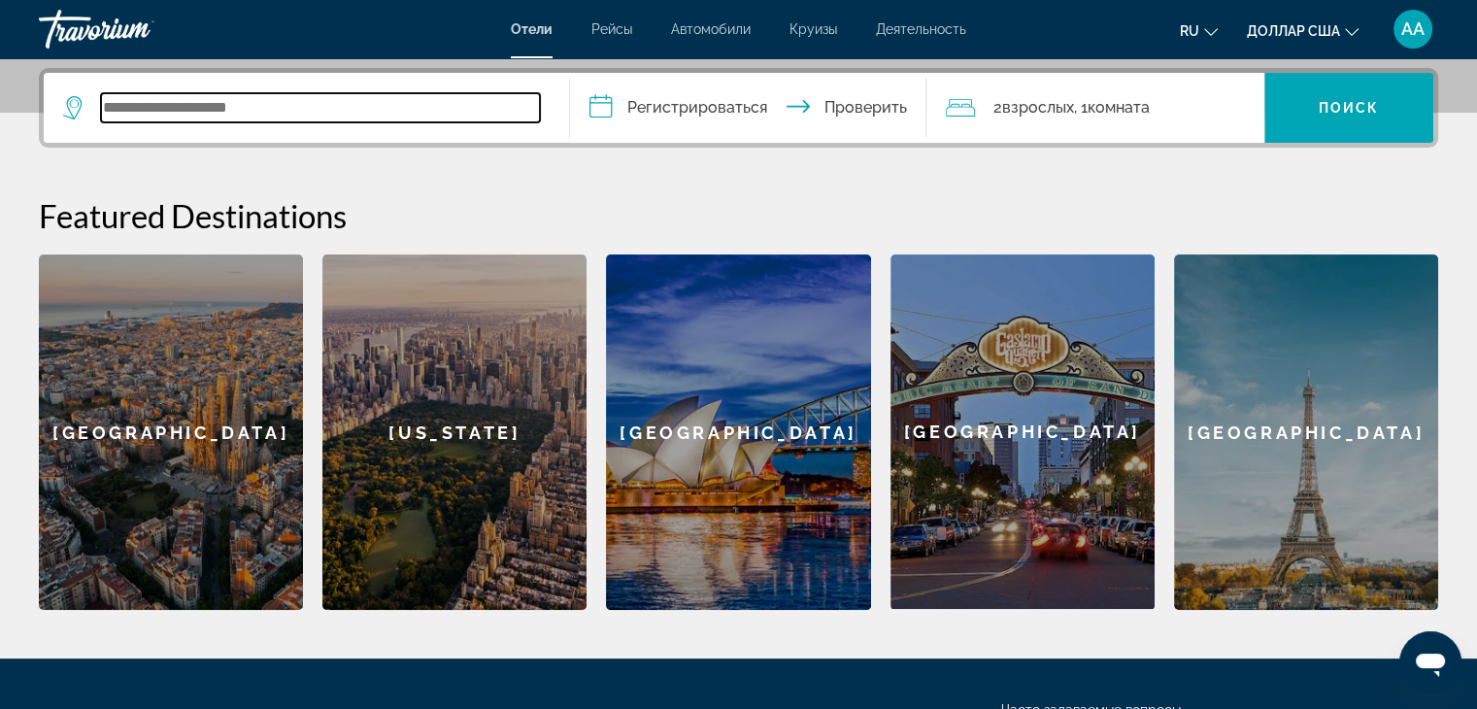
scroll to position [474, 0]
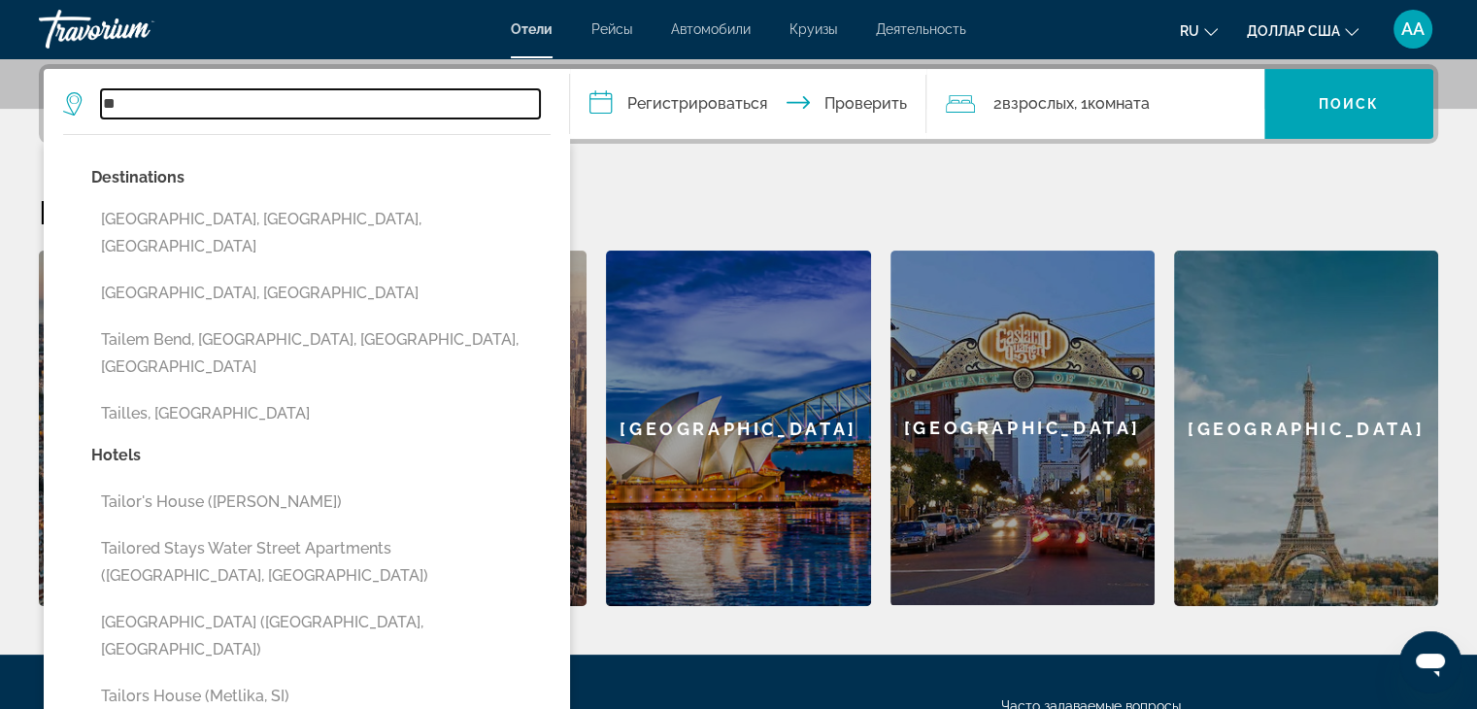
type input "*"
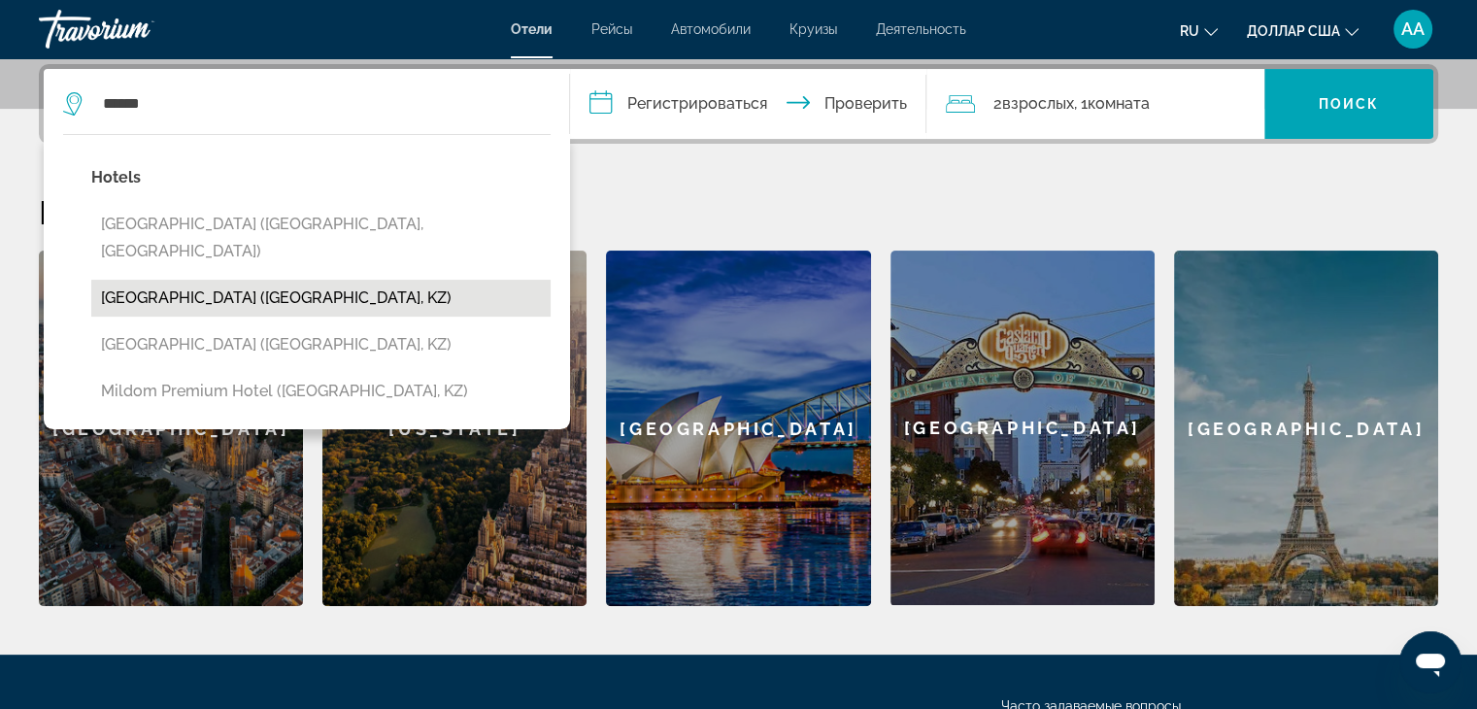
click at [264, 280] on button "Mildom City Hotel (Almaty, KZ)" at bounding box center [320, 298] width 459 height 37
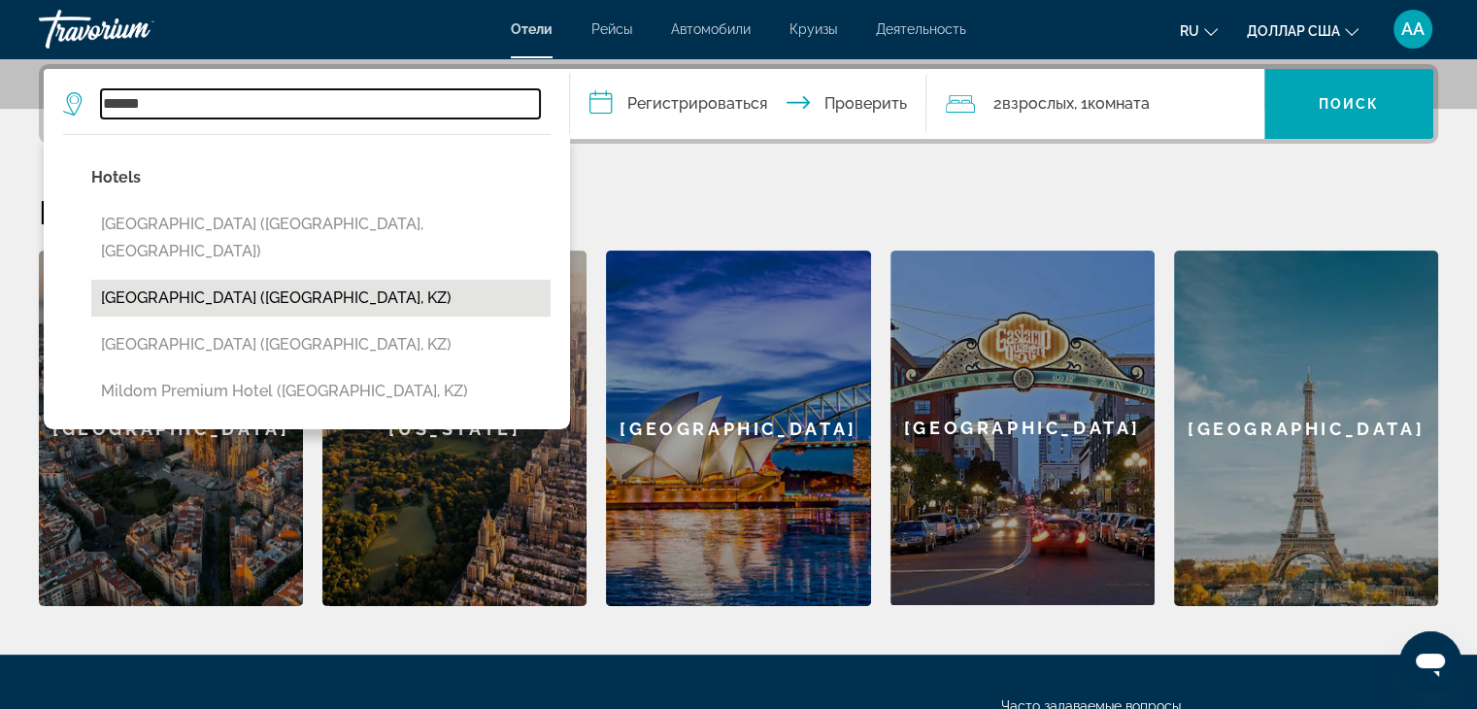
type input "**********"
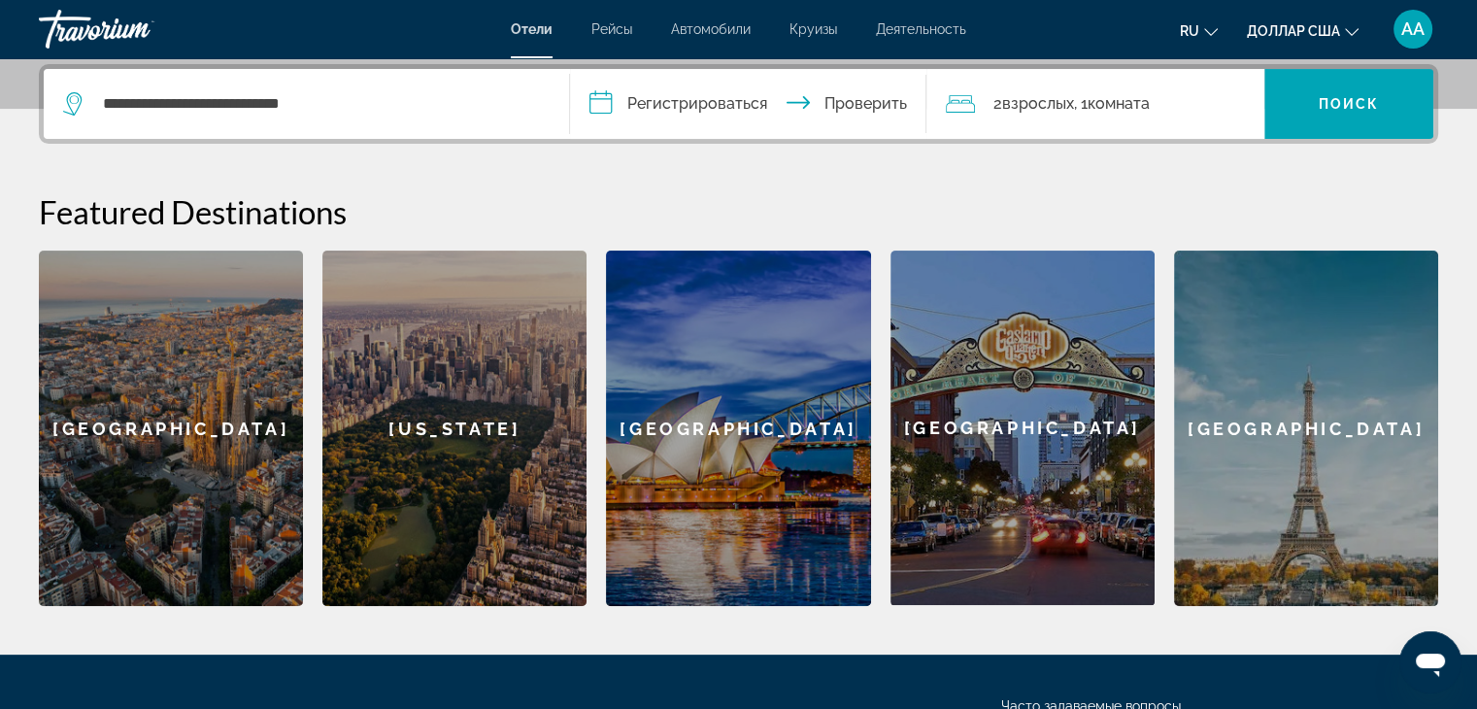
click at [710, 98] on input "**********" at bounding box center [752, 107] width 365 height 76
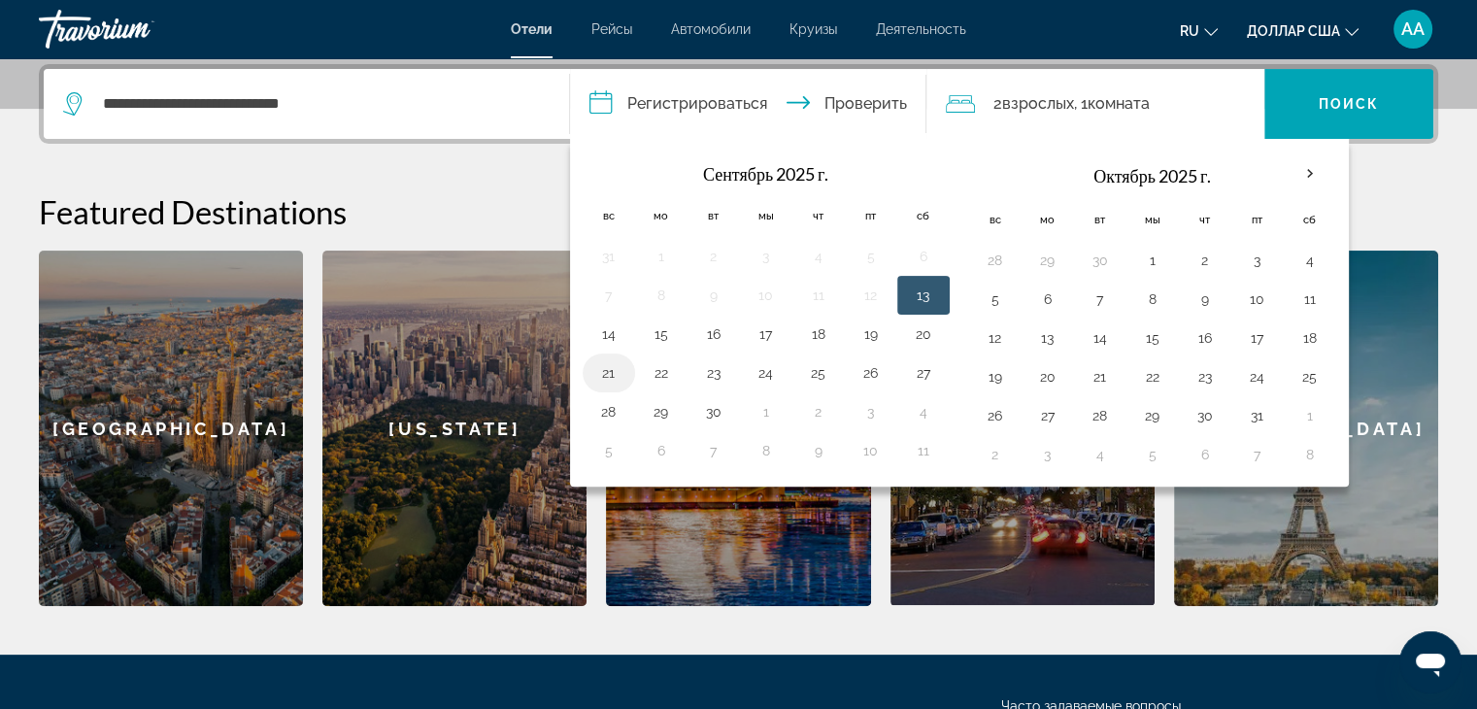
click at [614, 373] on button "21" at bounding box center [608, 372] width 31 height 27
click at [658, 371] on button "22" at bounding box center [661, 372] width 31 height 27
type input "**********"
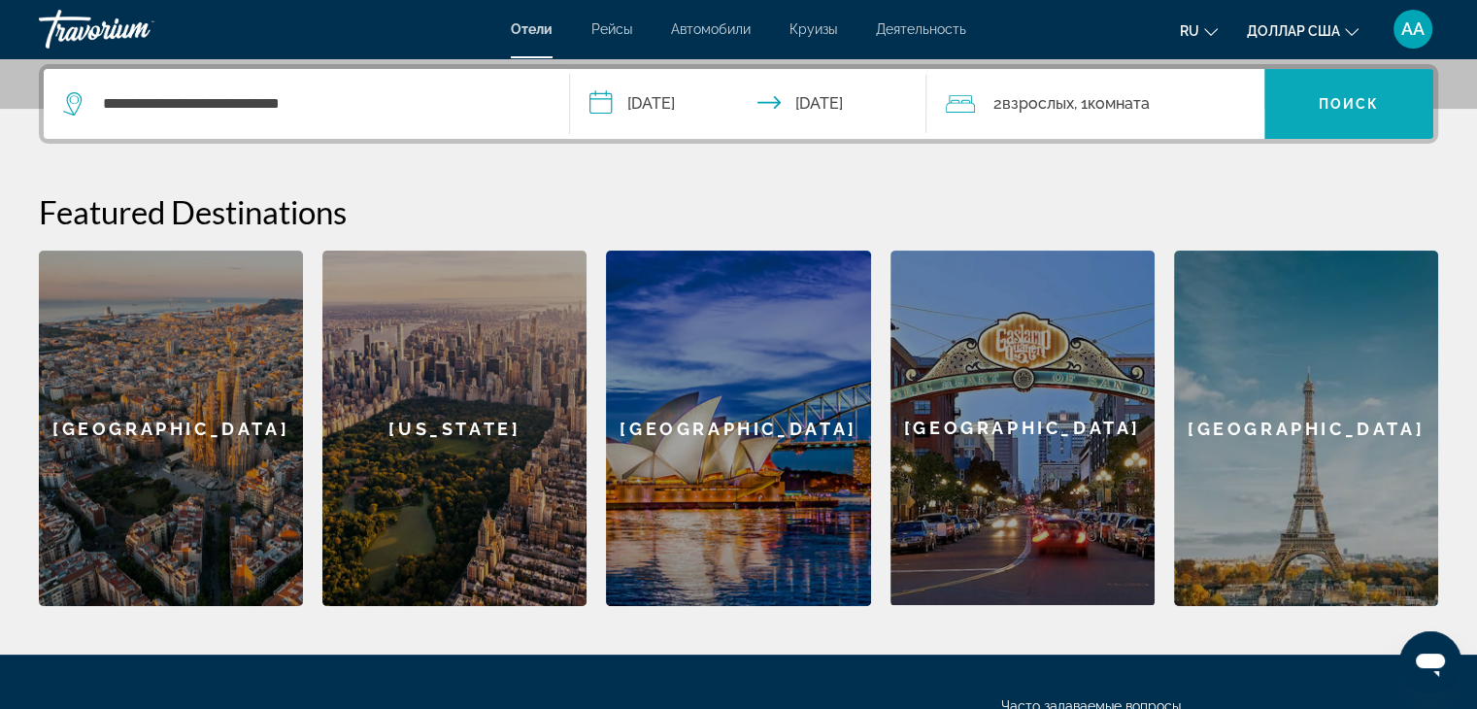
click at [1340, 99] on font "Поиск" at bounding box center [1349, 104] width 61 height 16
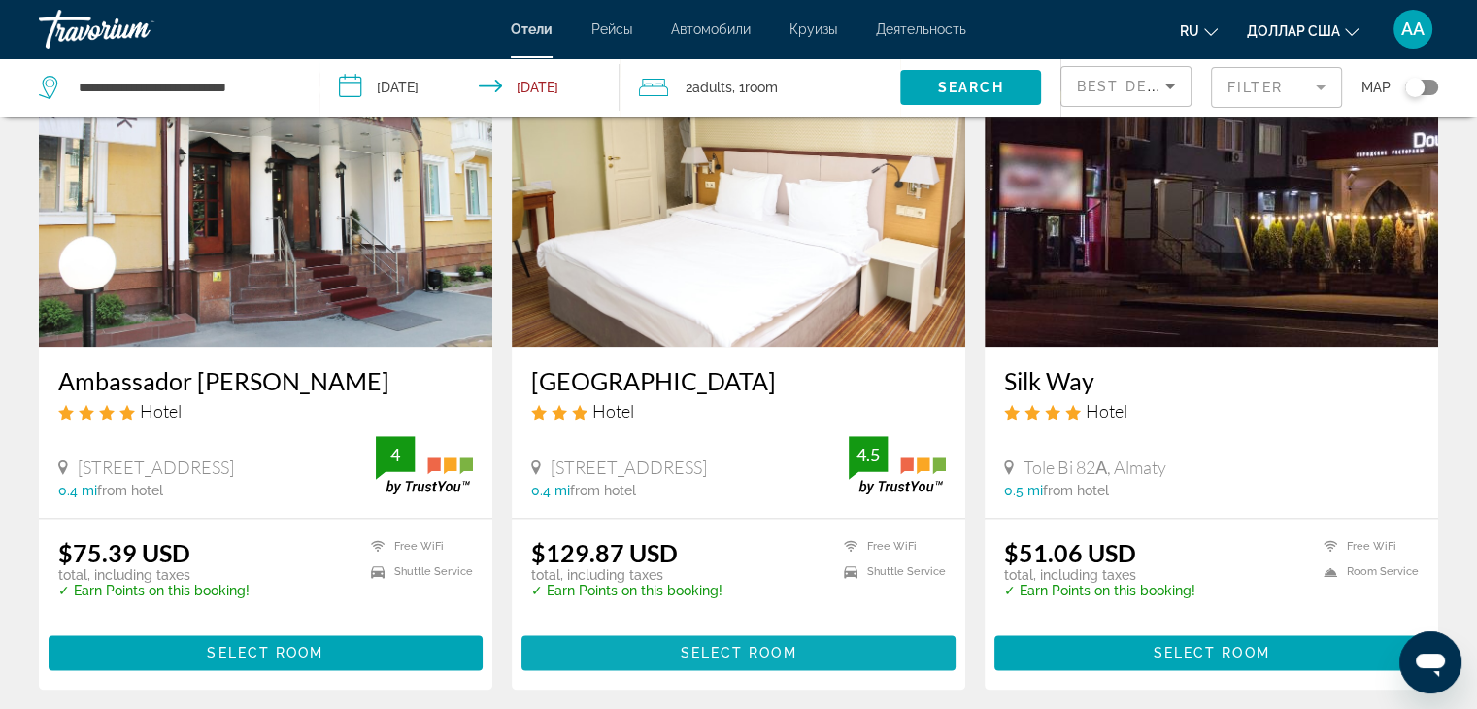
scroll to position [2427, 0]
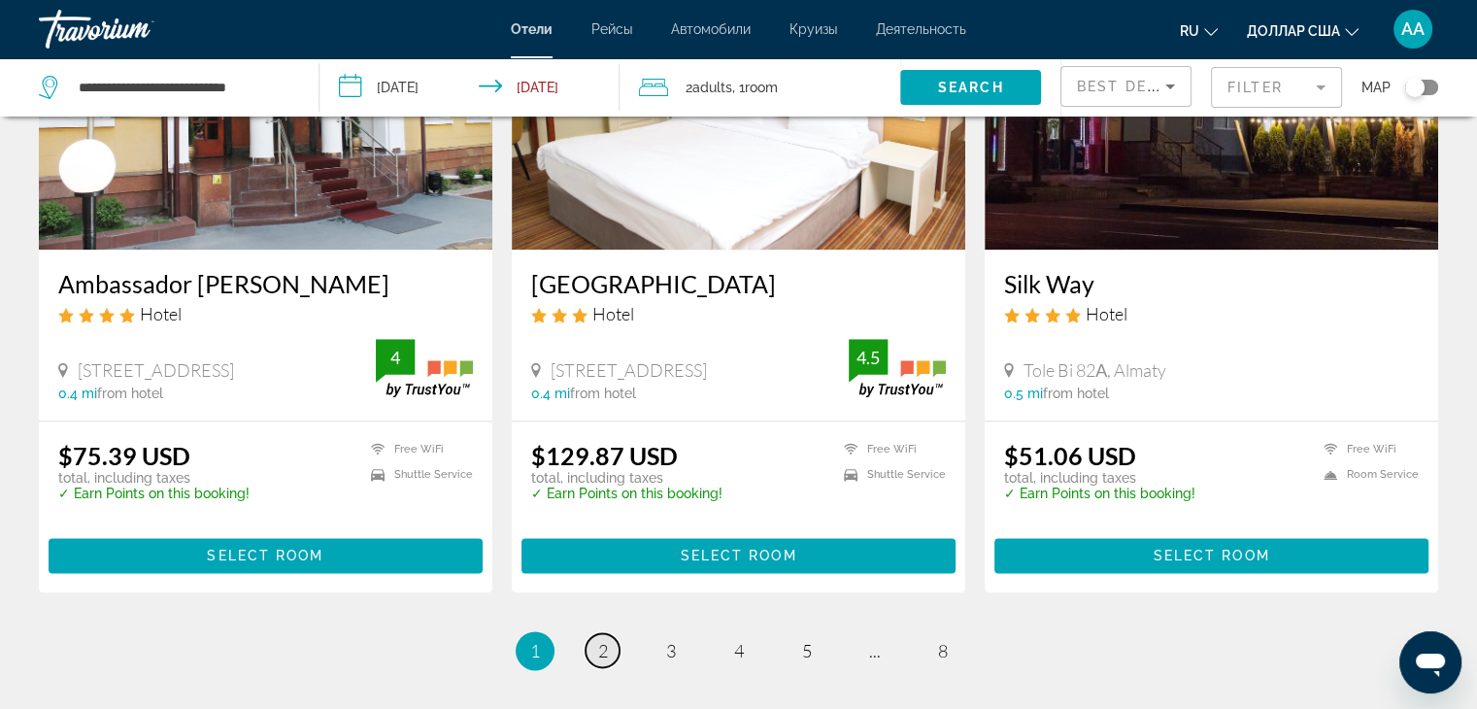
click at [606, 640] on span "2" at bounding box center [603, 650] width 10 height 21
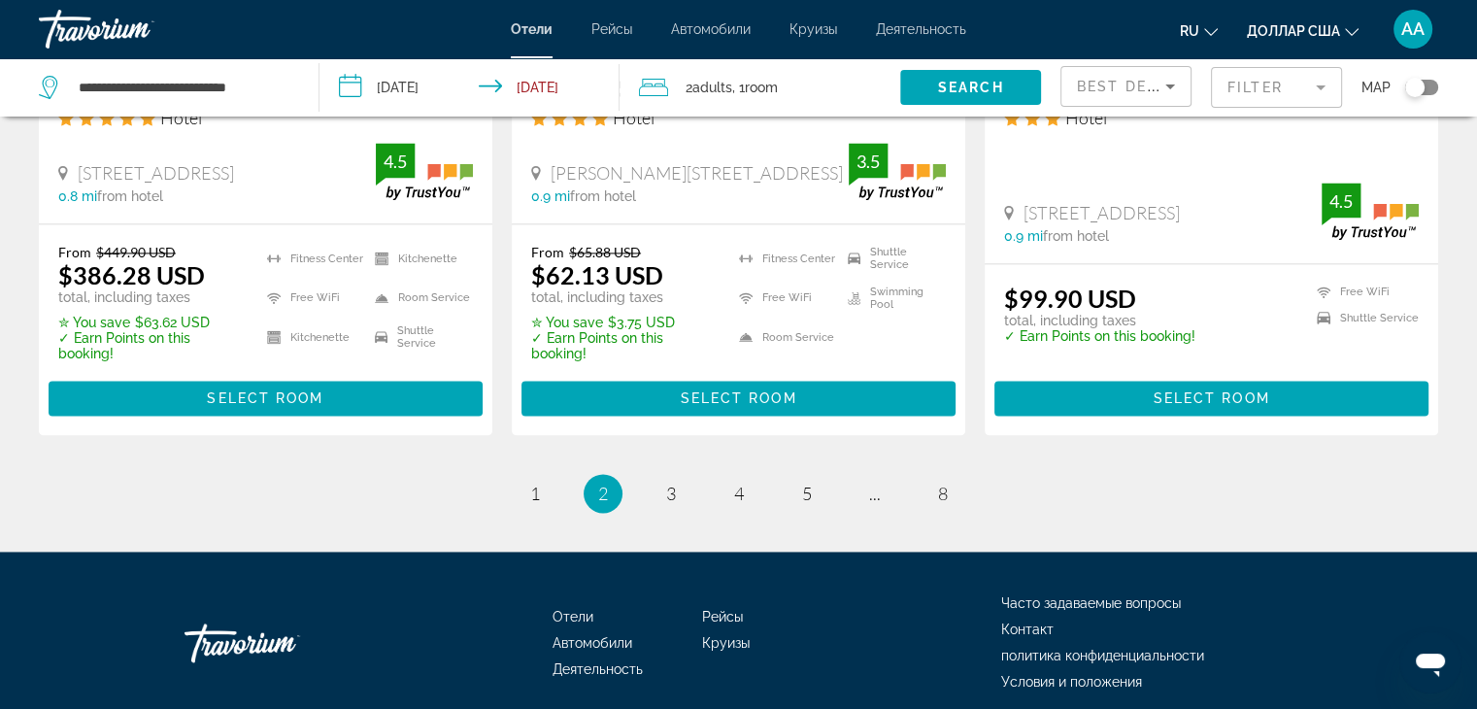
scroll to position [2707, 0]
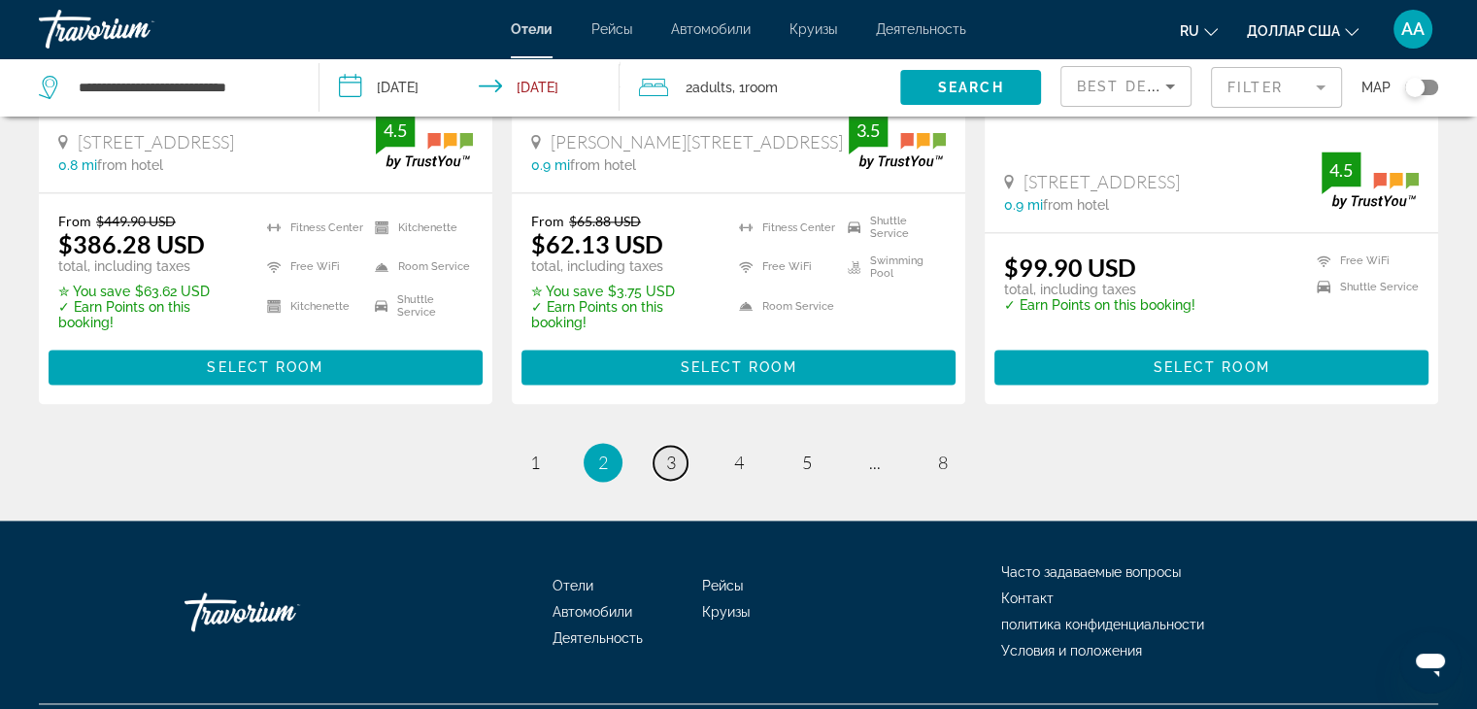
click at [666, 451] on span "3" at bounding box center [671, 461] width 10 height 21
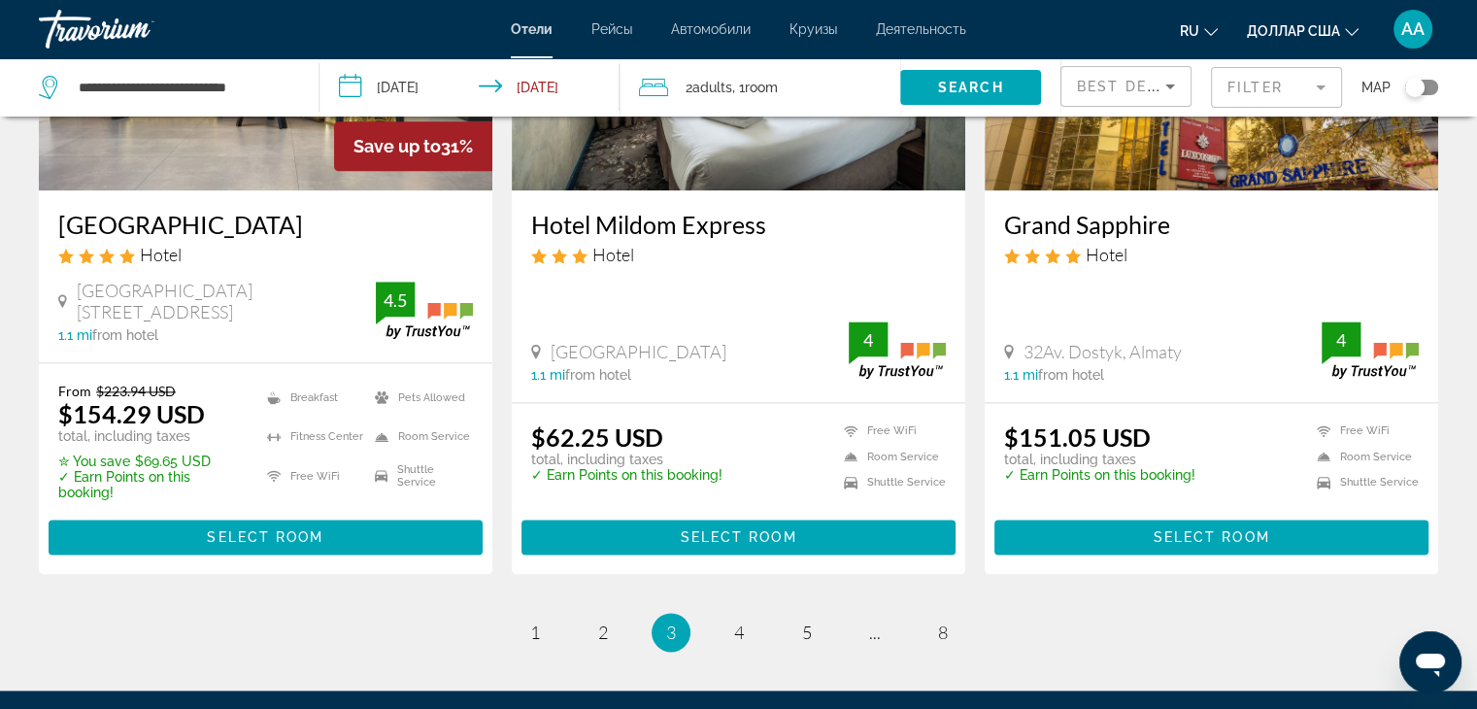
scroll to position [2524, 0]
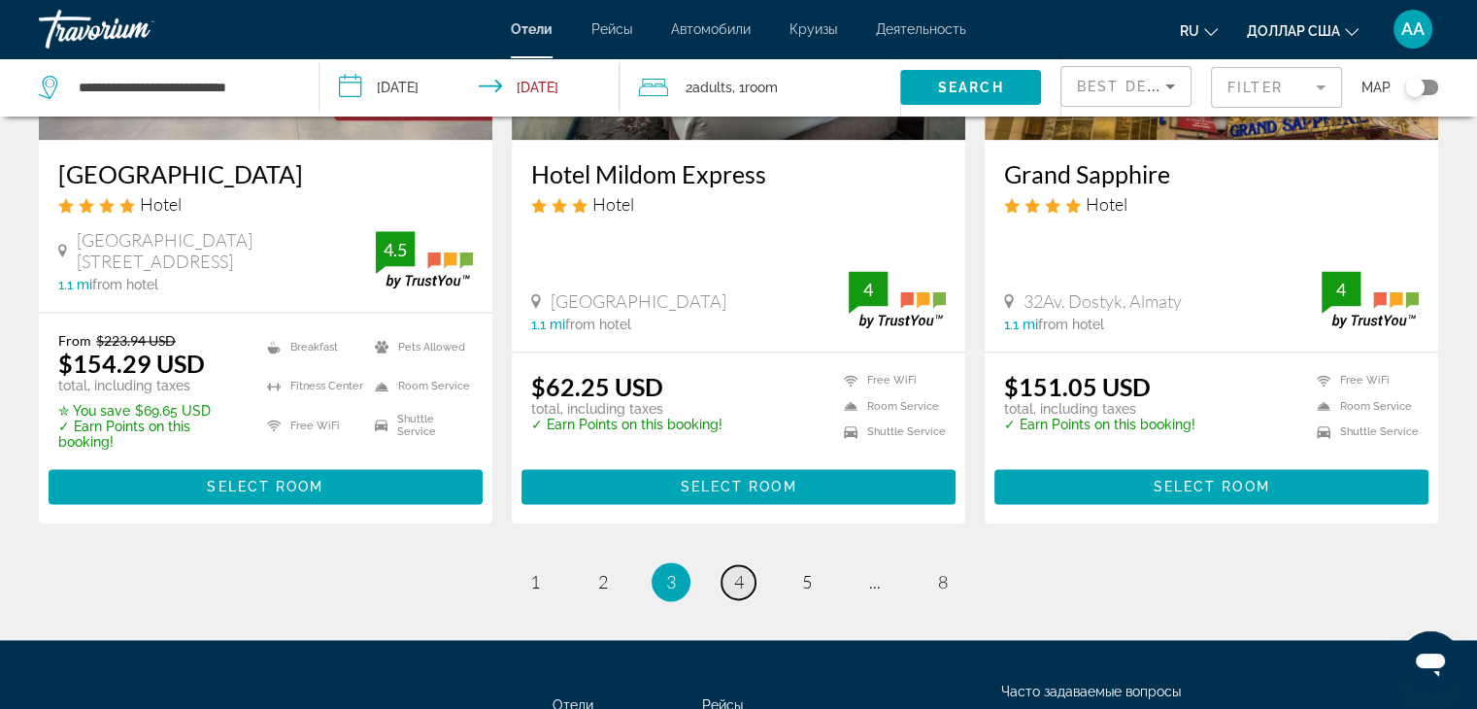
click at [730, 584] on link "page 4" at bounding box center [738, 582] width 34 height 34
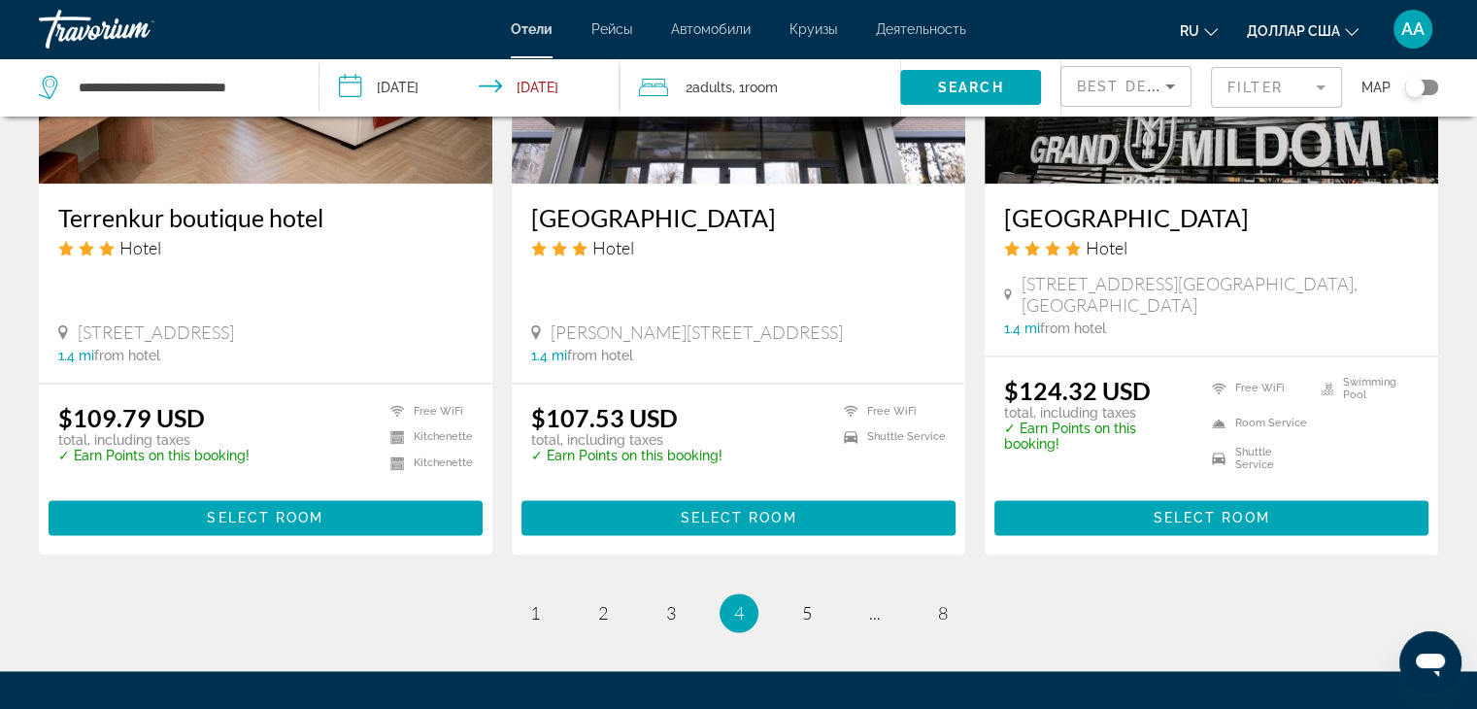
scroll to position [2672, 0]
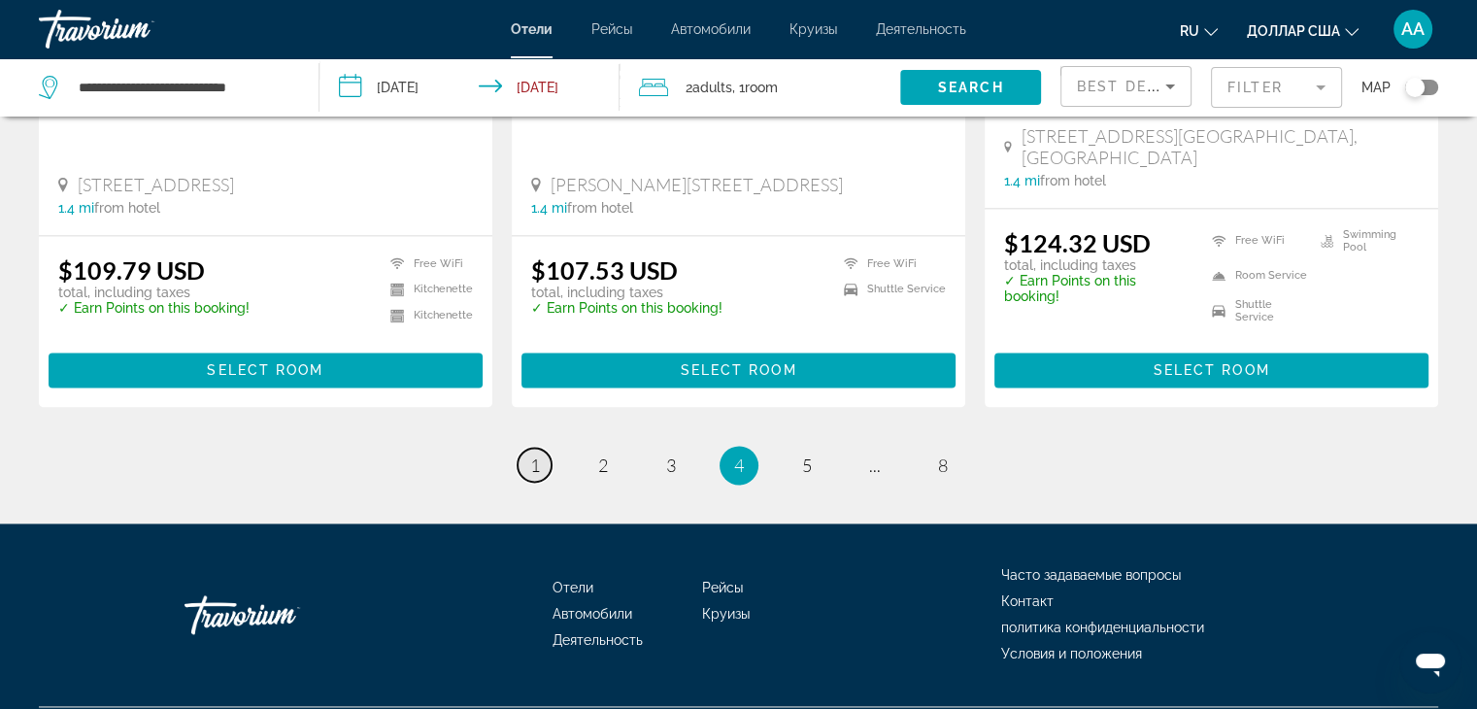
click at [543, 448] on link "page 1" at bounding box center [534, 465] width 34 height 34
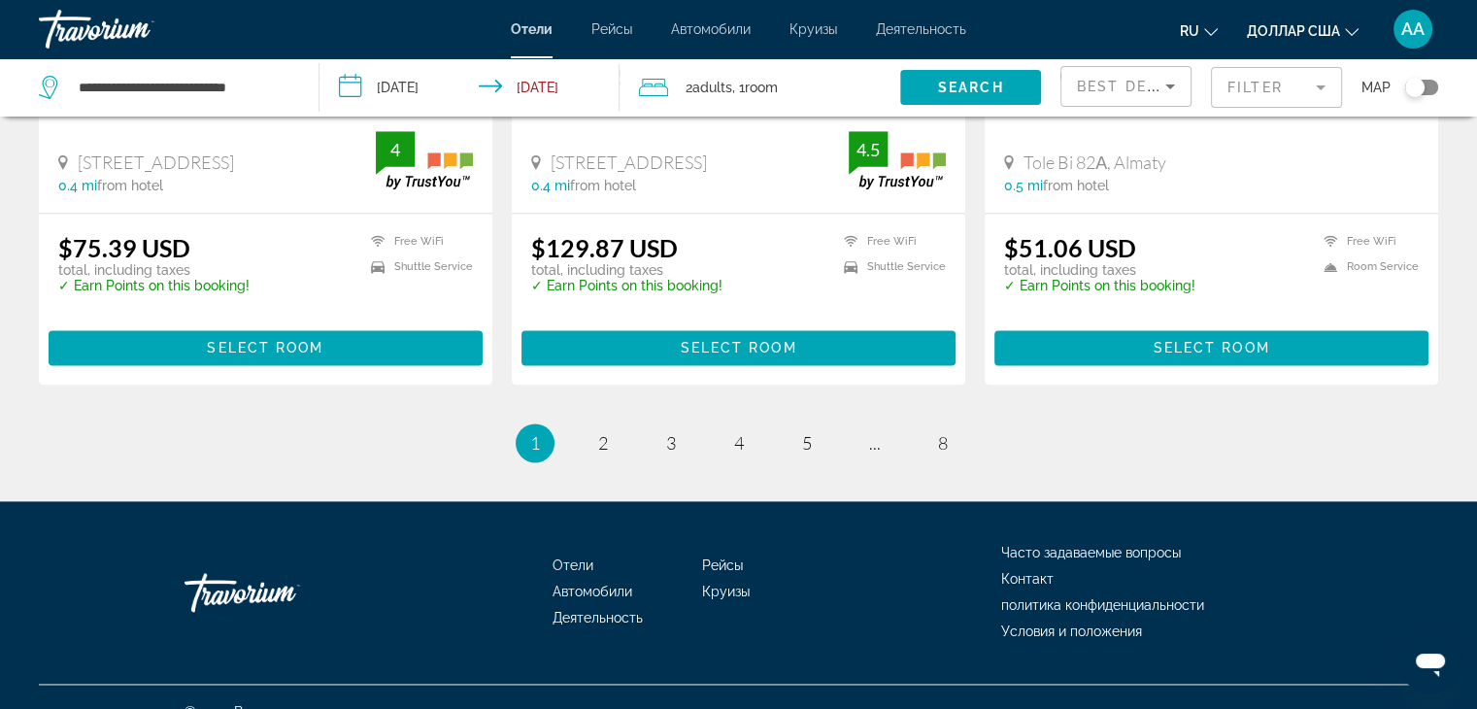
scroll to position [2653, 0]
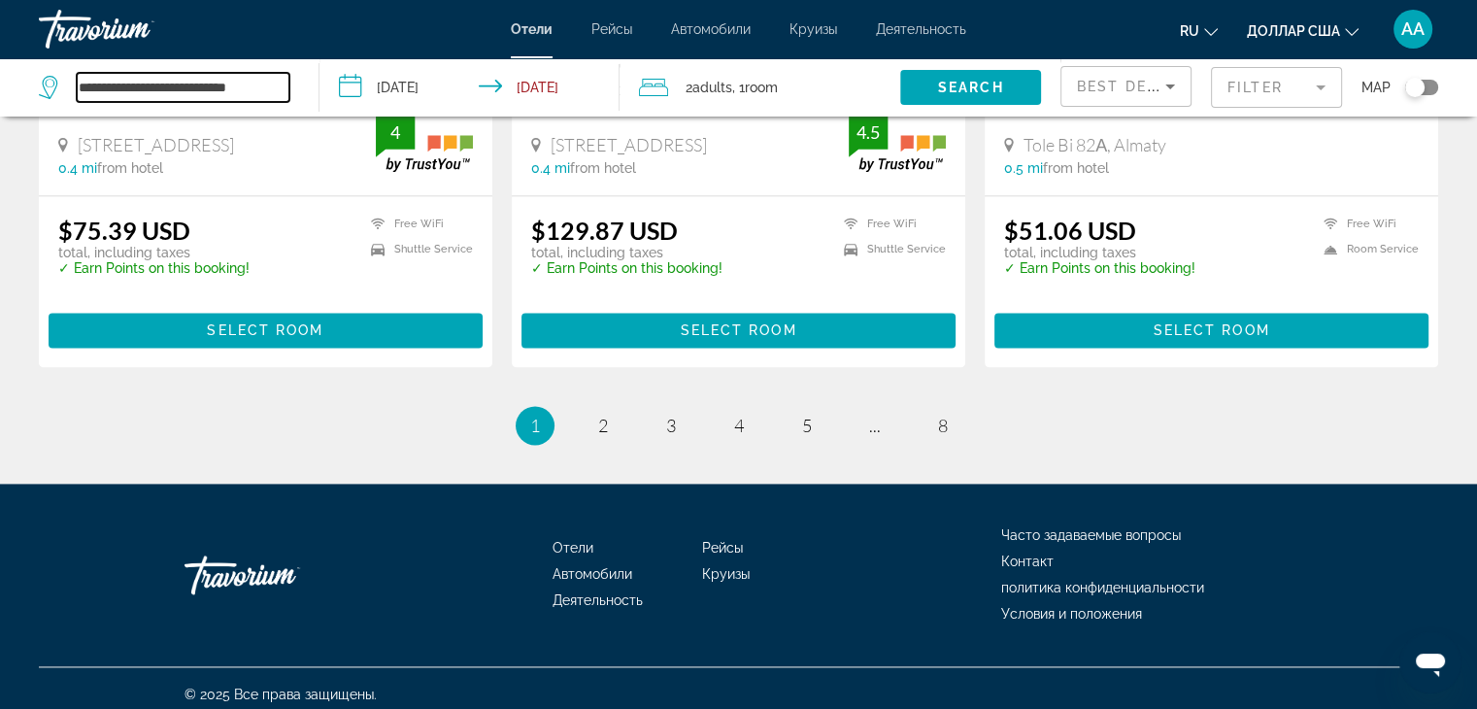
click at [276, 83] on input "**********" at bounding box center [183, 87] width 213 height 29
type input "*"
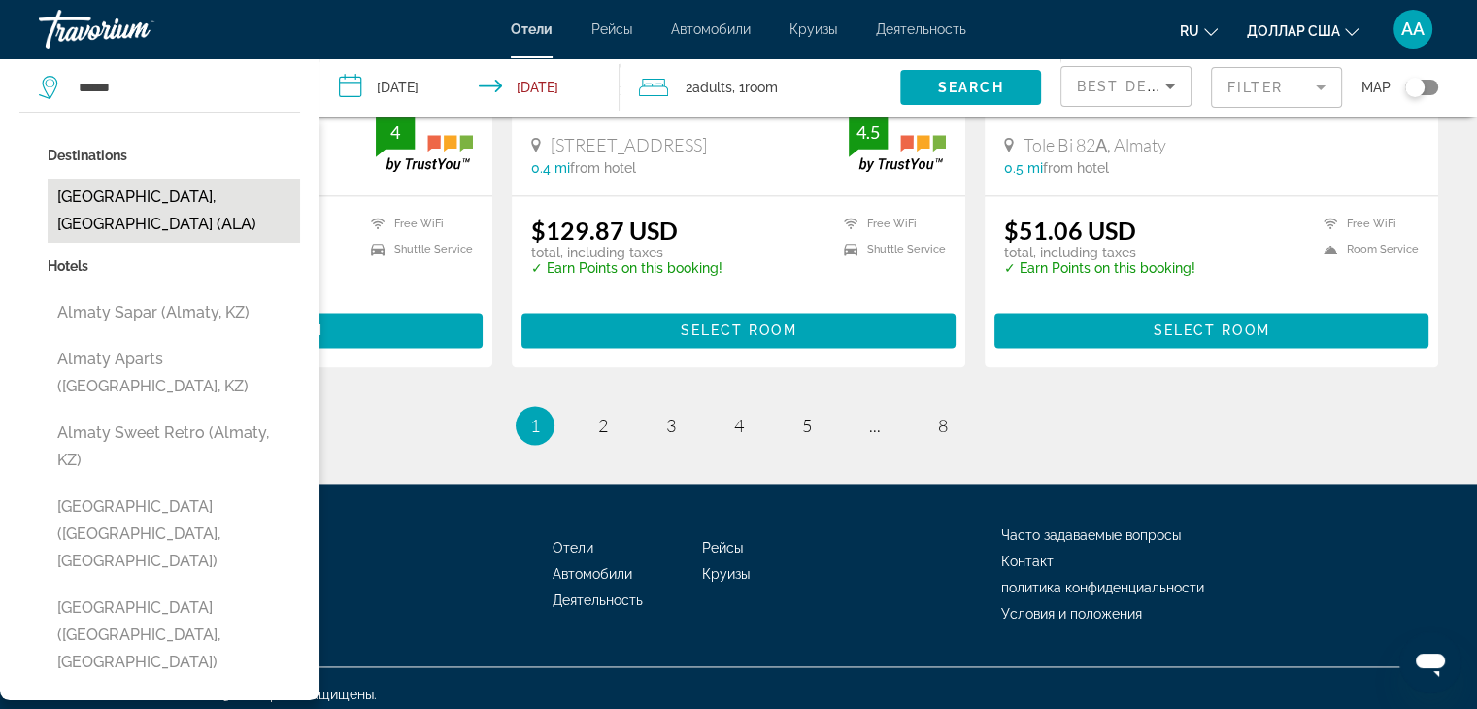
click at [130, 202] on button "[GEOGRAPHIC_DATA], [GEOGRAPHIC_DATA] (ALA)" at bounding box center [174, 211] width 252 height 64
type input "**********"
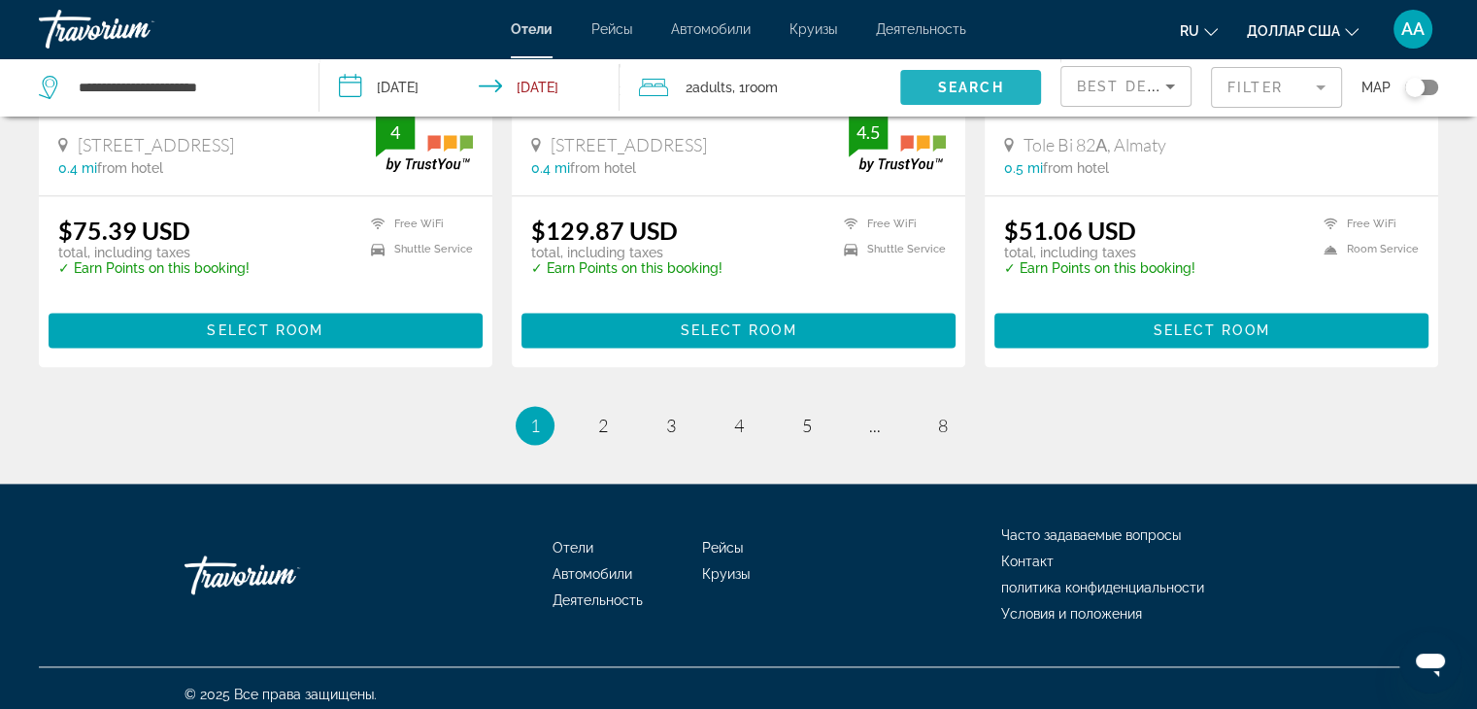
click at [1018, 91] on span "Search widget" at bounding box center [970, 87] width 141 height 47
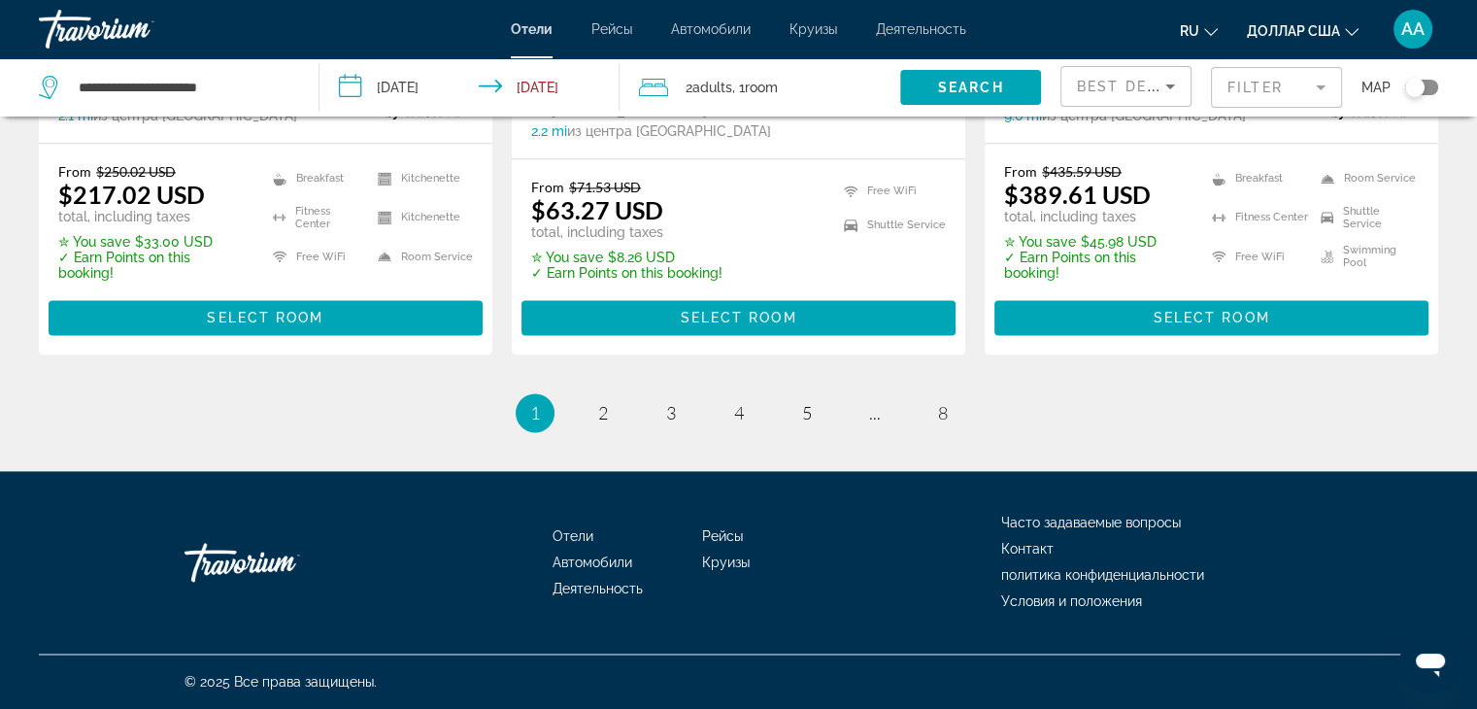
scroll to position [2734, 0]
click at [585, 410] on link "page 2" at bounding box center [602, 413] width 34 height 34
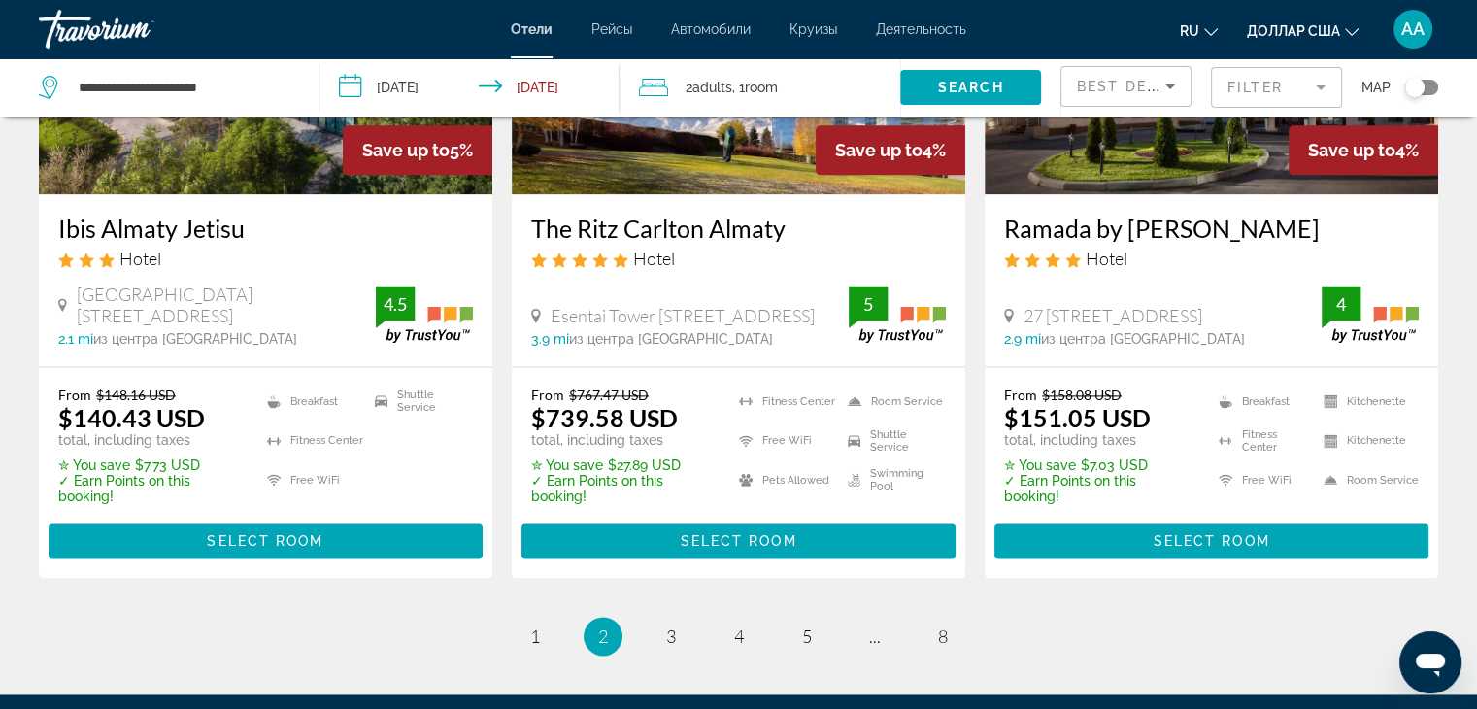
scroll to position [2719, 0]
